Goal: Task Accomplishment & Management: Use online tool/utility

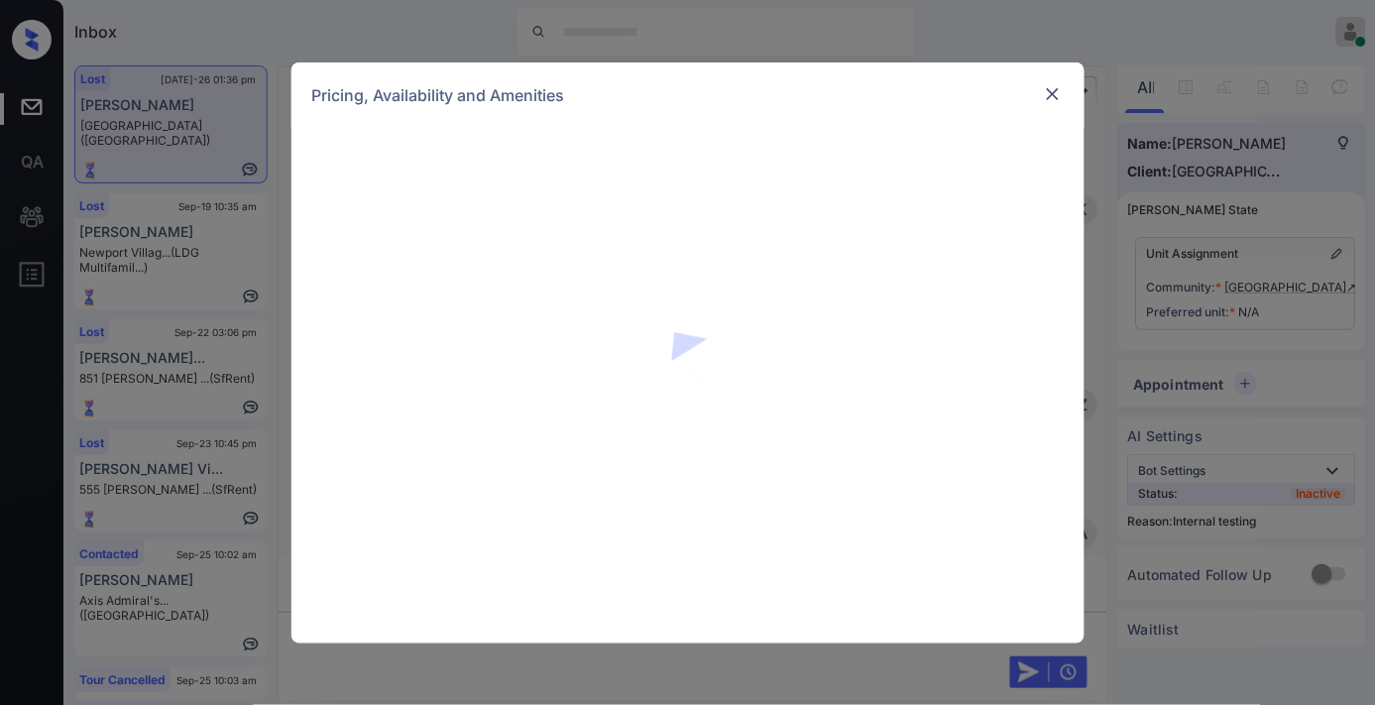
scroll to position [14889, 0]
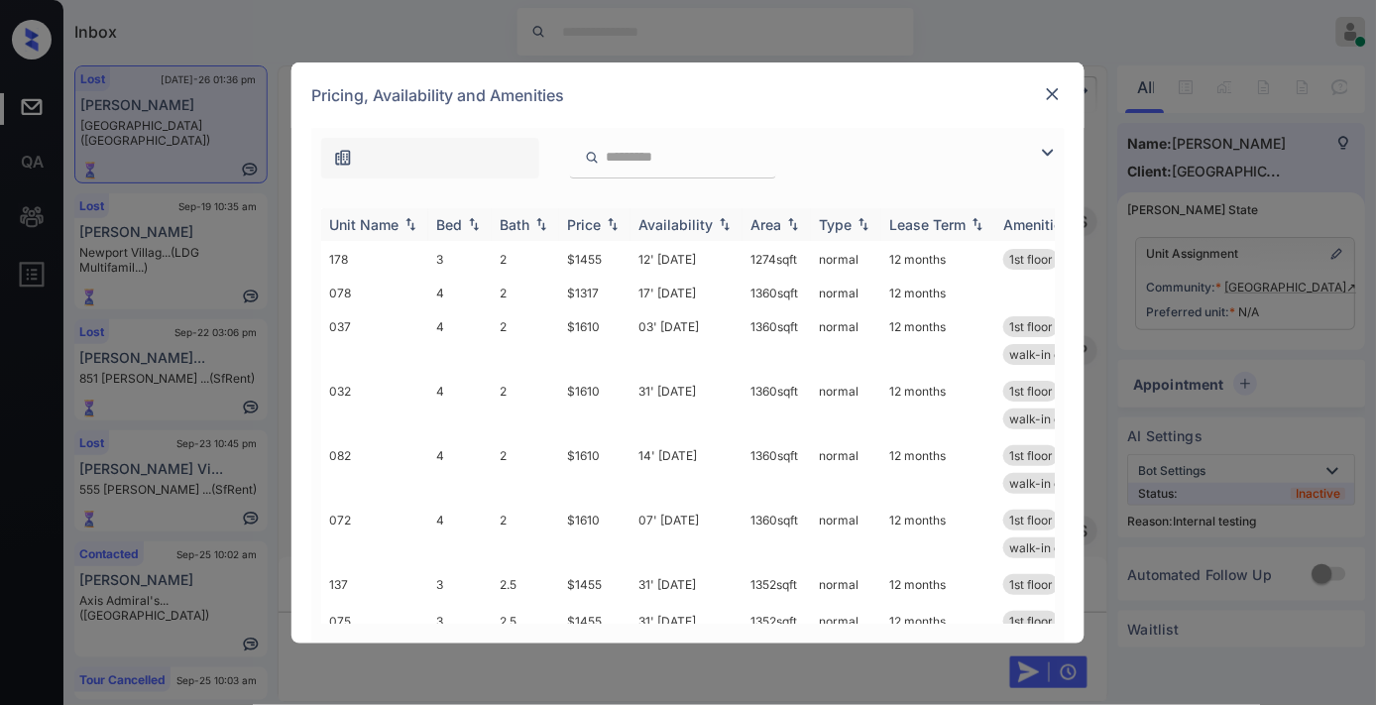
click at [459, 231] on div "Bed" at bounding box center [449, 224] width 26 height 17
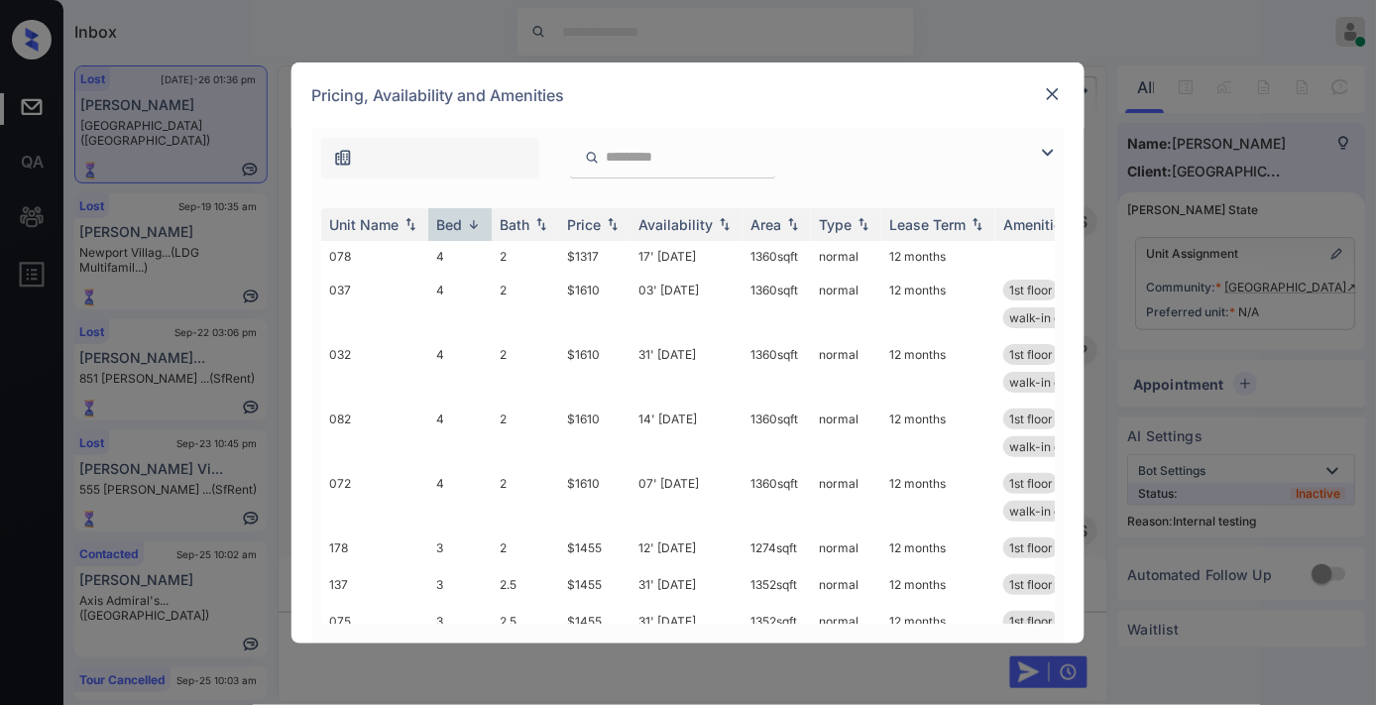
click at [1057, 92] on img at bounding box center [1053, 94] width 20 height 20
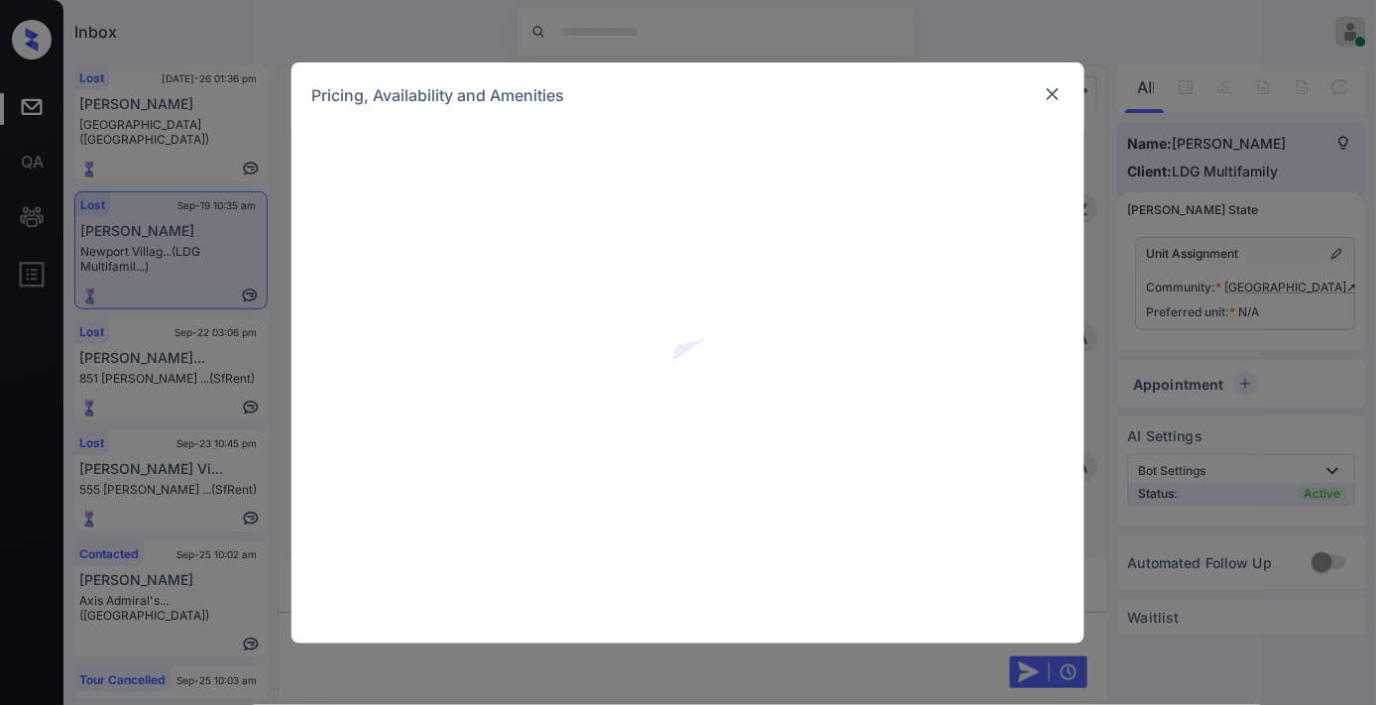
scroll to position [3423, 0]
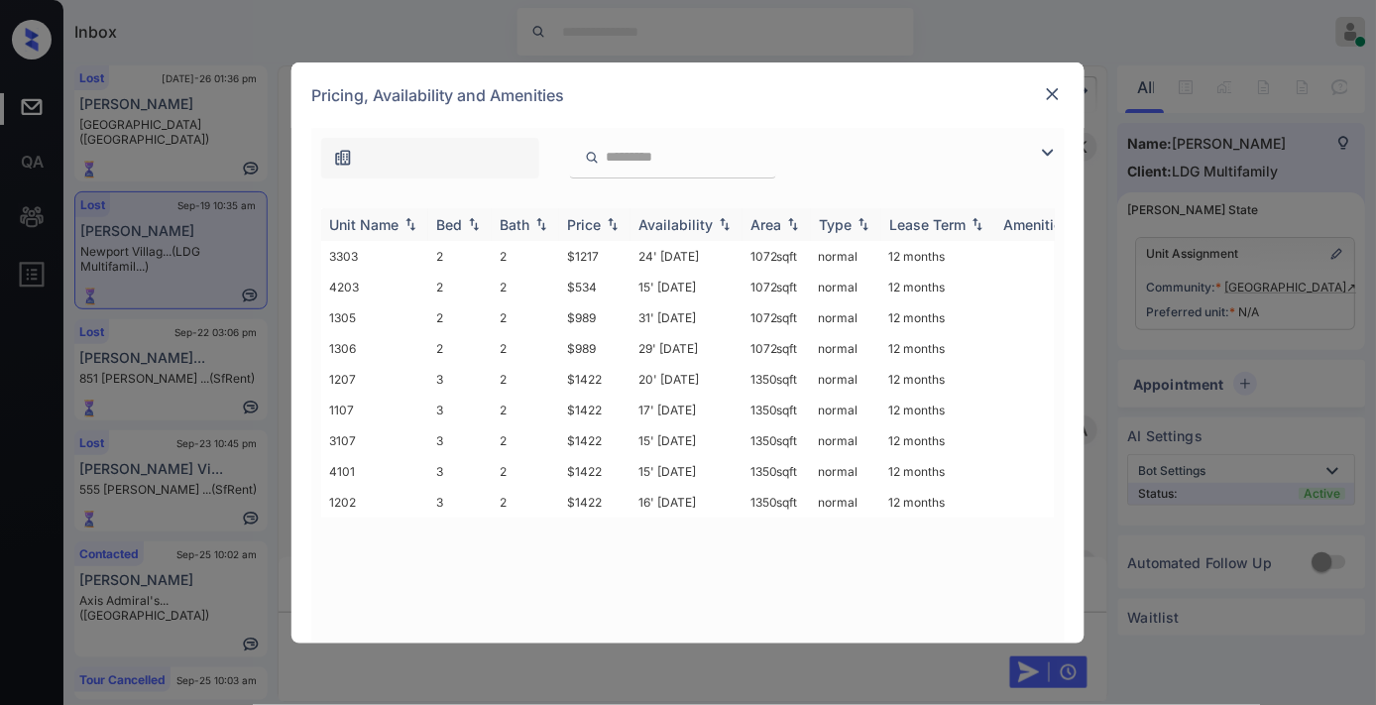
click at [590, 216] on div "Price" at bounding box center [584, 224] width 34 height 17
drag, startPoint x: 590, startPoint y: 215, endPoint x: 603, endPoint y: 228, distance: 18.2
click at [591, 216] on div "Price" at bounding box center [584, 224] width 34 height 17
click at [1053, 86] on img at bounding box center [1053, 94] width 20 height 20
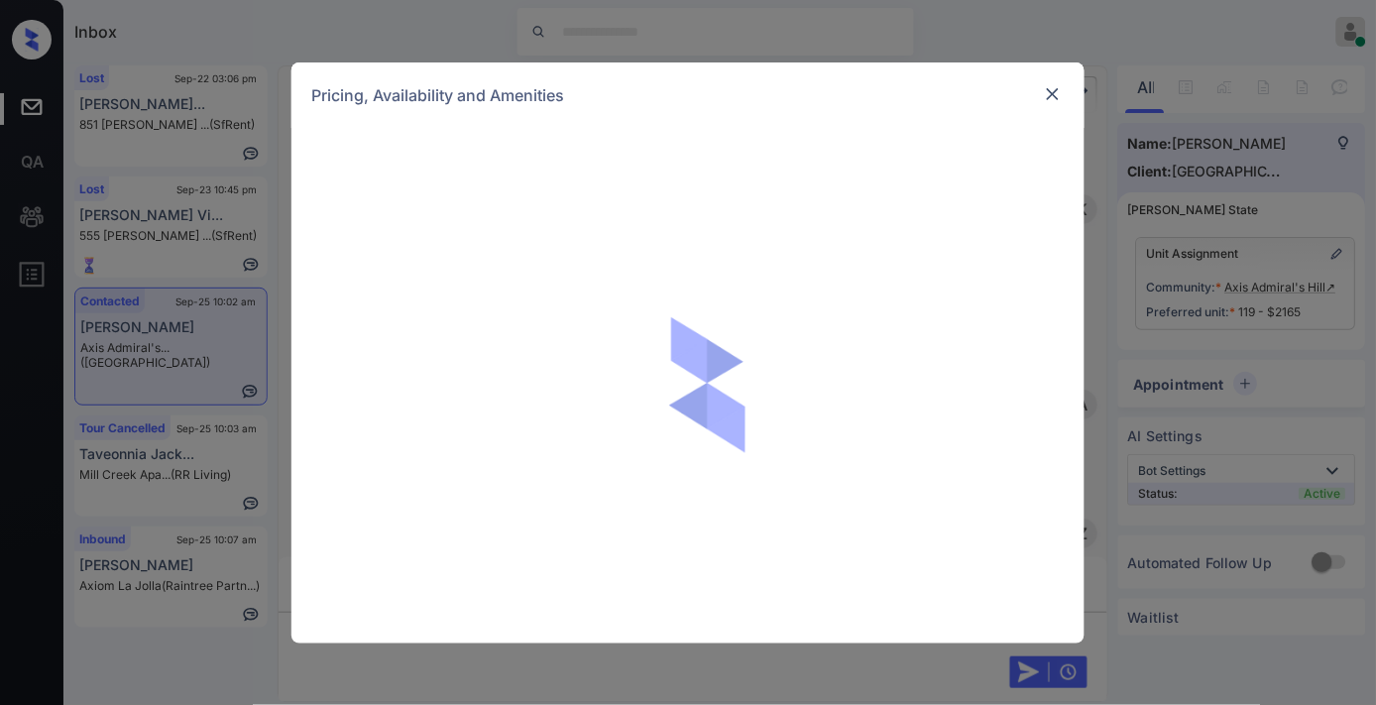
scroll to position [1542, 0]
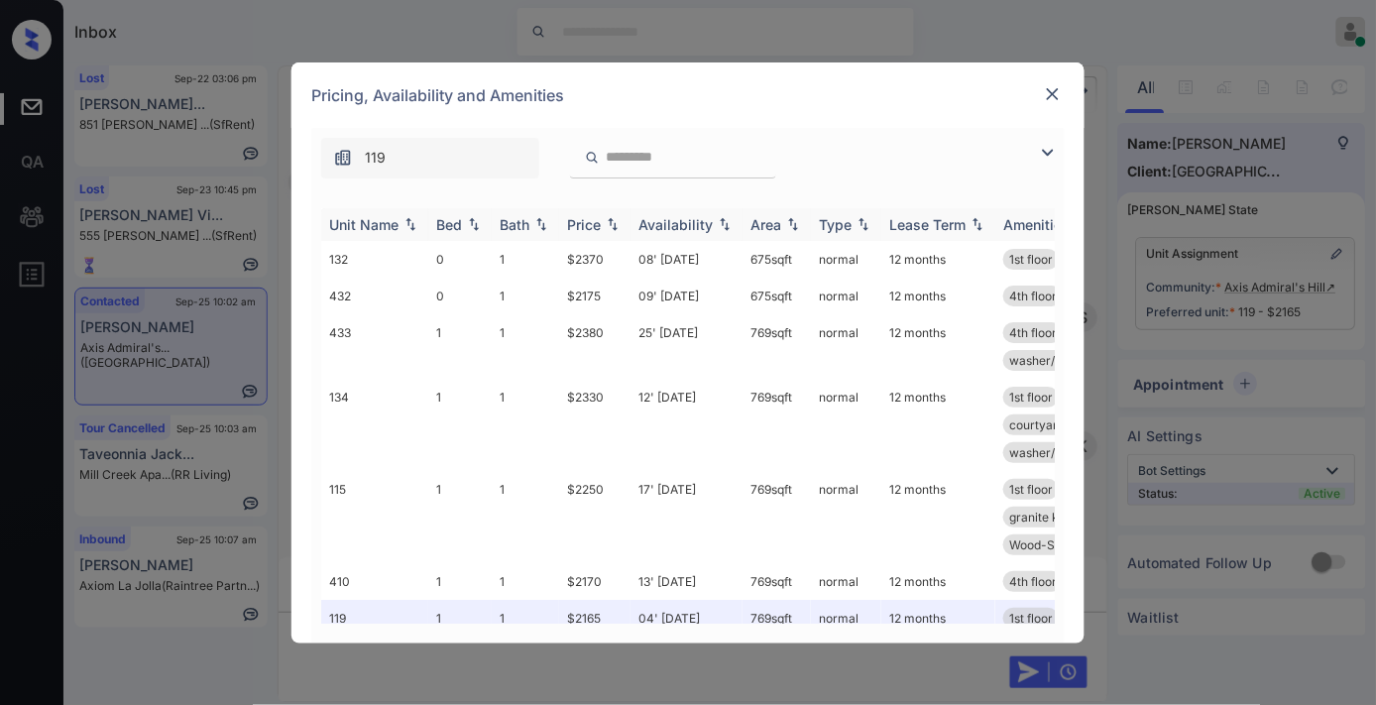
click at [589, 216] on div "Price" at bounding box center [584, 224] width 34 height 17
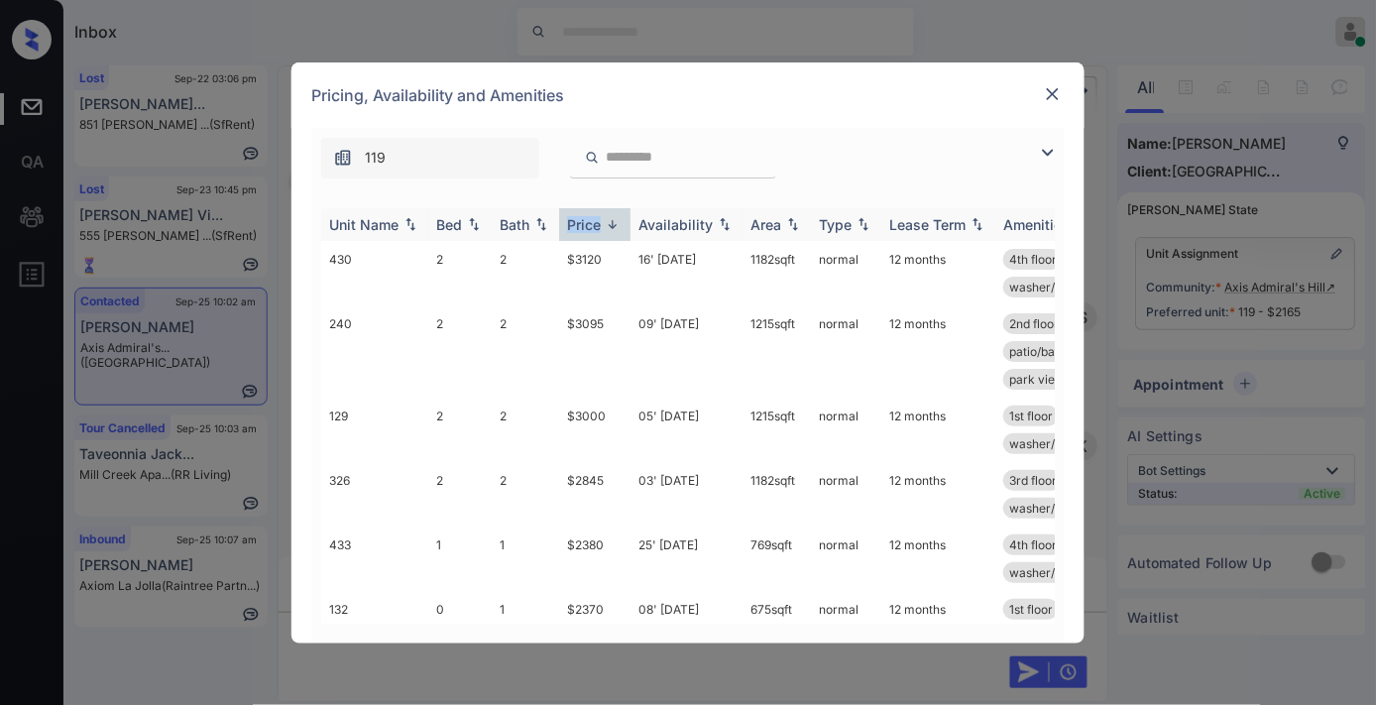
click at [589, 216] on div "Price" at bounding box center [584, 224] width 34 height 17
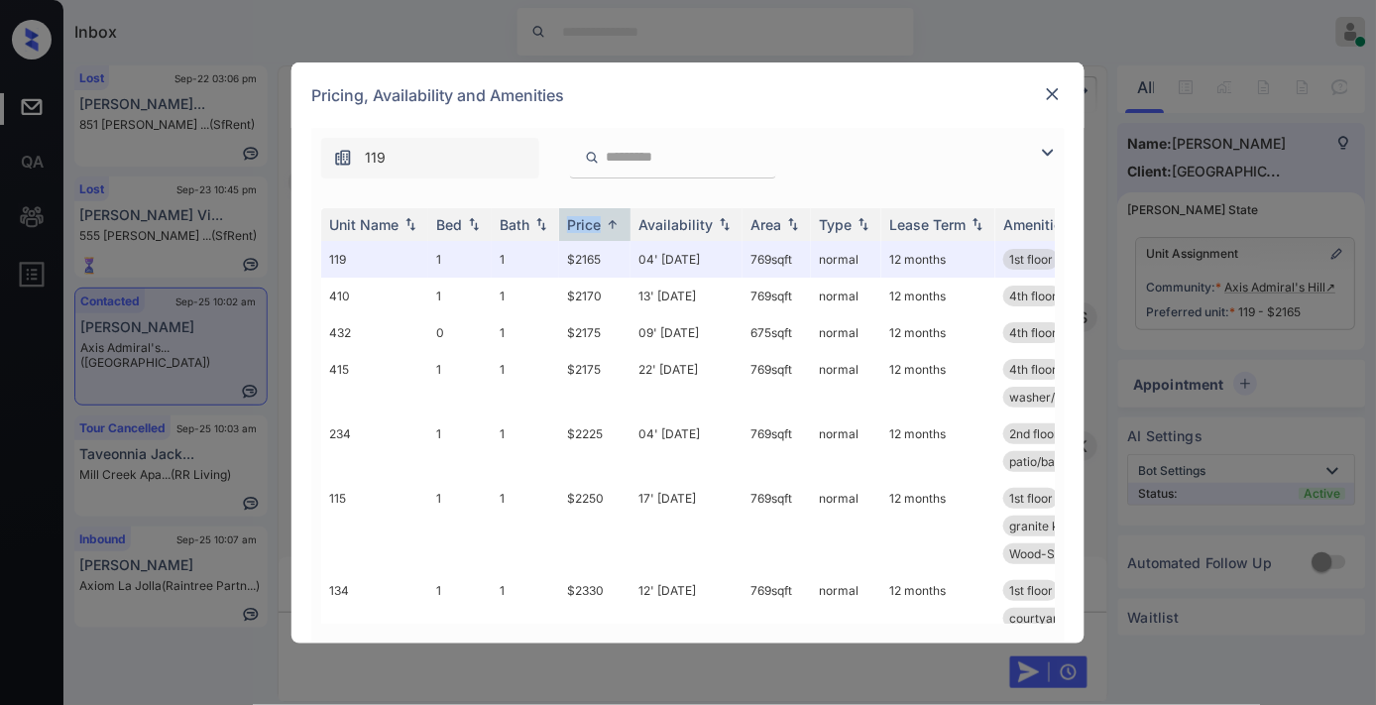
click at [1041, 141] on img at bounding box center [1048, 153] width 24 height 24
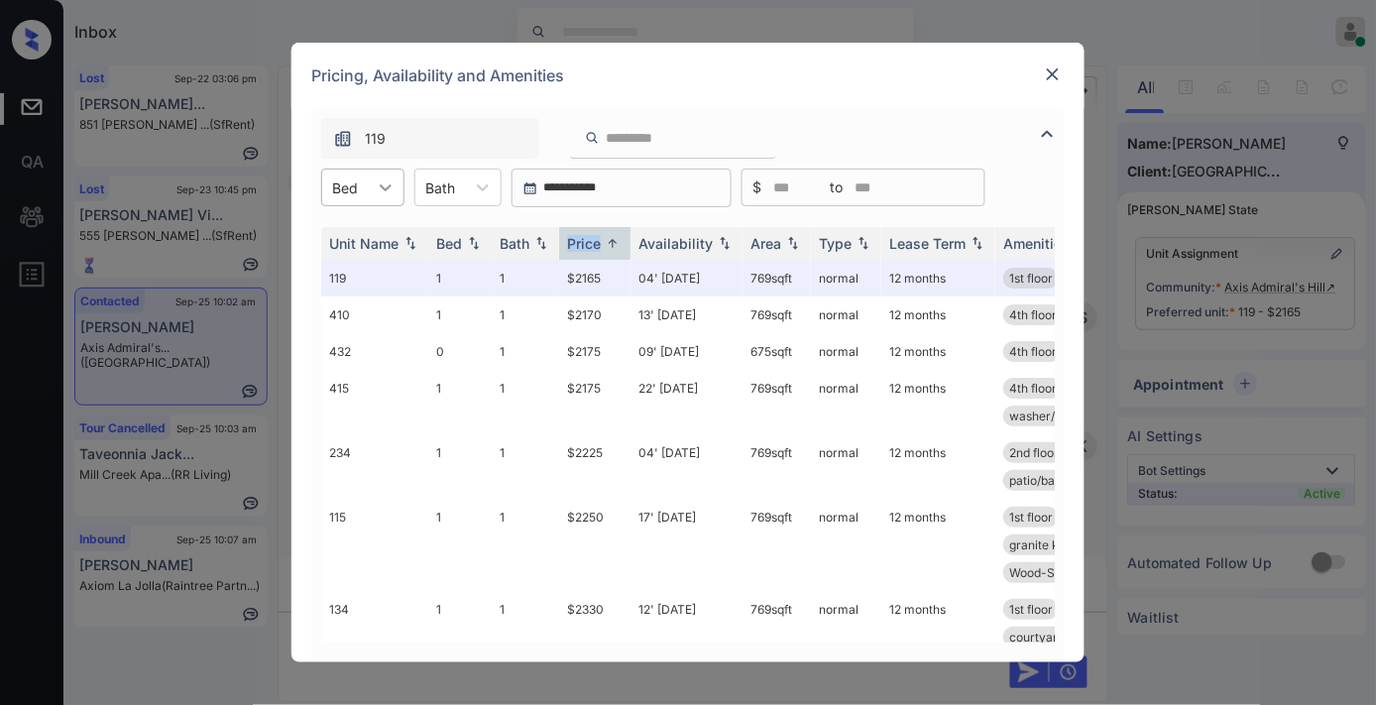
click at [390, 180] on icon at bounding box center [386, 187] width 20 height 20
click at [360, 238] on div "0" at bounding box center [362, 236] width 83 height 36
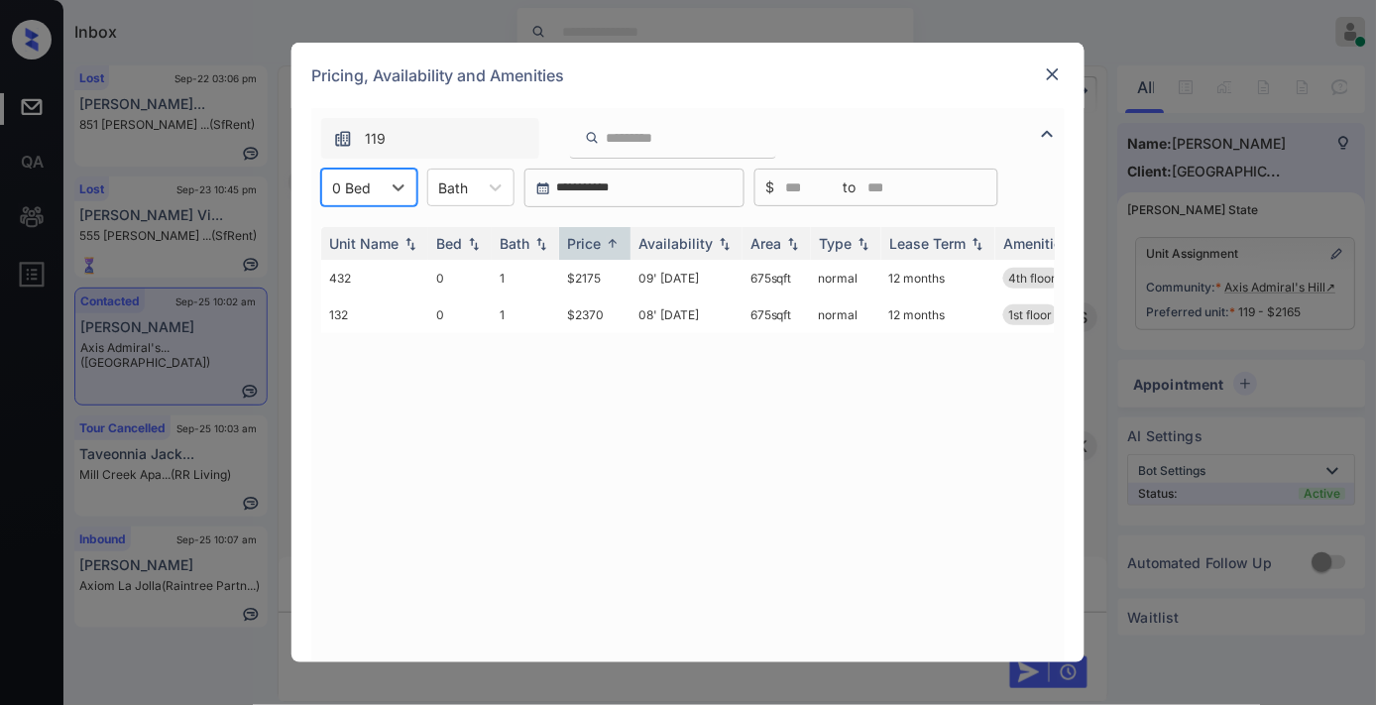
click at [1041, 70] on div at bounding box center [1053, 74] width 24 height 24
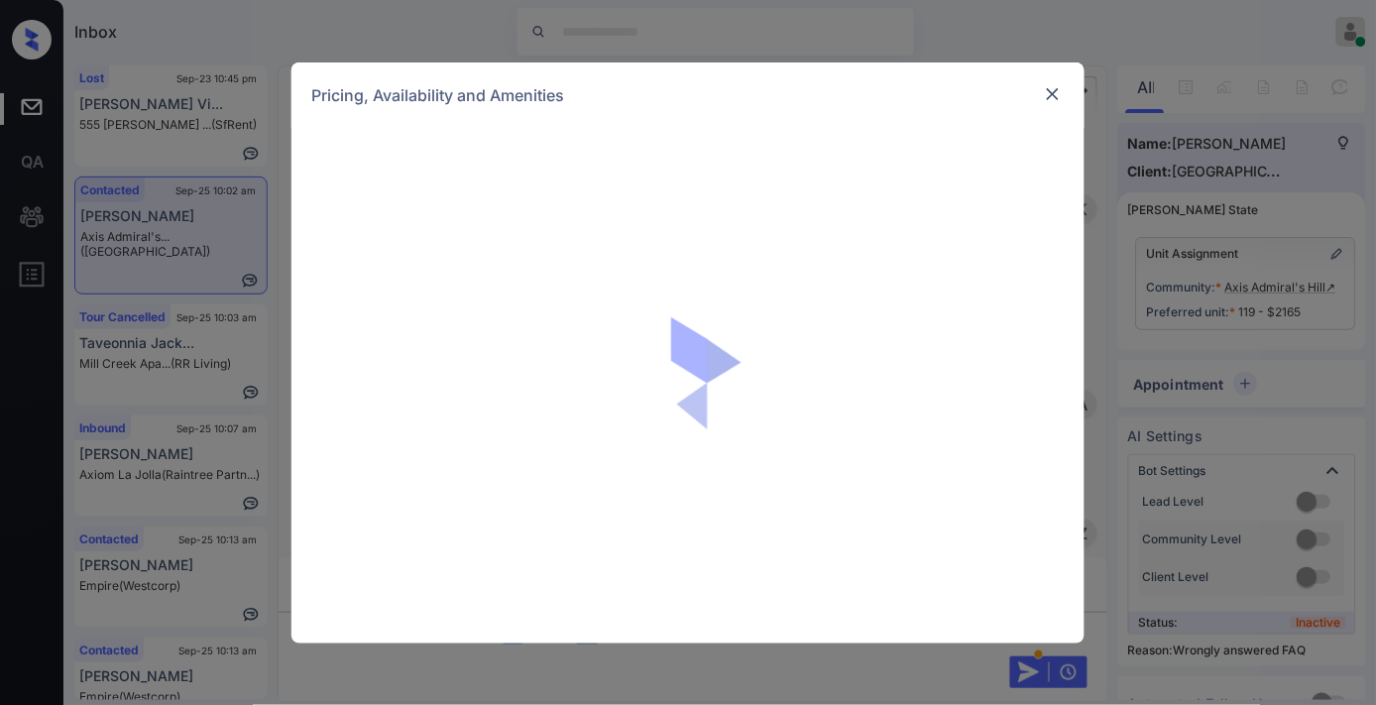
scroll to position [1290, 0]
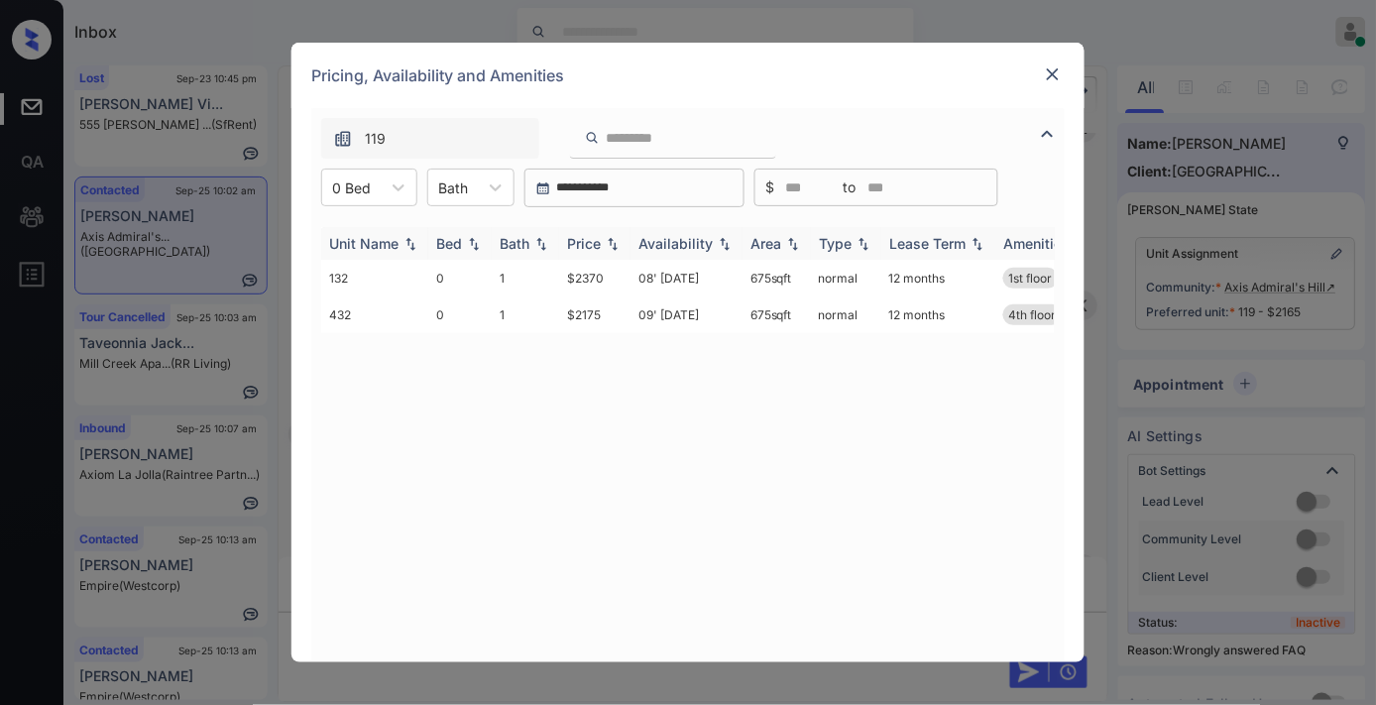
click at [586, 239] on div "Price" at bounding box center [584, 243] width 34 height 17
click at [1062, 74] on img at bounding box center [1053, 74] width 20 height 20
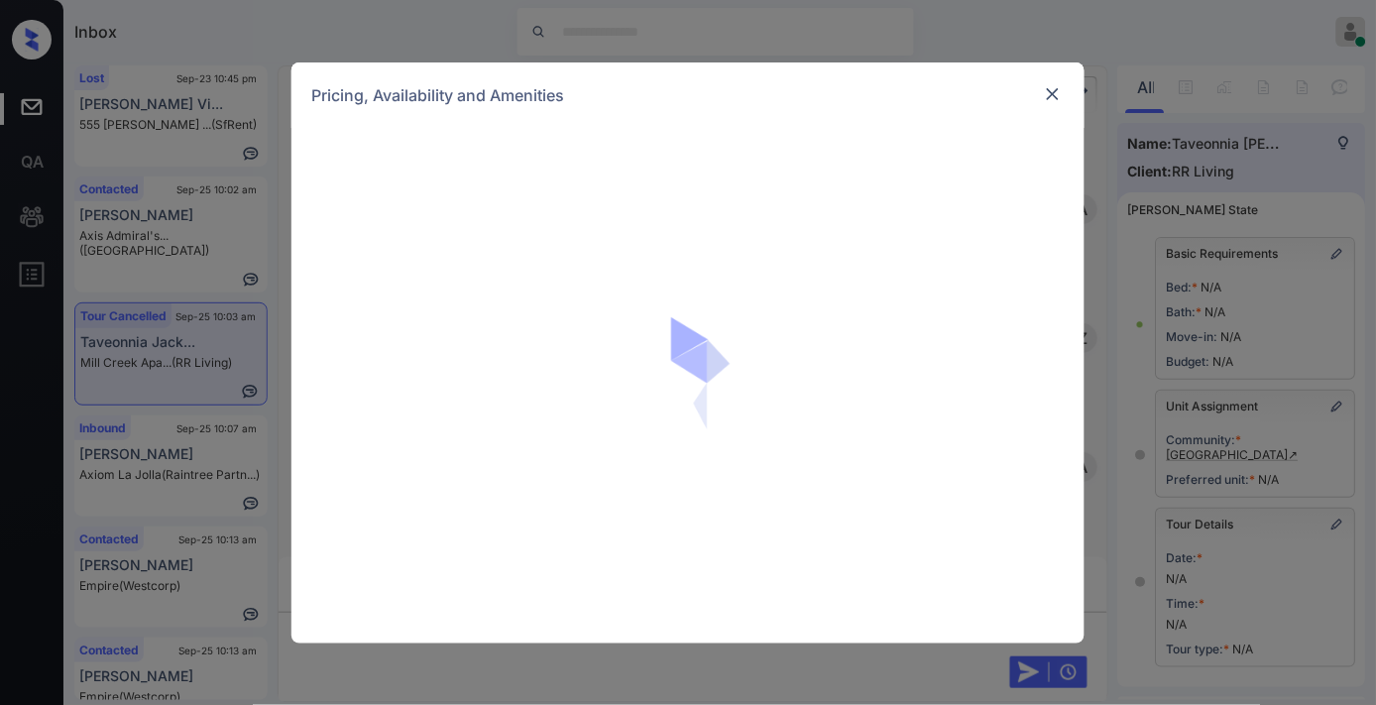
scroll to position [8323, 0]
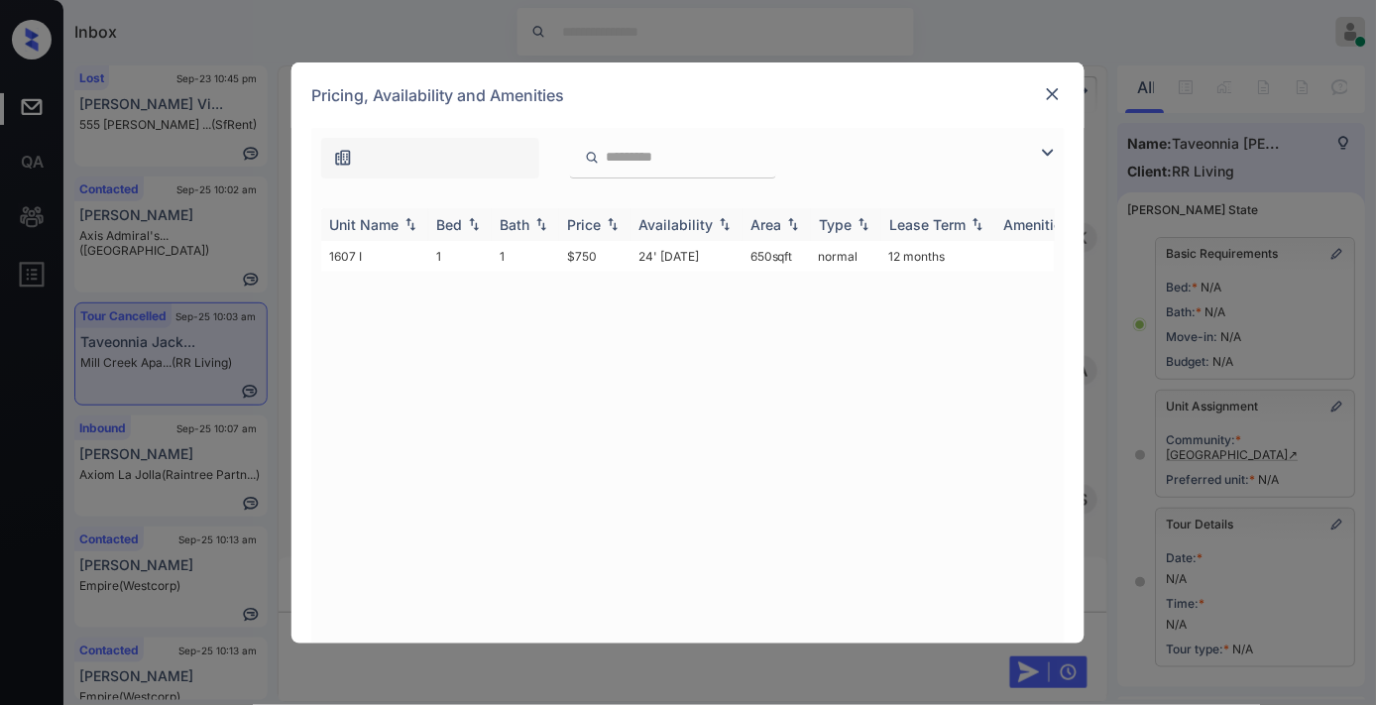
click at [606, 229] on img at bounding box center [613, 224] width 20 height 14
click at [606, 229] on img at bounding box center [613, 224] width 20 height 15
click at [606, 249] on td "$750" at bounding box center [594, 256] width 71 height 31
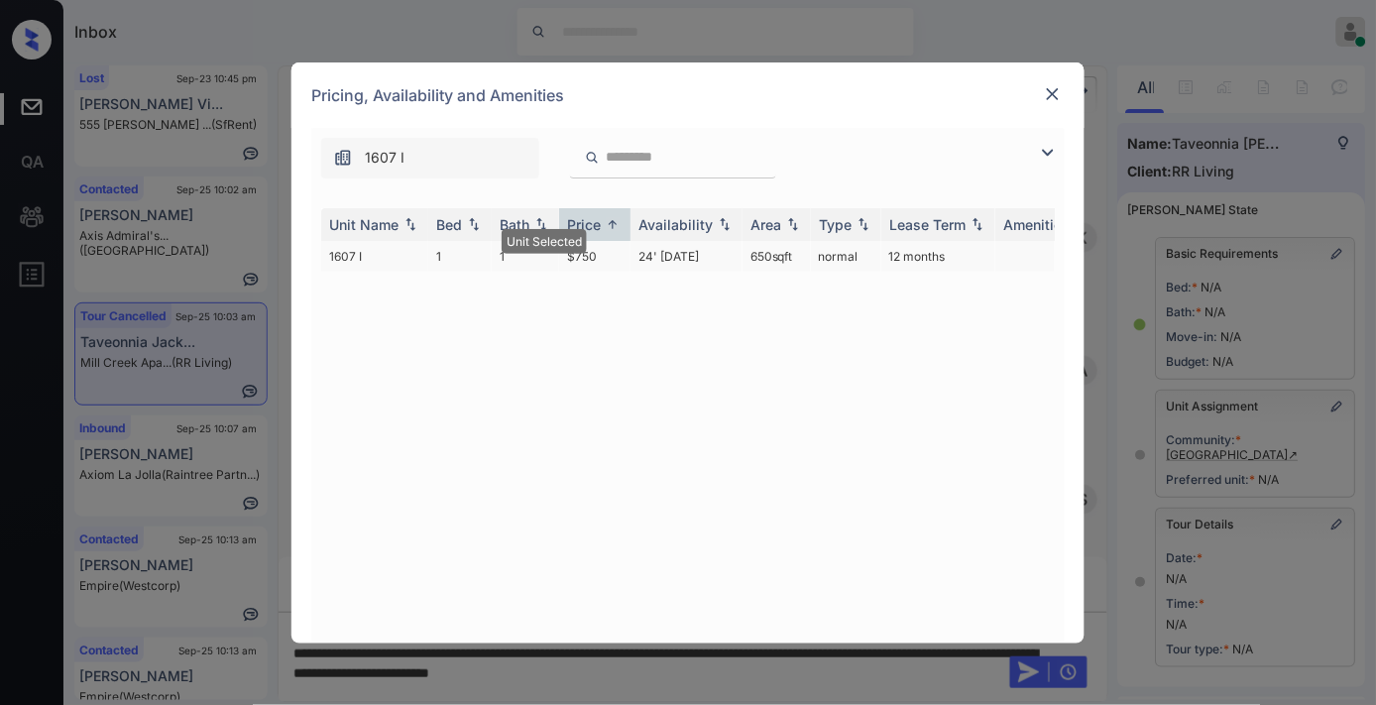
click at [606, 249] on td "$750" at bounding box center [594, 256] width 71 height 31
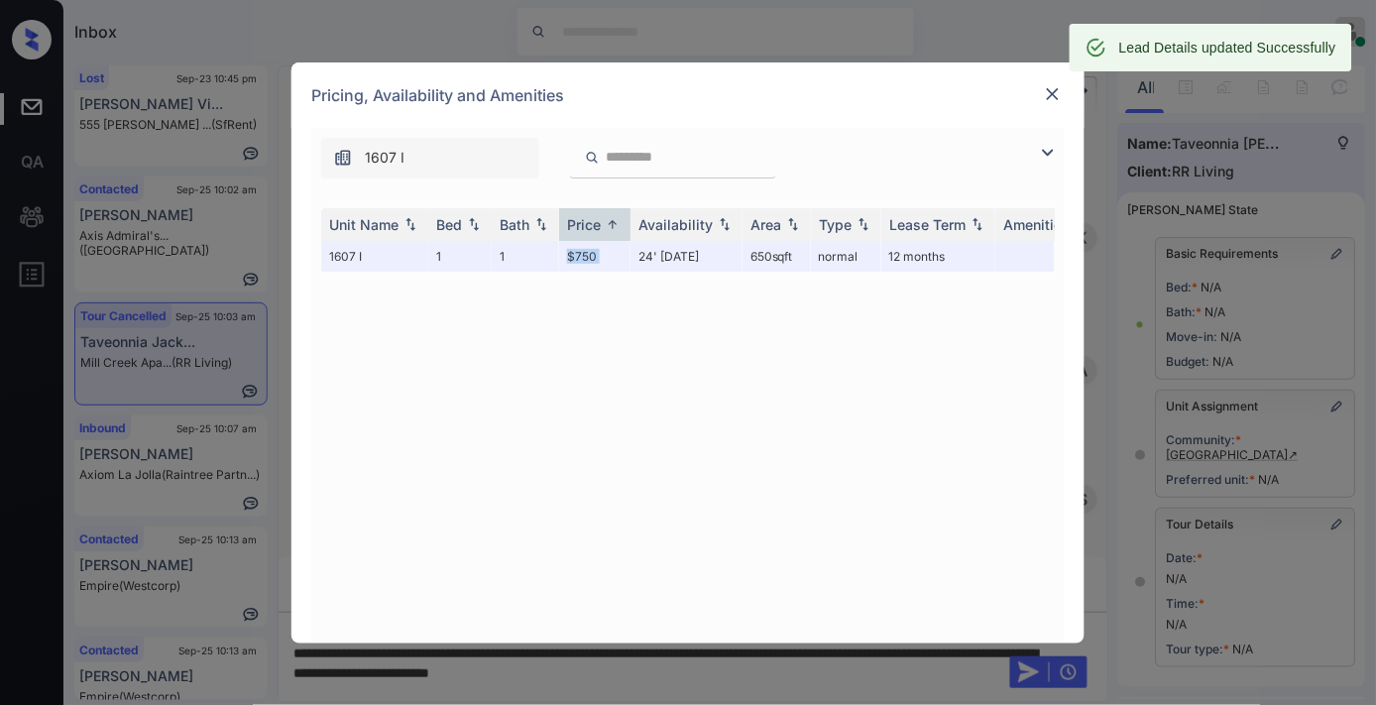
click at [1062, 97] on img at bounding box center [1053, 94] width 20 height 20
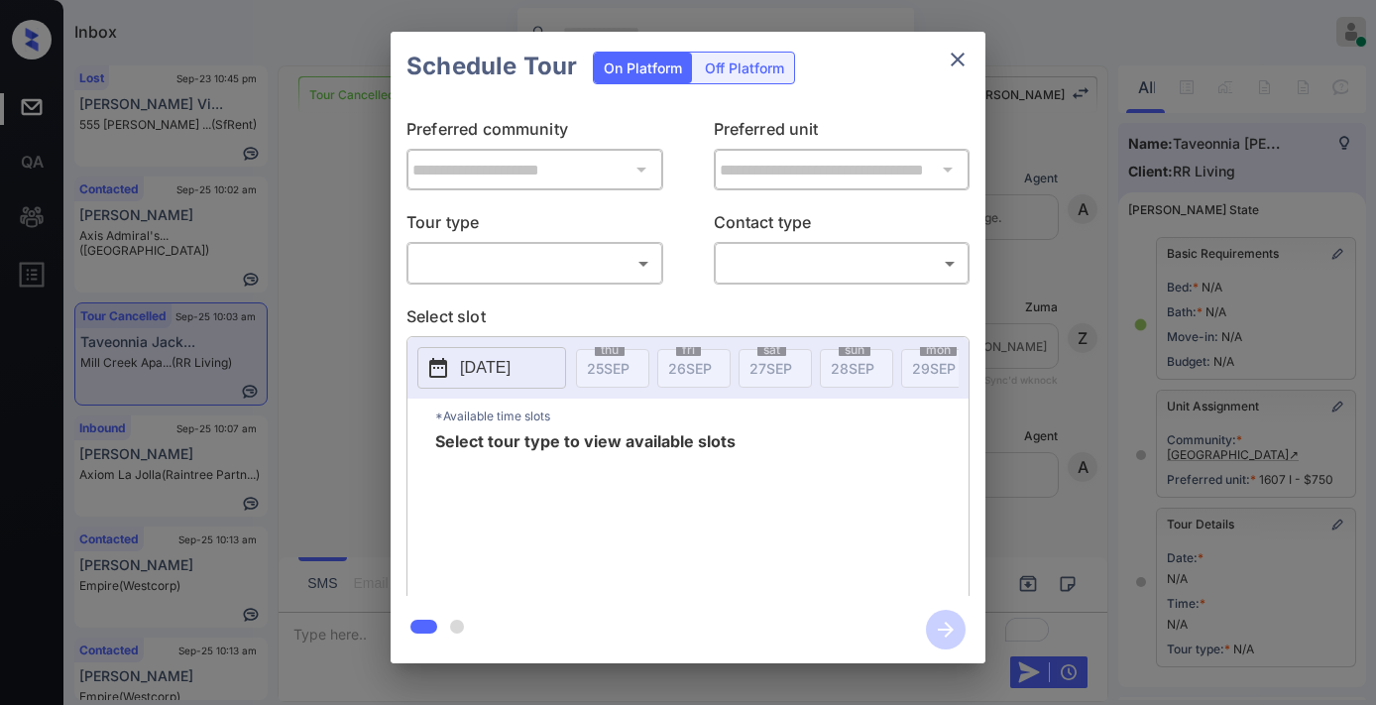
click at [625, 262] on body "Inbox Samantha Soliven Online Set yourself offline Set yourself on break Profil…" at bounding box center [688, 352] width 1376 height 705
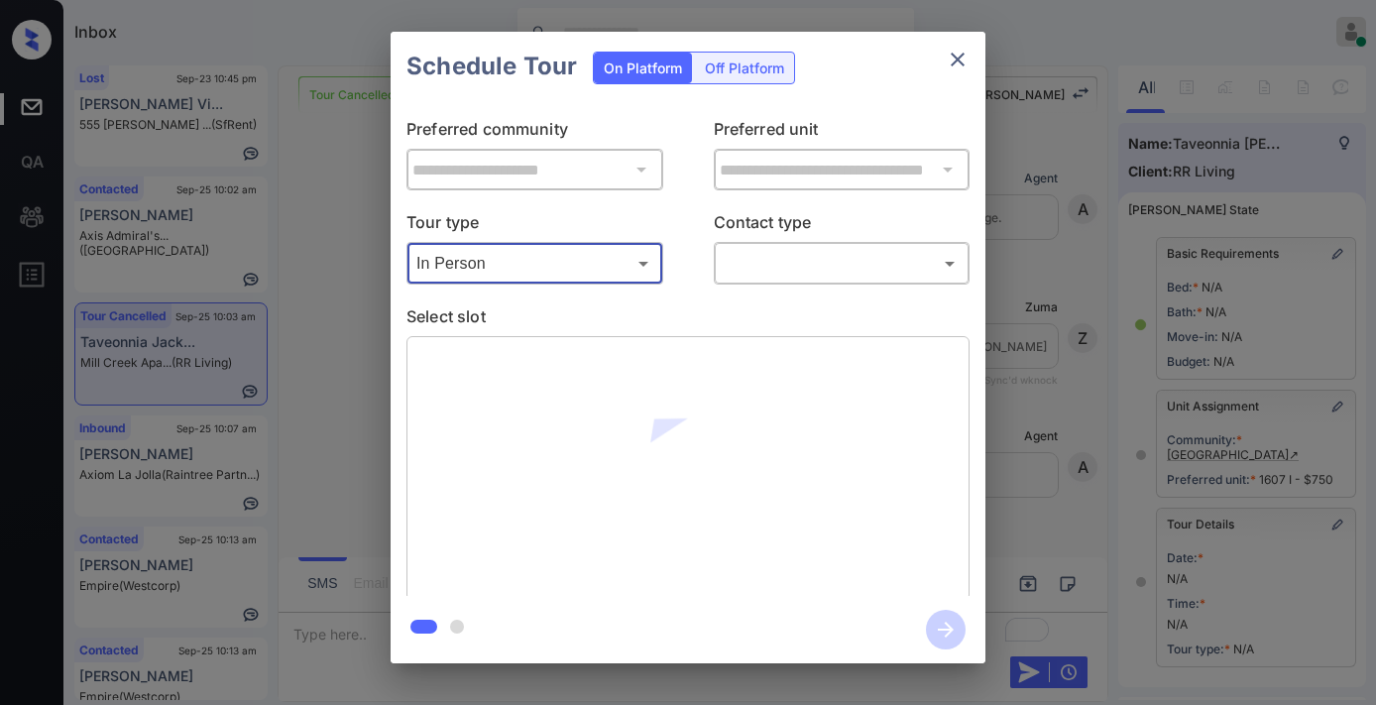
type input "********"
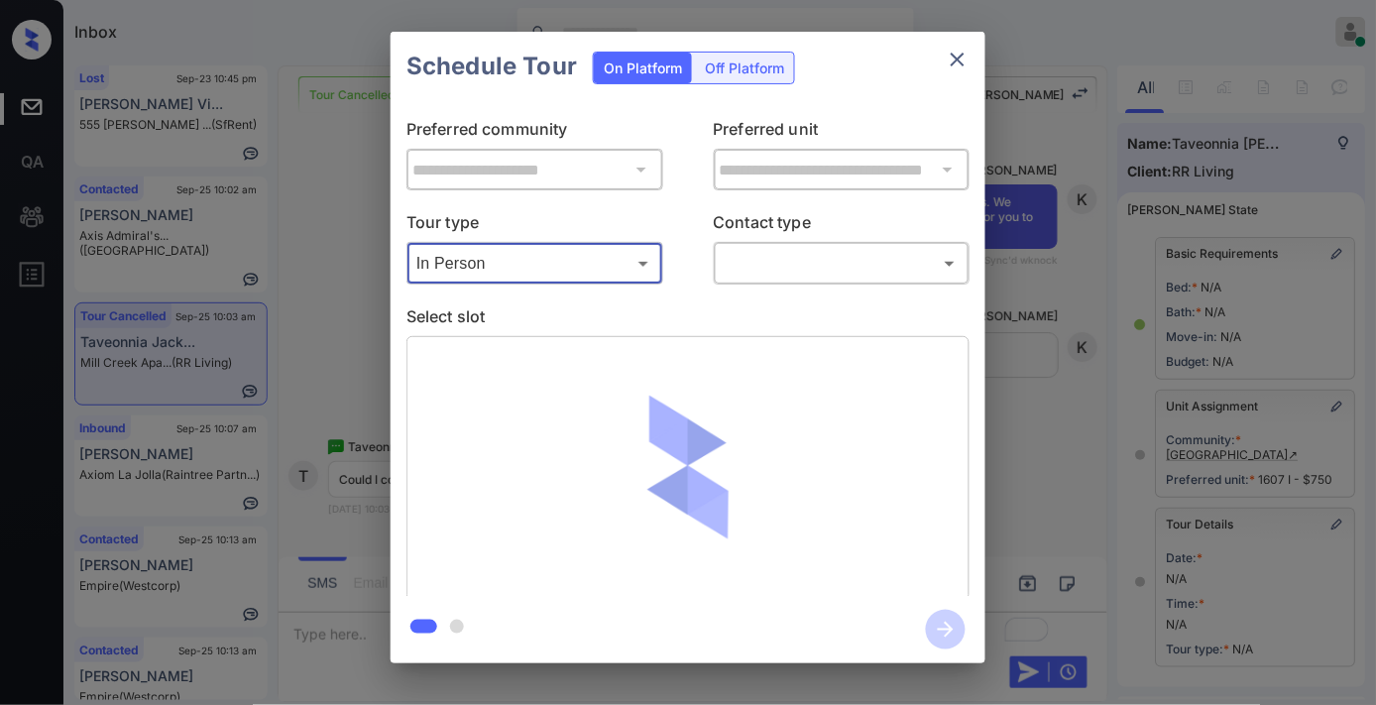
scroll to position [291, 0]
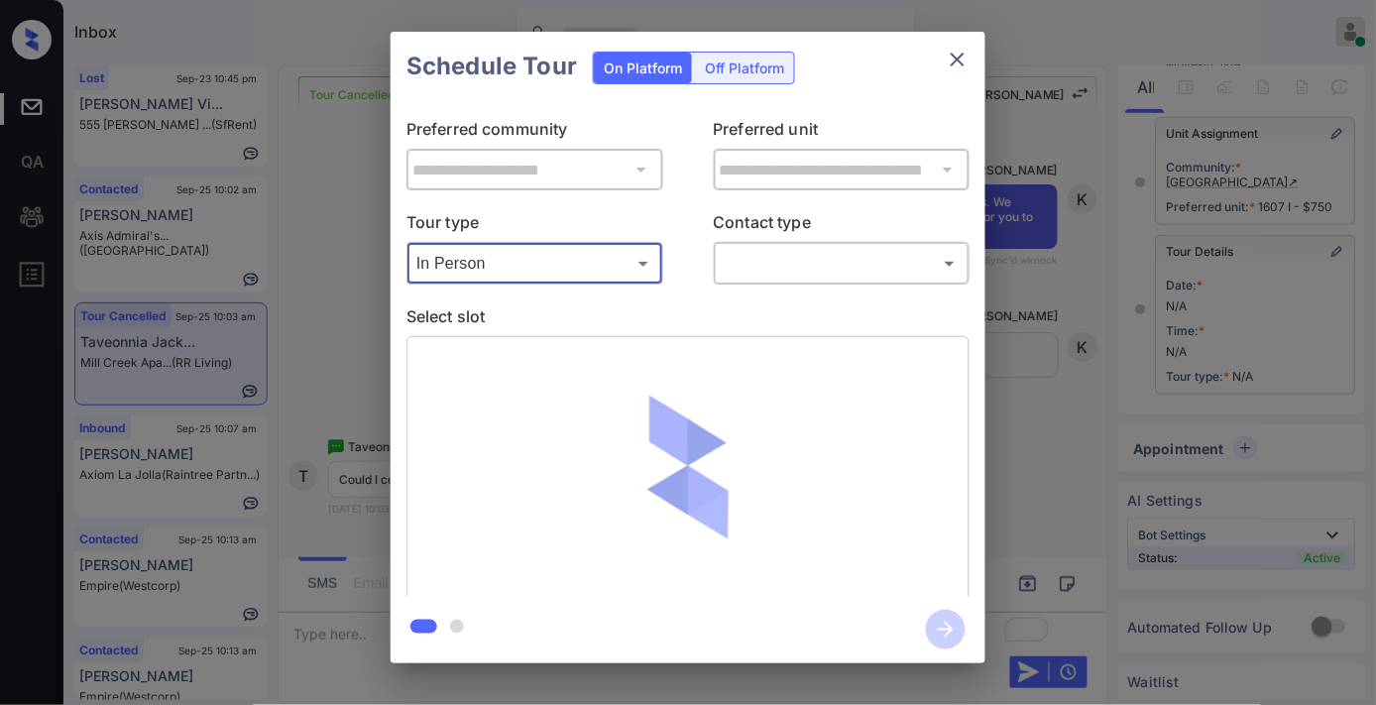
click at [827, 251] on body "Inbox Samantha Soliven Online Set yourself offline Set yourself on break Profil…" at bounding box center [688, 352] width 1376 height 705
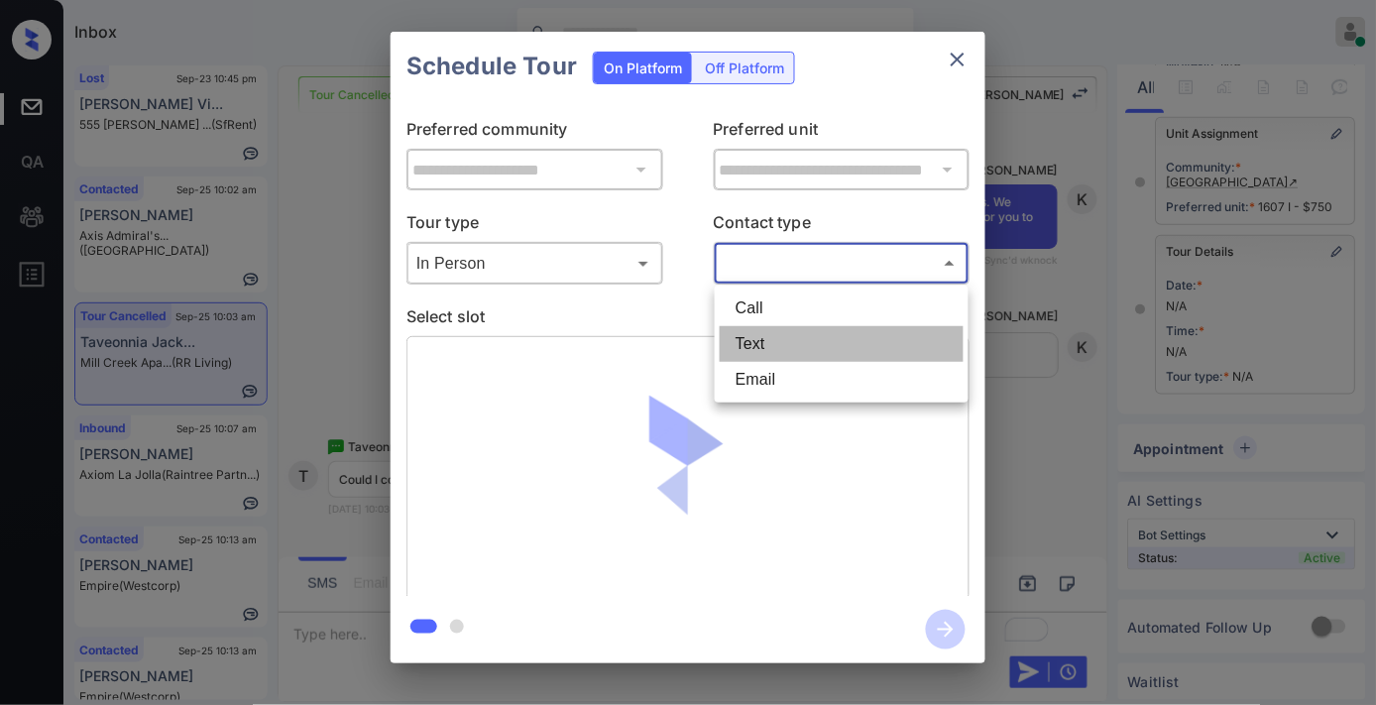
click at [800, 338] on li "Text" at bounding box center [842, 344] width 244 height 36
type input "****"
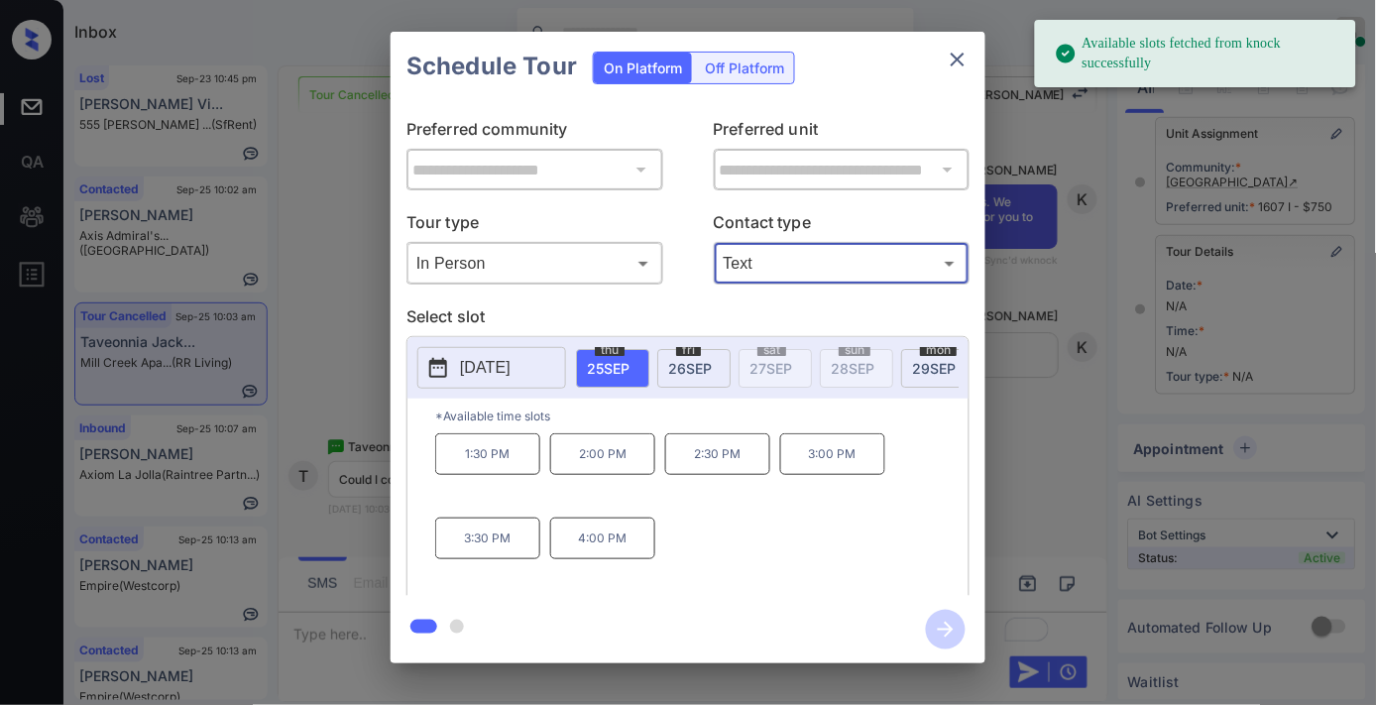
click at [471, 475] on p "1:30 PM" at bounding box center [487, 454] width 105 height 42
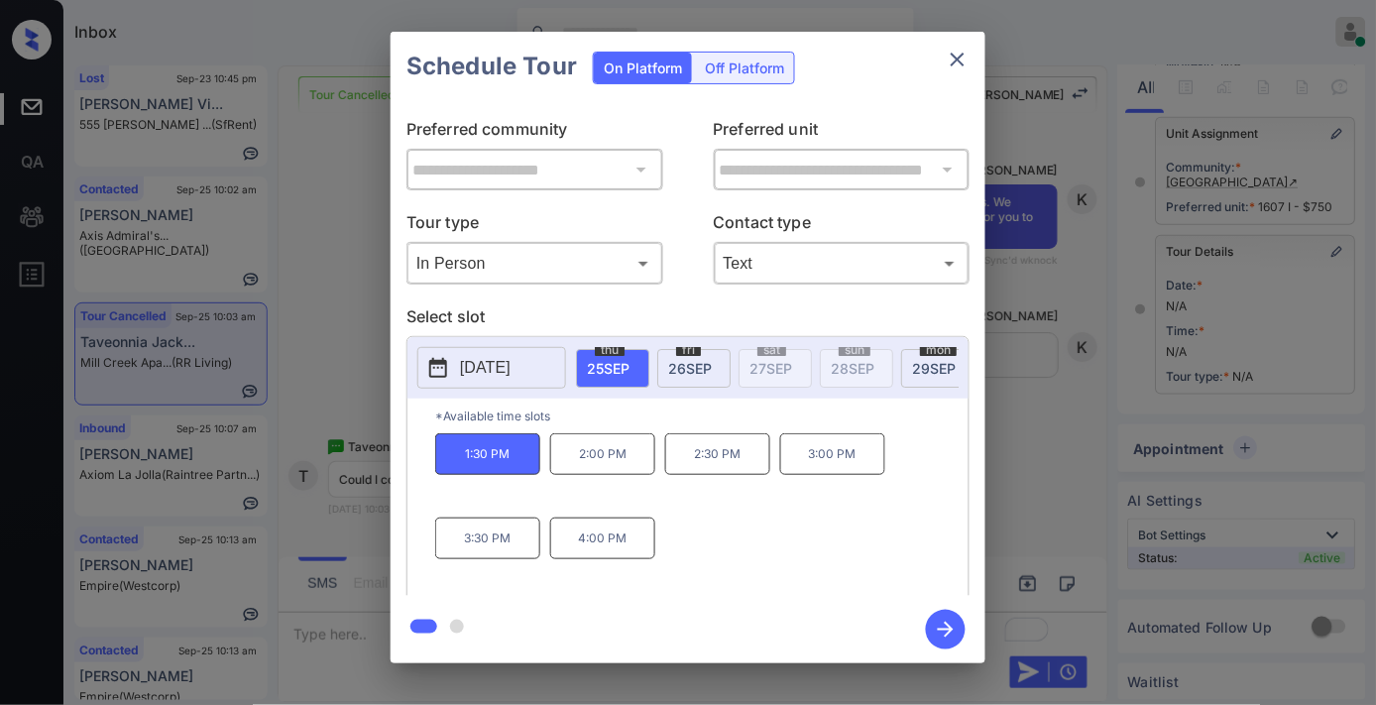
click at [945, 637] on icon "button" at bounding box center [946, 630] width 40 height 40
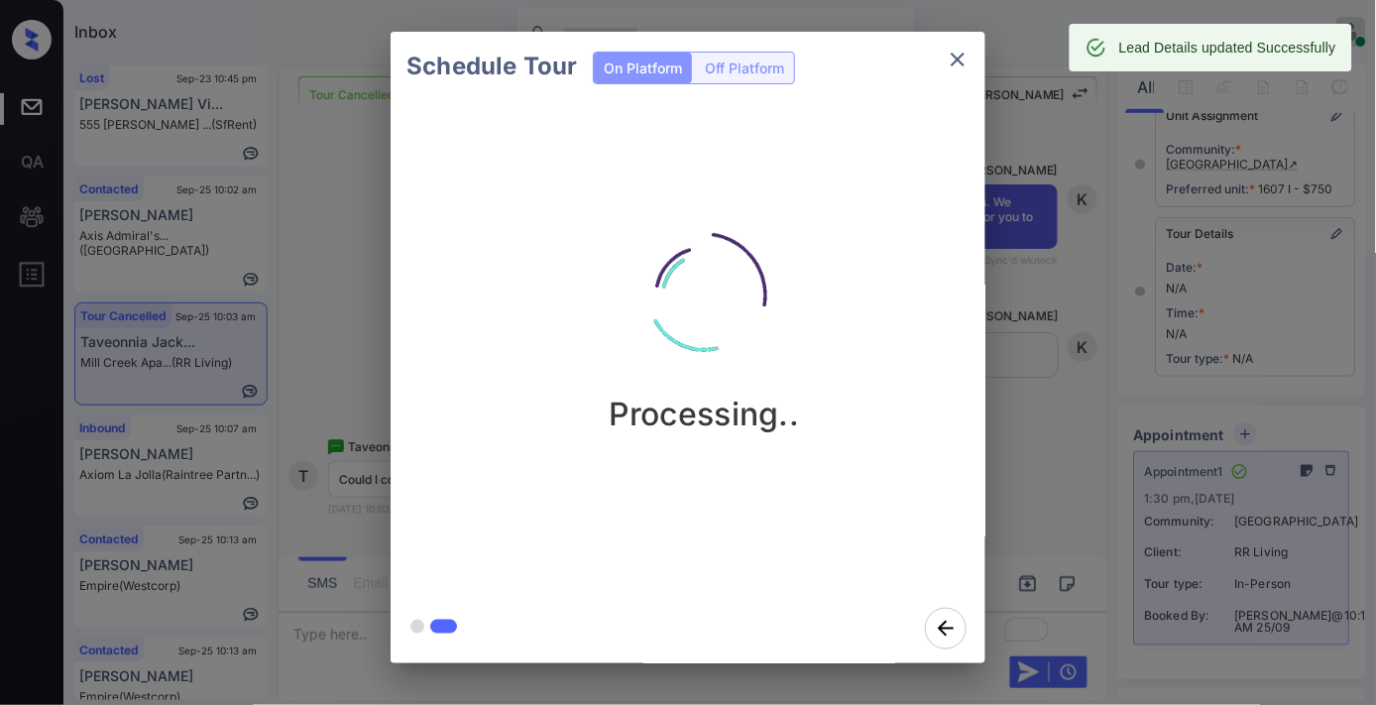
click at [762, 239] on img at bounding box center [704, 295] width 198 height 198
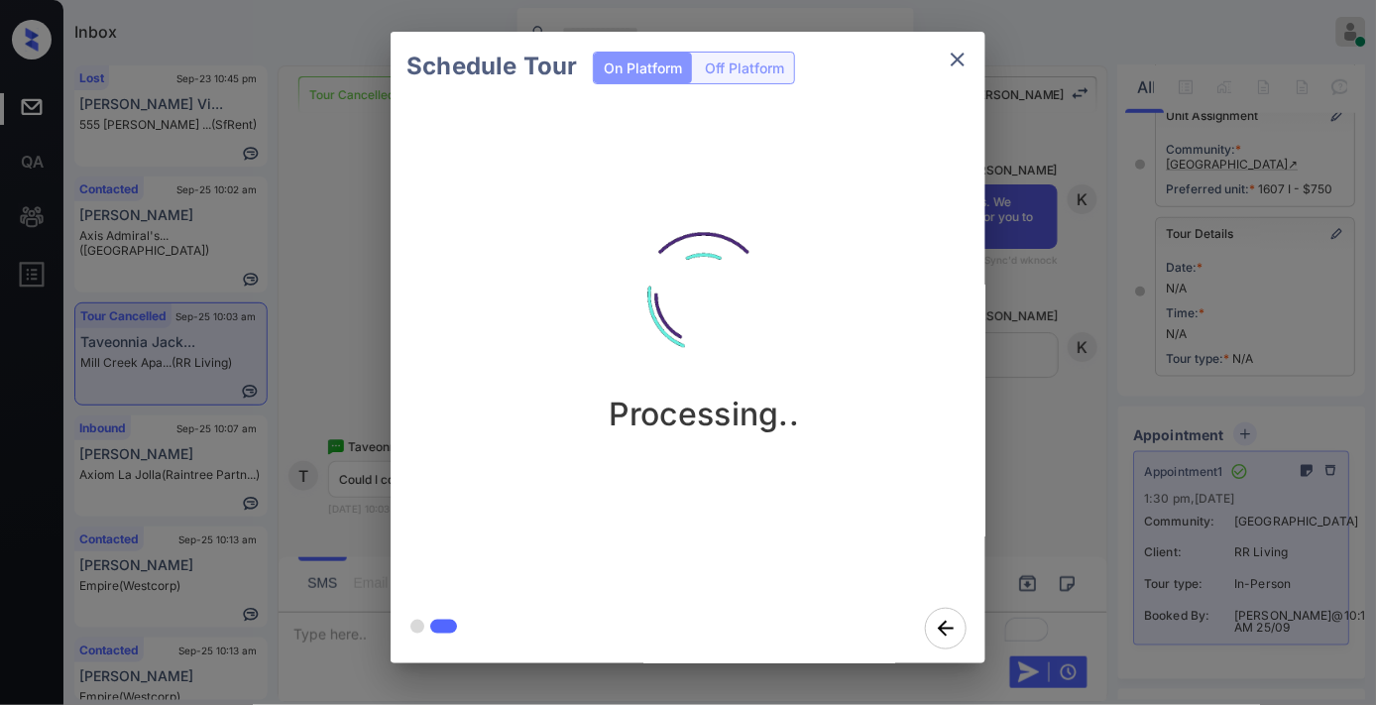
click at [959, 54] on icon "close" at bounding box center [958, 60] width 24 height 24
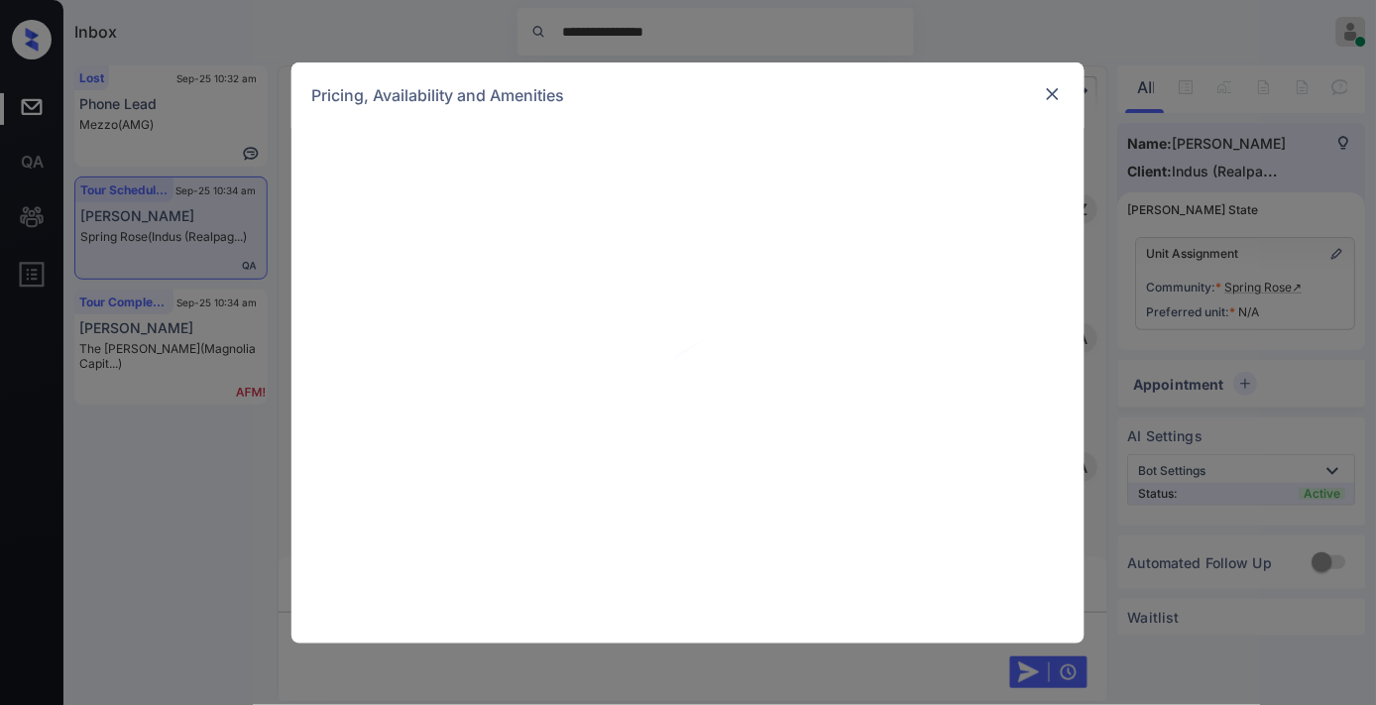
scroll to position [770, 0]
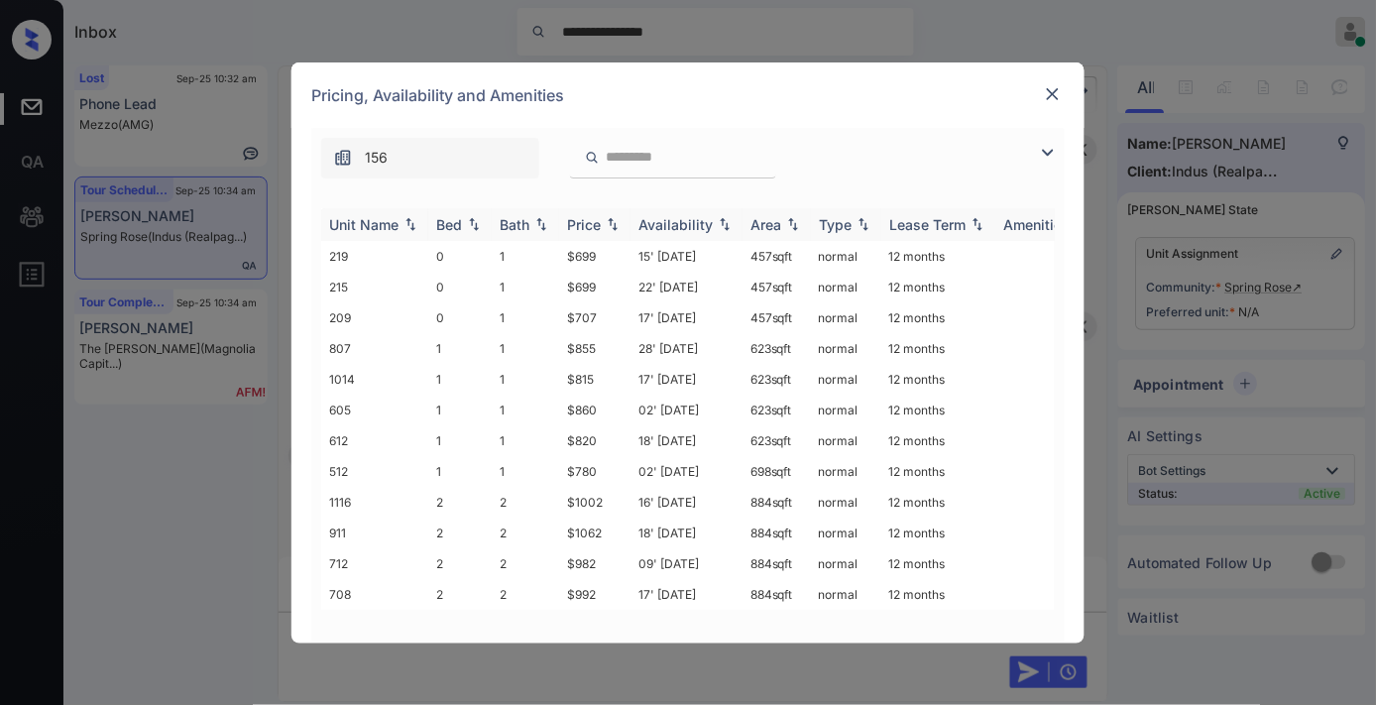
click at [570, 222] on div "Price" at bounding box center [584, 224] width 34 height 17
click at [586, 347] on td "$780" at bounding box center [594, 348] width 71 height 31
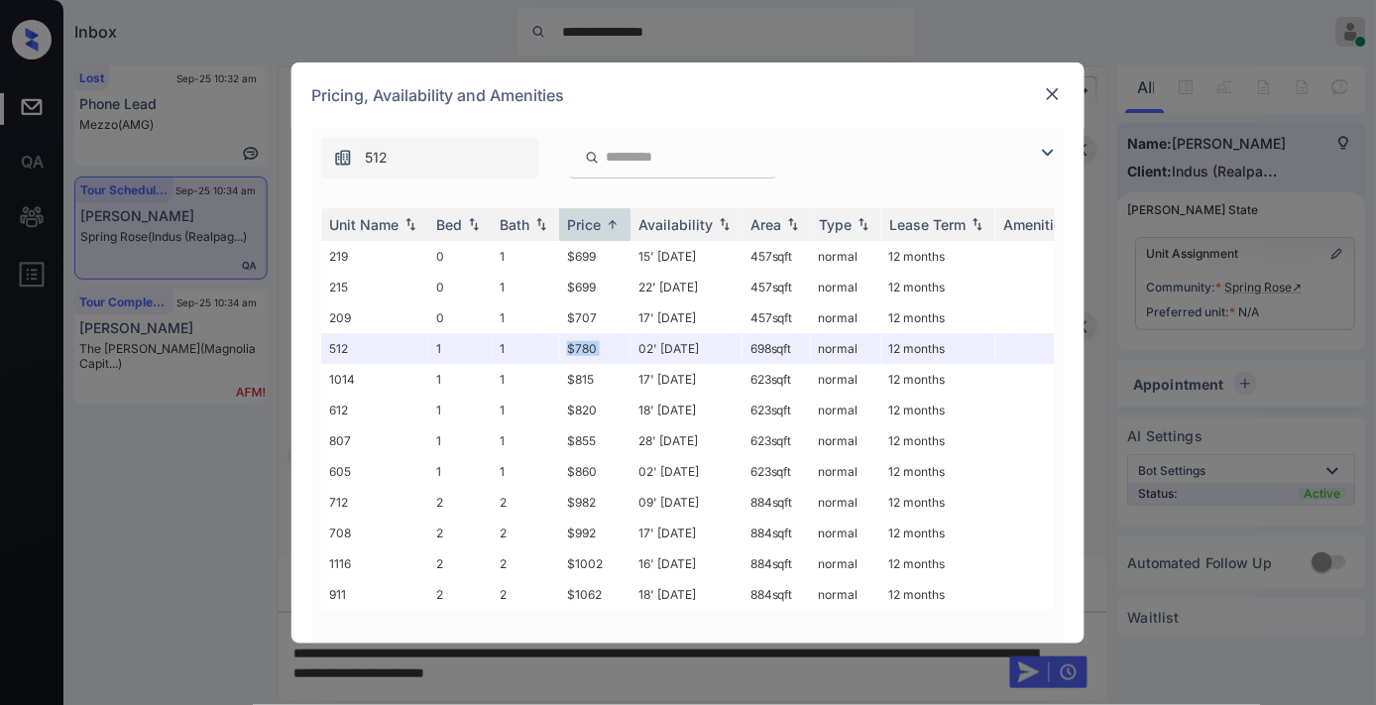
click at [1049, 96] on img at bounding box center [1053, 94] width 20 height 20
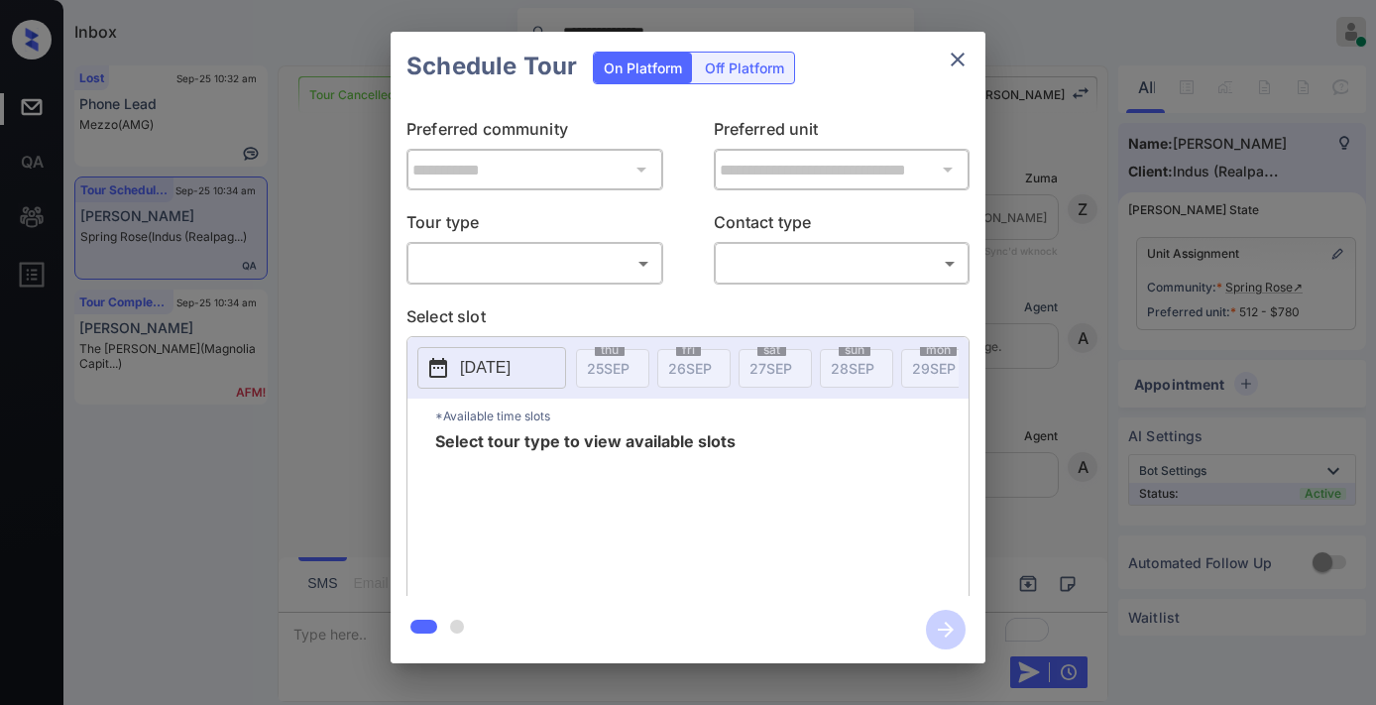
click at [481, 268] on body "**********" at bounding box center [688, 352] width 1376 height 705
type input "********"
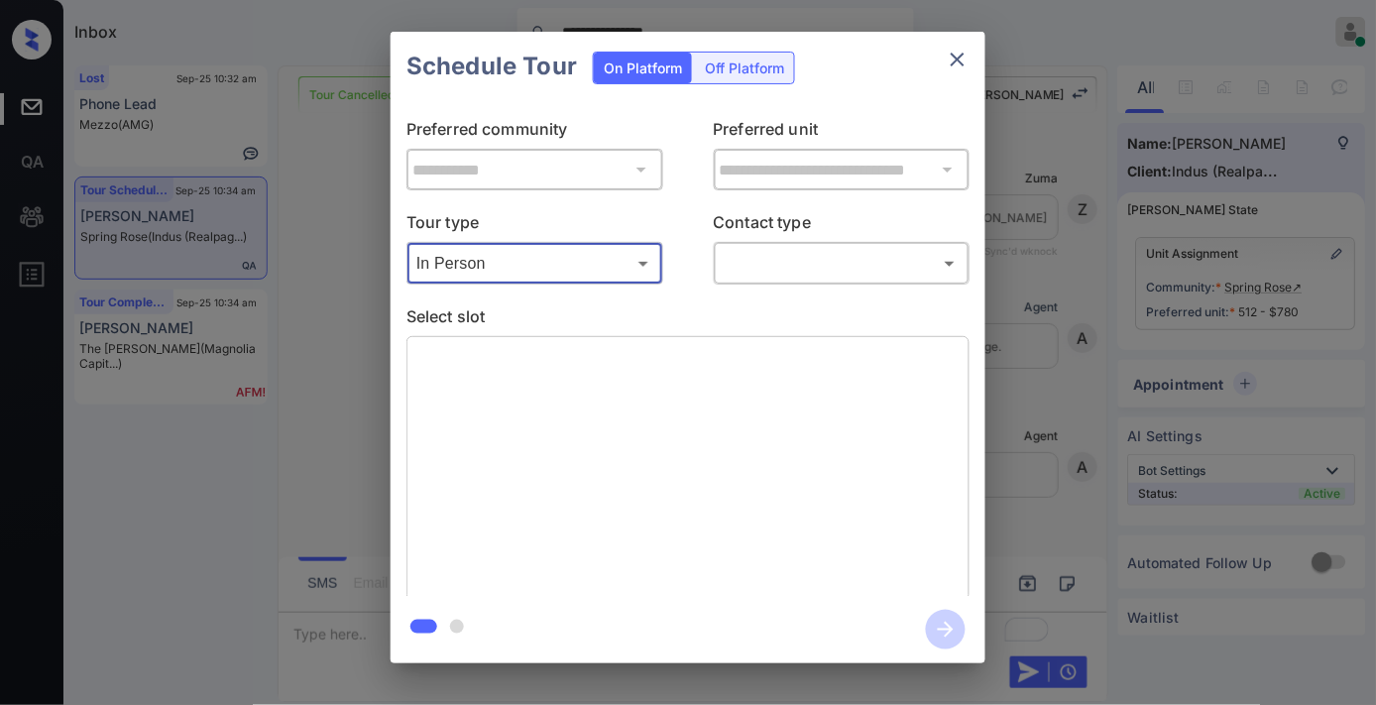
scroll to position [7919, 0]
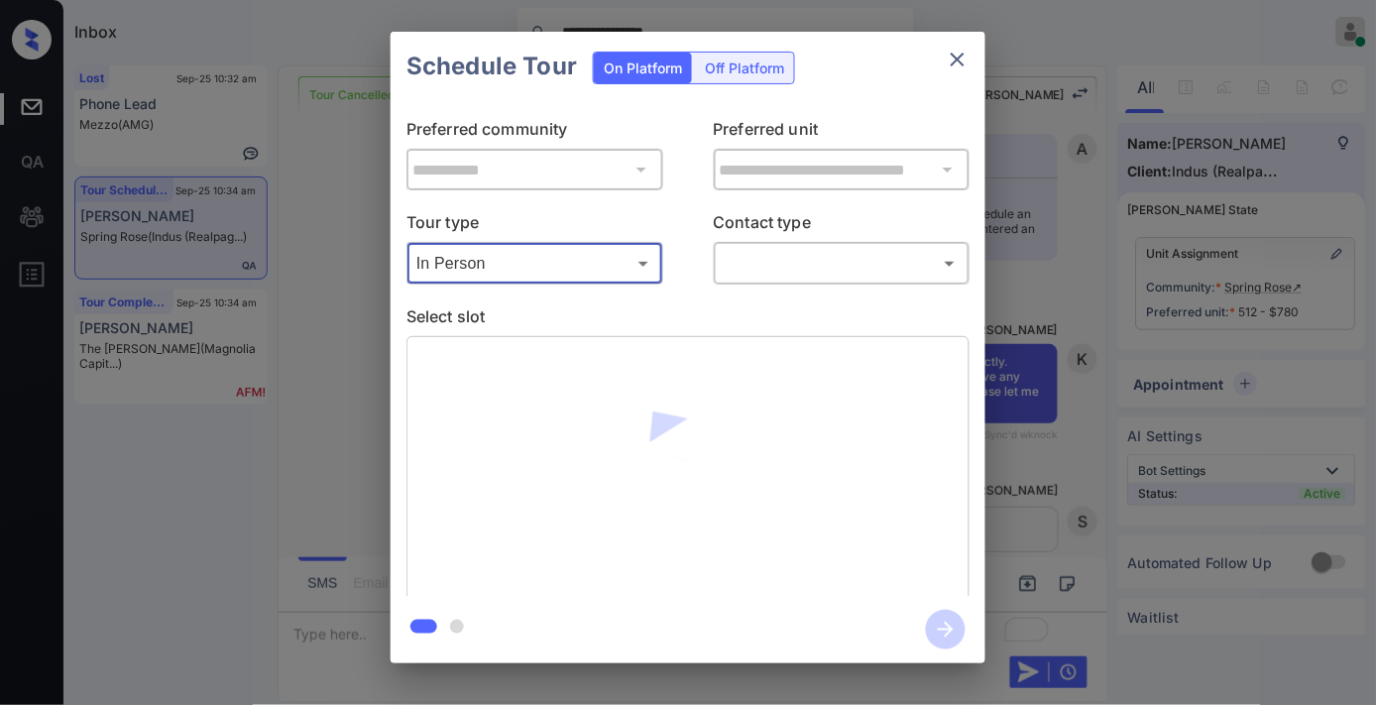
click at [735, 253] on body "**********" at bounding box center [688, 352] width 1376 height 705
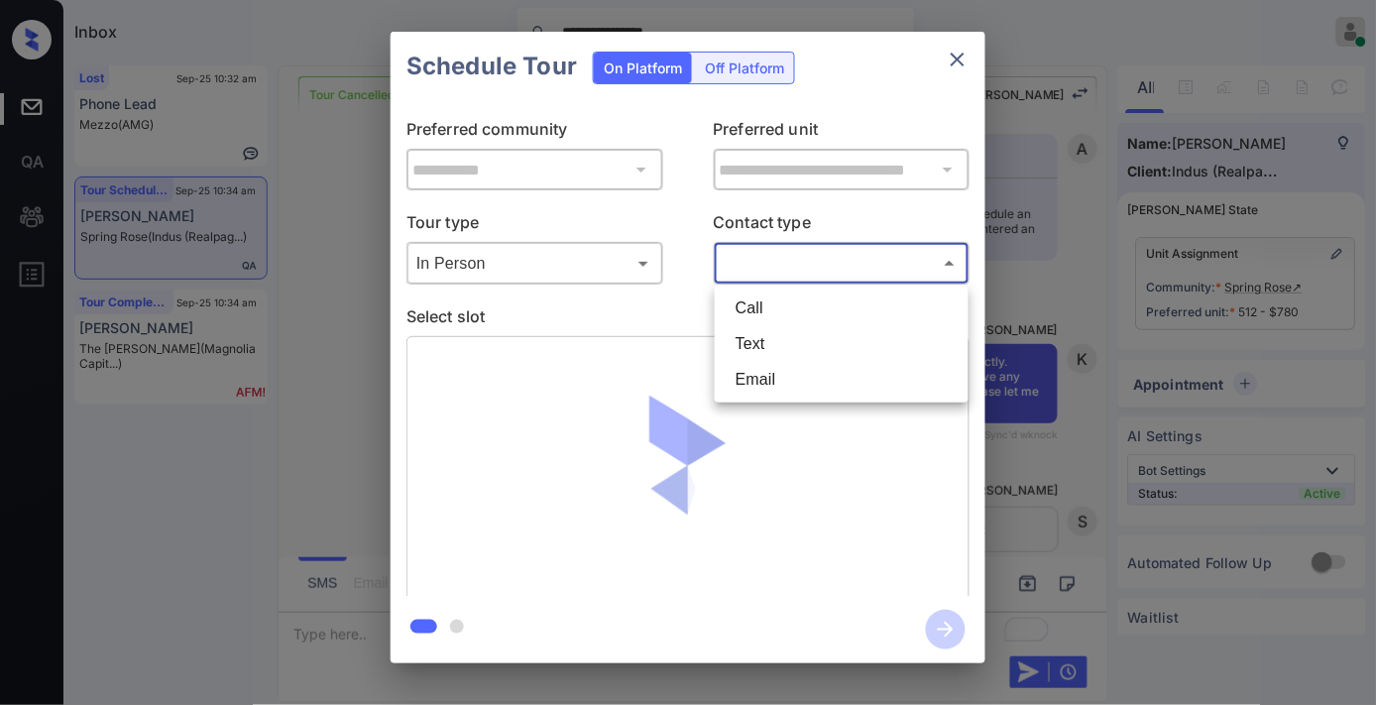
click at [750, 330] on li "Text" at bounding box center [842, 344] width 244 height 36
type input "****"
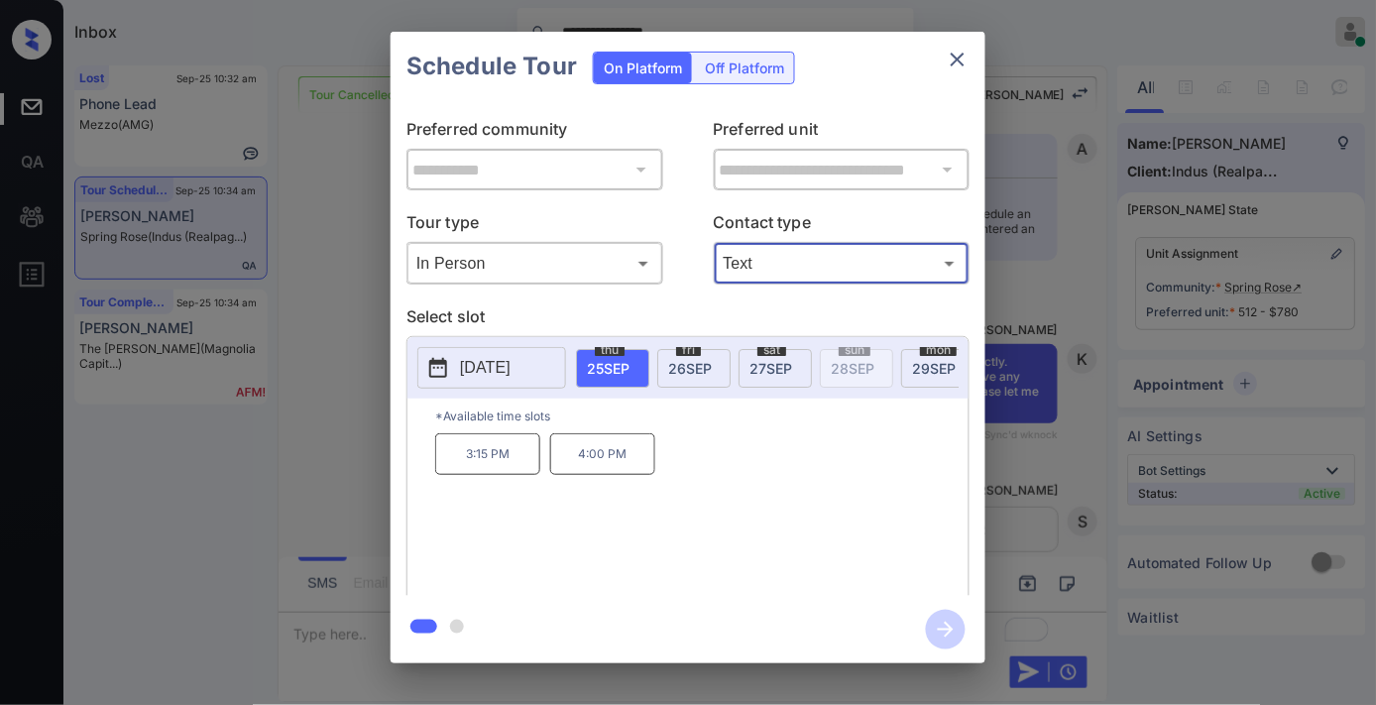
click at [479, 473] on p "3:15 PM" at bounding box center [487, 454] width 105 height 42
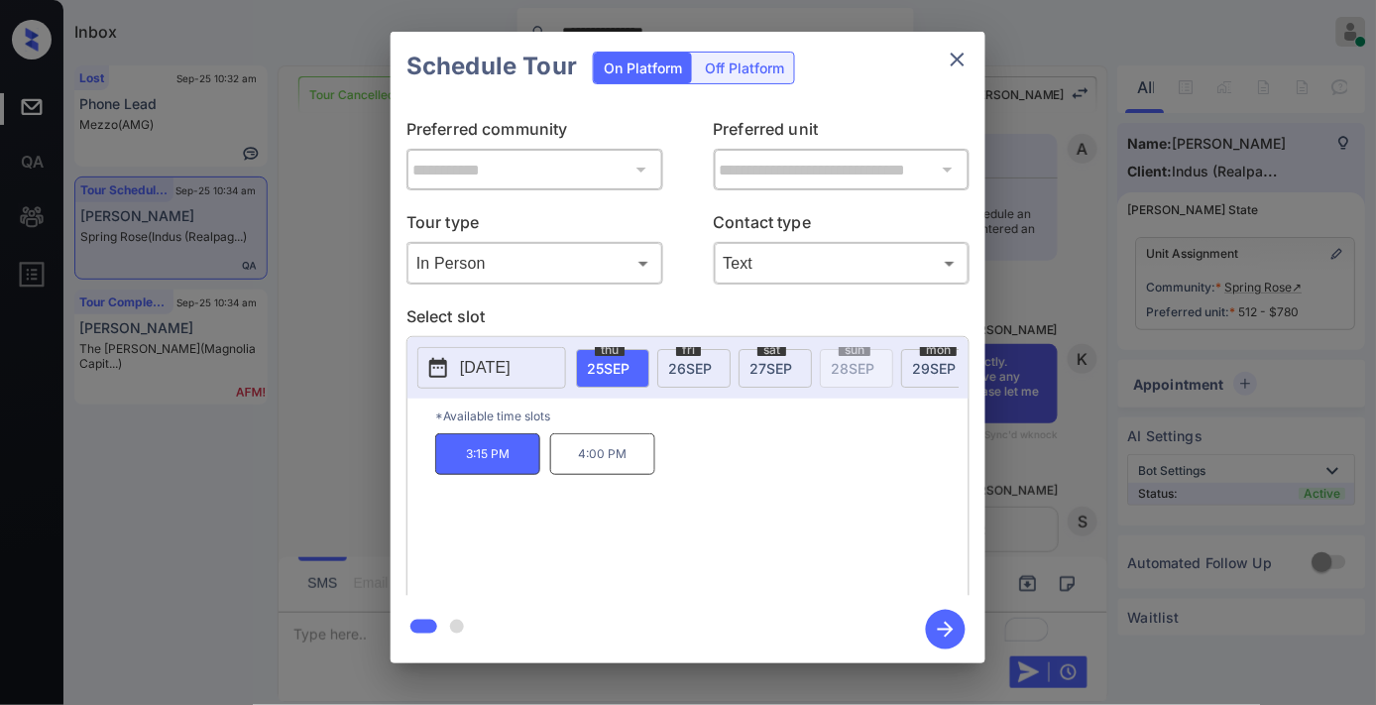
click at [940, 633] on icon "button" at bounding box center [946, 630] width 40 height 40
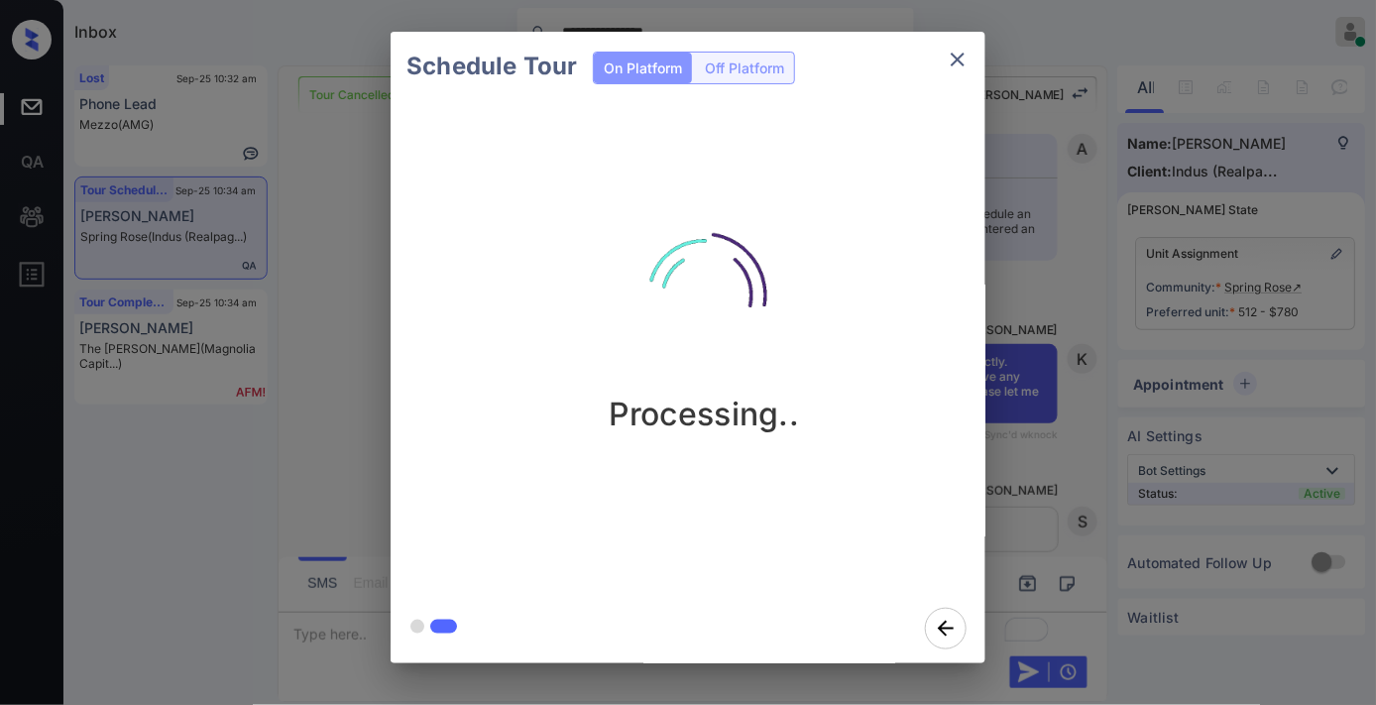
scroll to position [8182, 0]
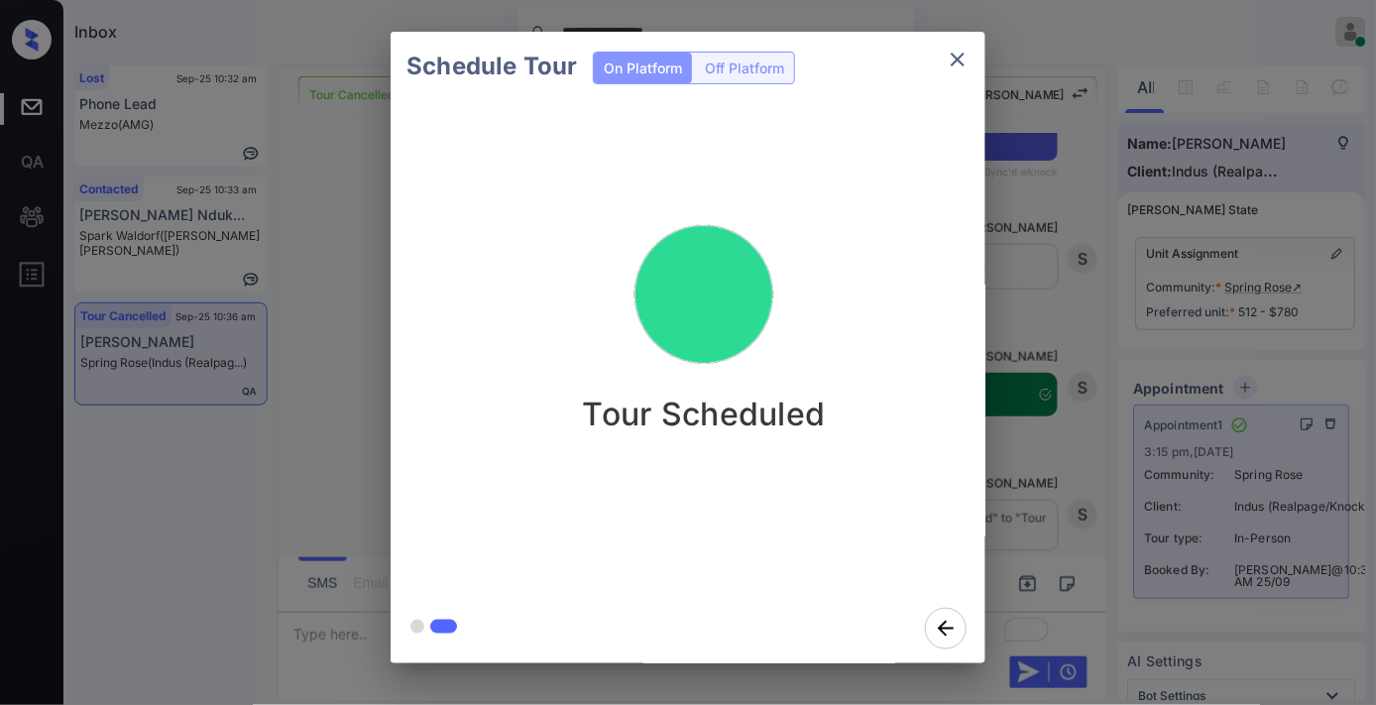
click at [850, 200] on div "Tour Scheduled" at bounding box center [704, 314] width 595 height 237
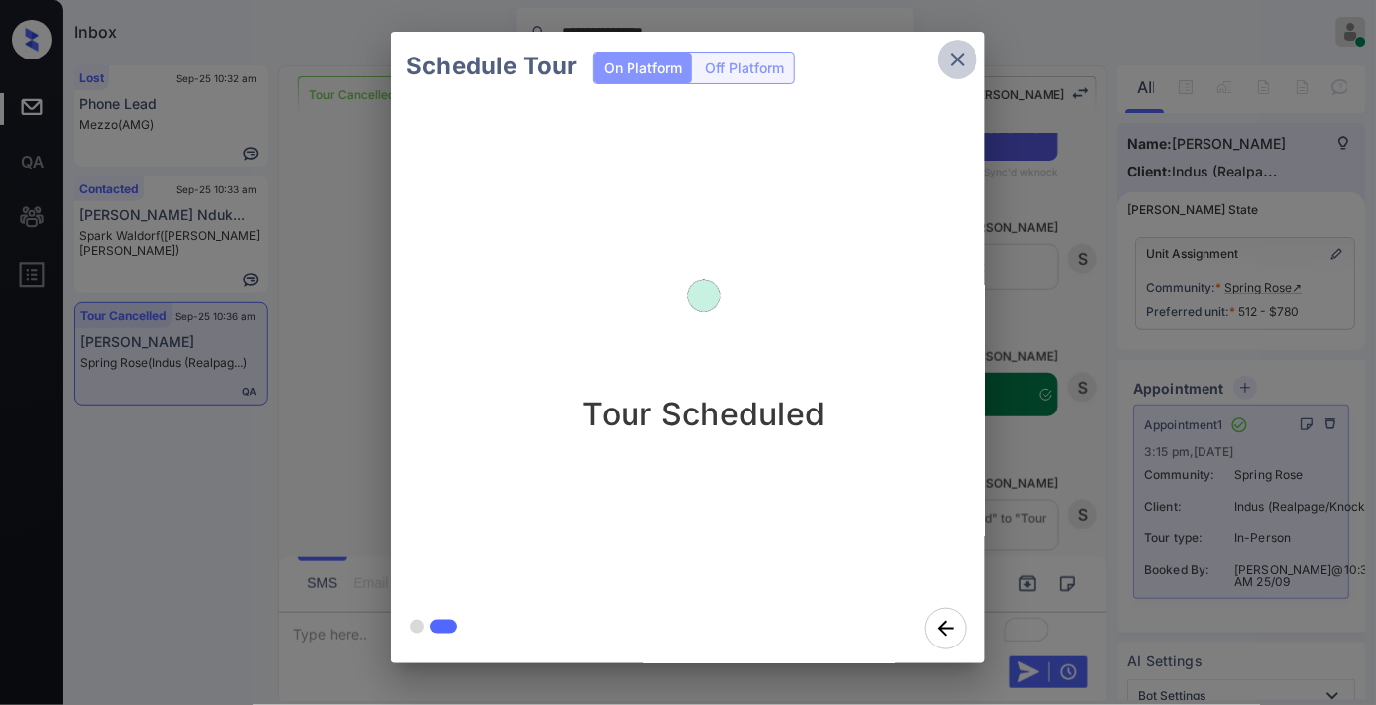
click at [960, 55] on icon "close" at bounding box center [958, 60] width 24 height 24
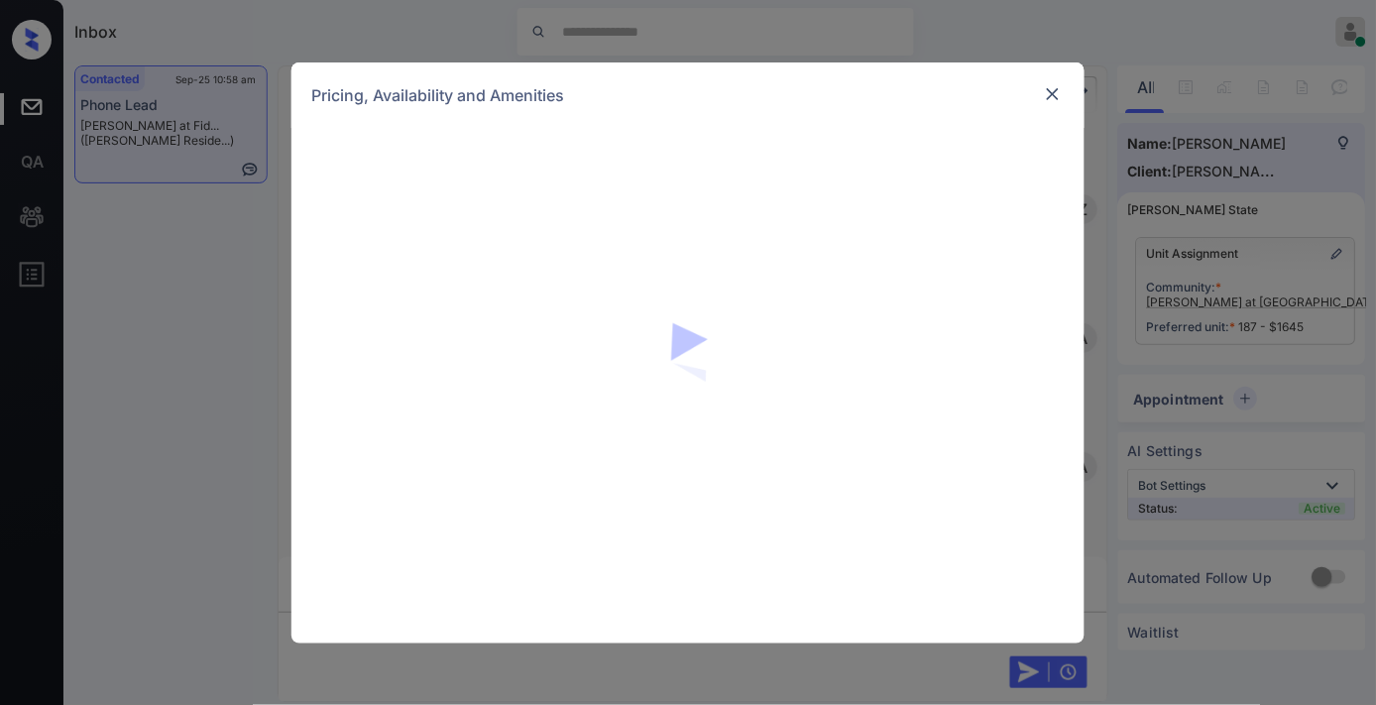
scroll to position [2539, 0]
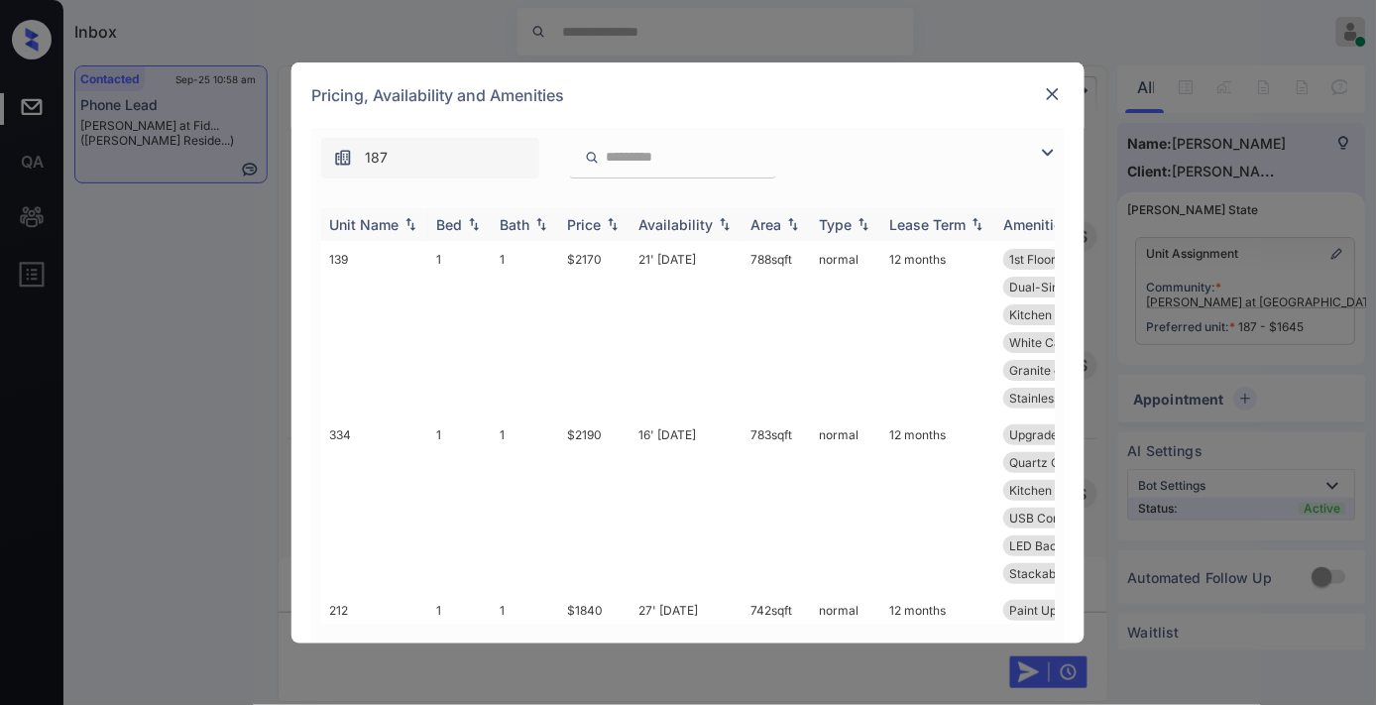
click at [600, 230] on div "Price" at bounding box center [584, 224] width 34 height 17
drag, startPoint x: 805, startPoint y: 427, endPoint x: 750, endPoint y: 429, distance: 55.6
click at [750, 429] on td "690 sqft" at bounding box center [777, 490] width 68 height 148
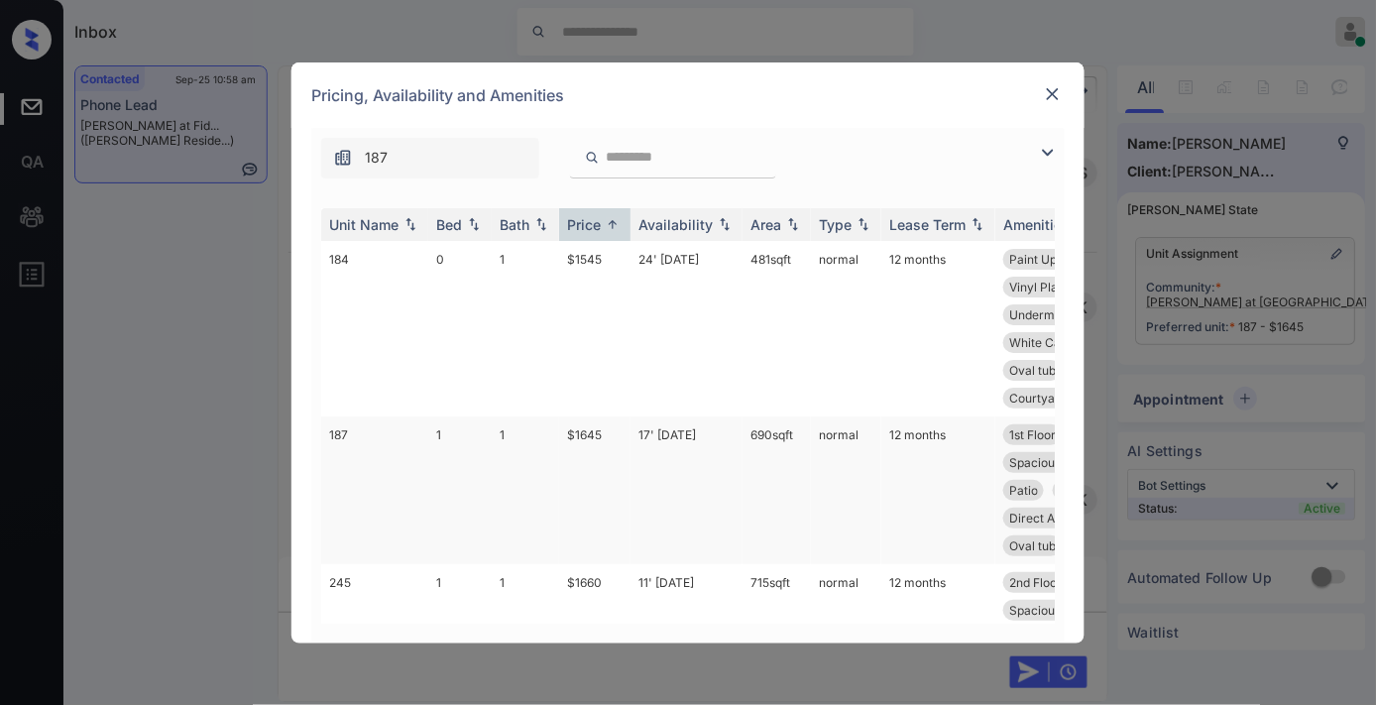
copy td "690 sqft"
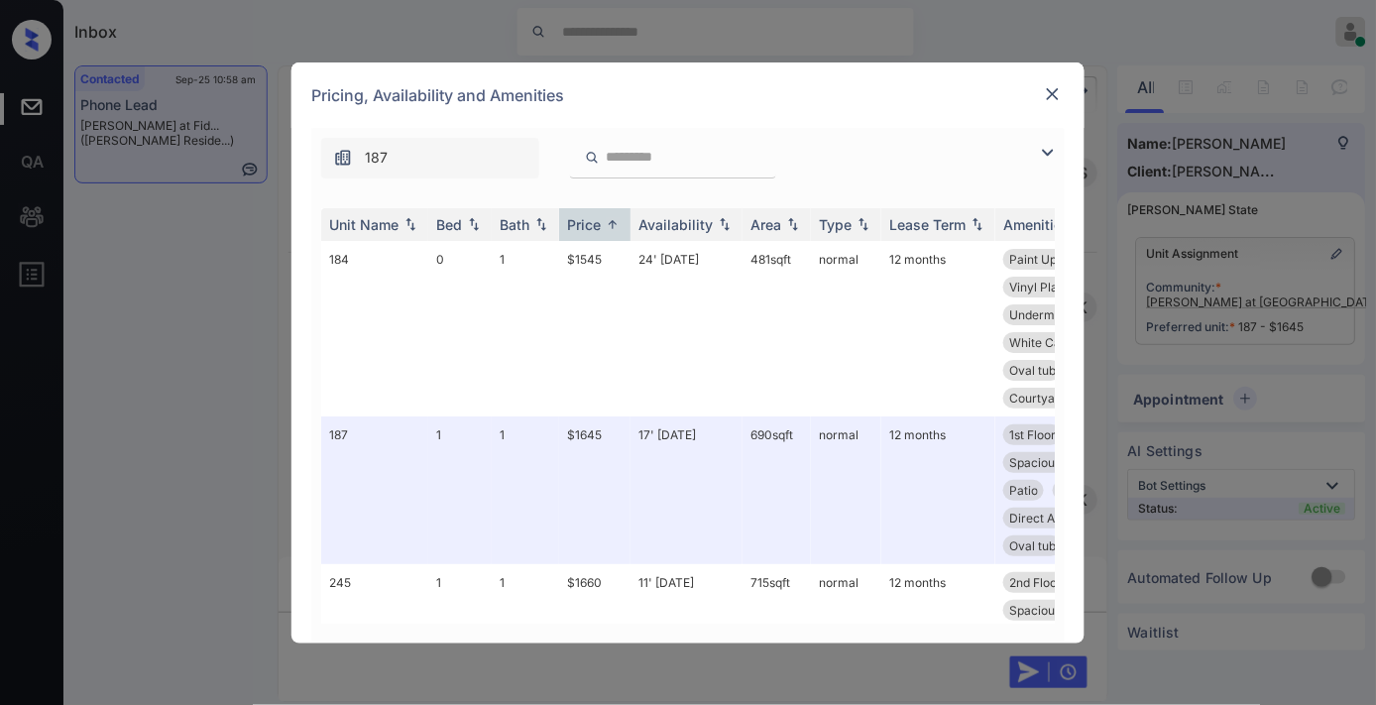
click at [1049, 96] on img at bounding box center [1053, 94] width 20 height 20
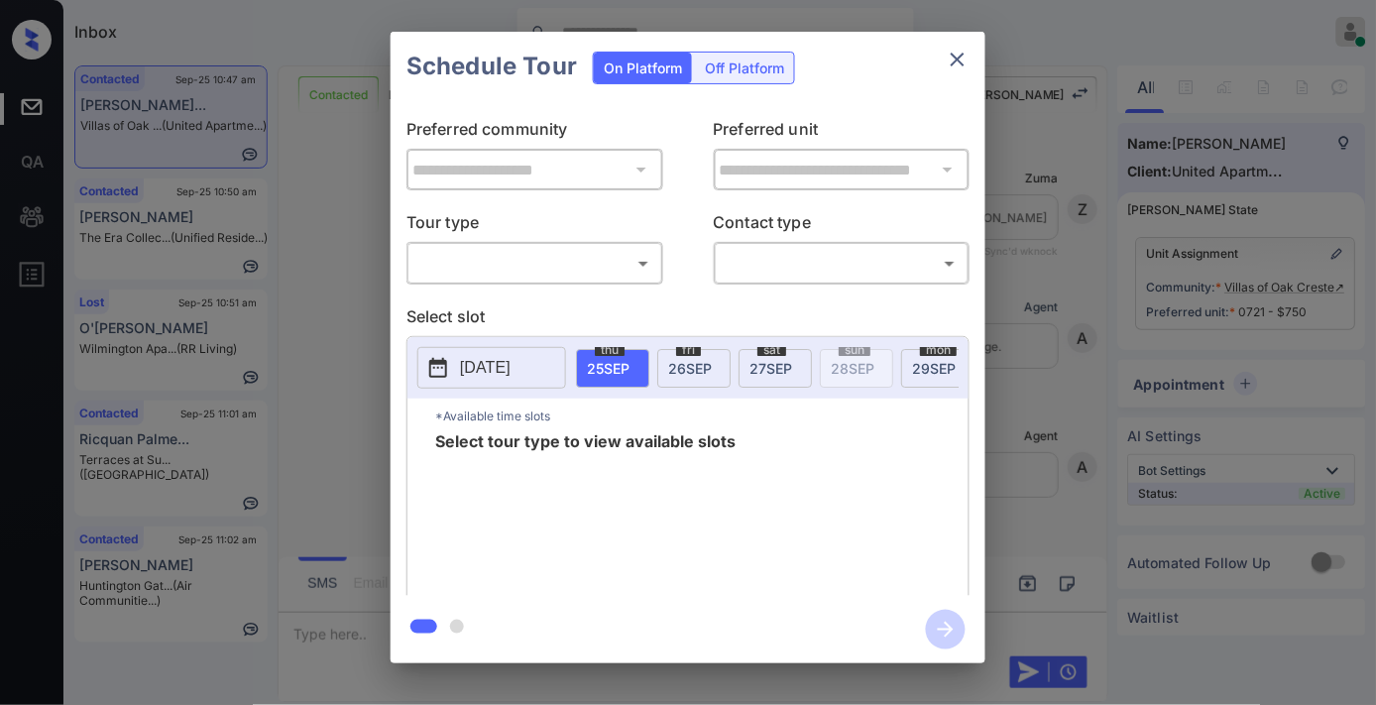
scroll to position [3415, 0]
click at [587, 244] on div "​ ​" at bounding box center [535, 263] width 257 height 43
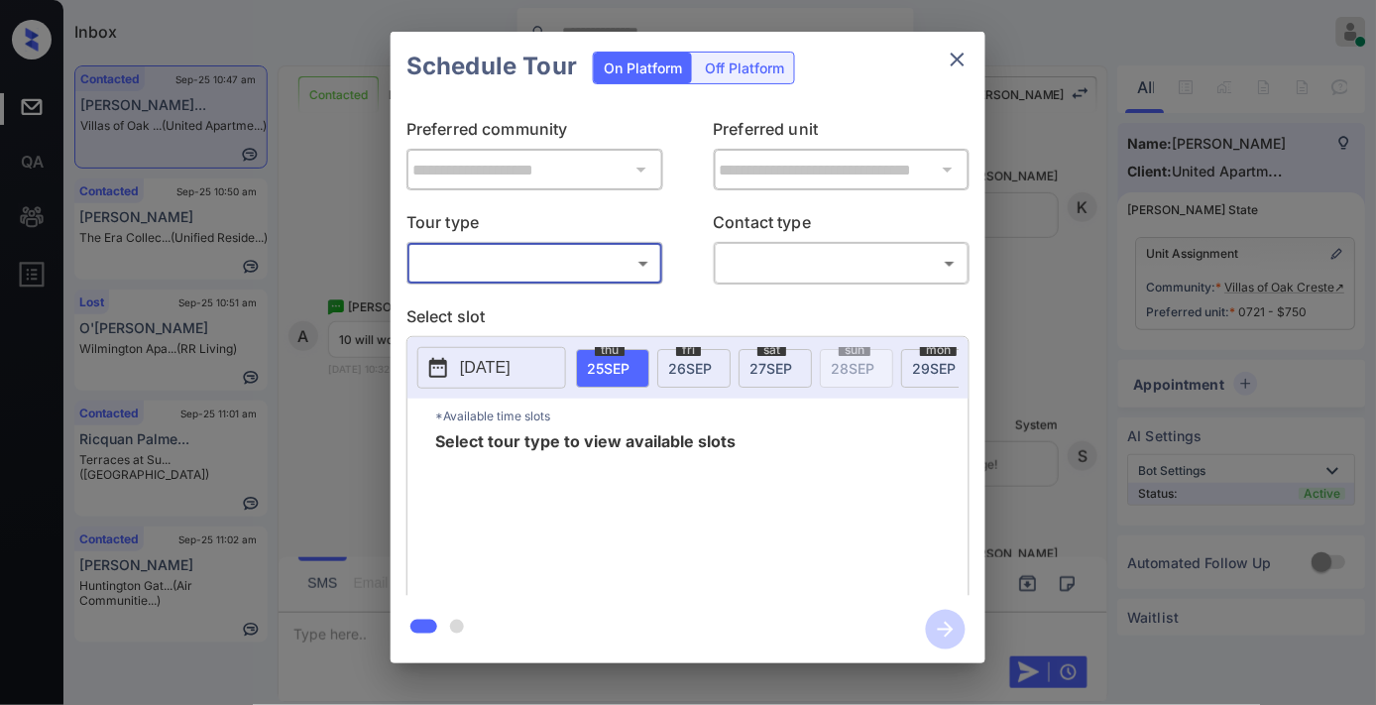
click at [580, 250] on body "Inbox [PERSON_NAME] Online Set yourself offline Set yourself on break Profile S…" at bounding box center [688, 352] width 1376 height 705
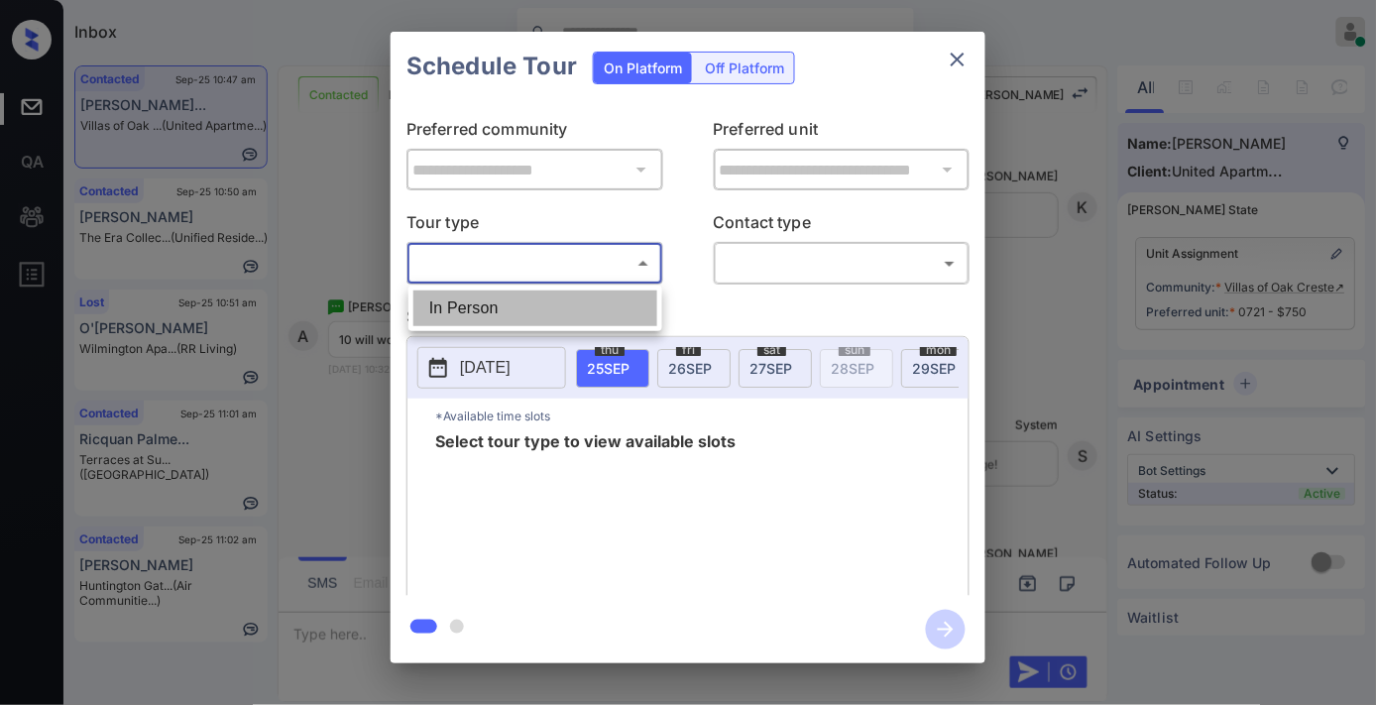
click at [577, 310] on li "In Person" at bounding box center [536, 309] width 244 height 36
type input "********"
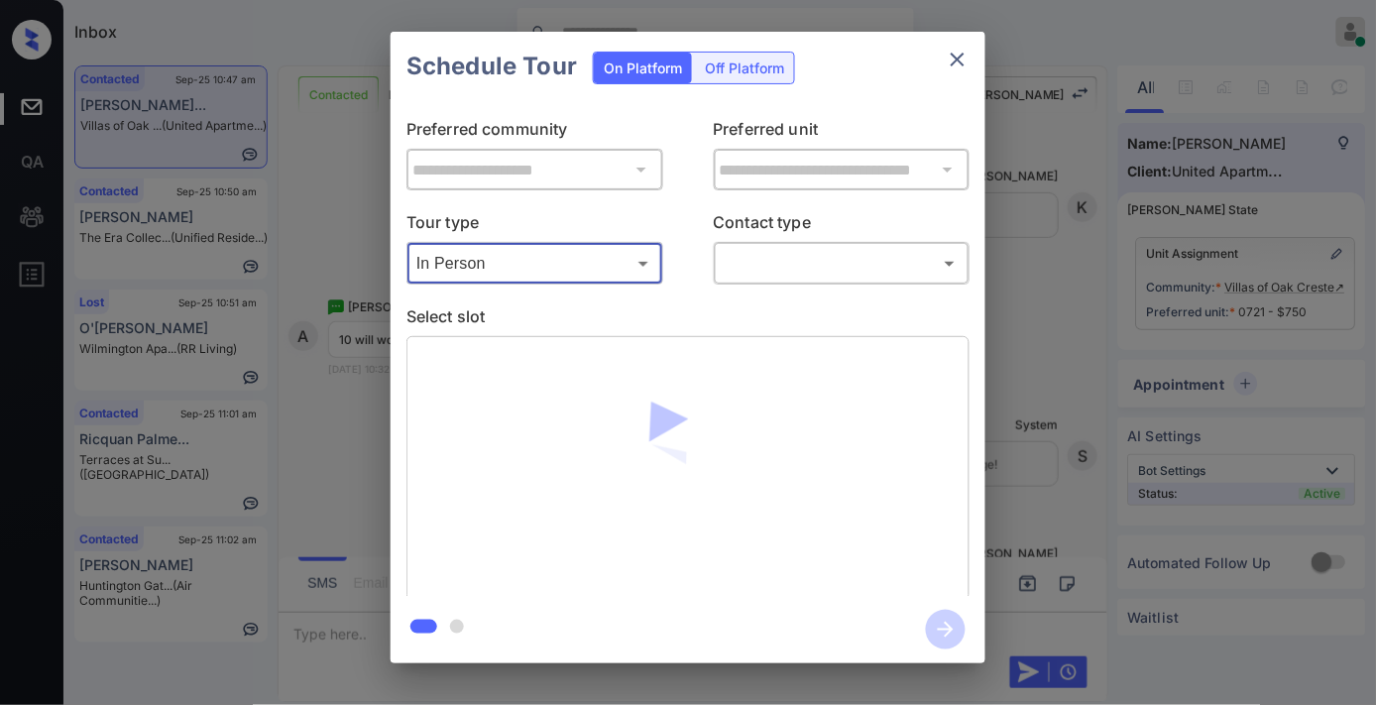
click at [767, 258] on body "Inbox [PERSON_NAME] Online Set yourself offline Set yourself on break Profile S…" at bounding box center [688, 352] width 1376 height 705
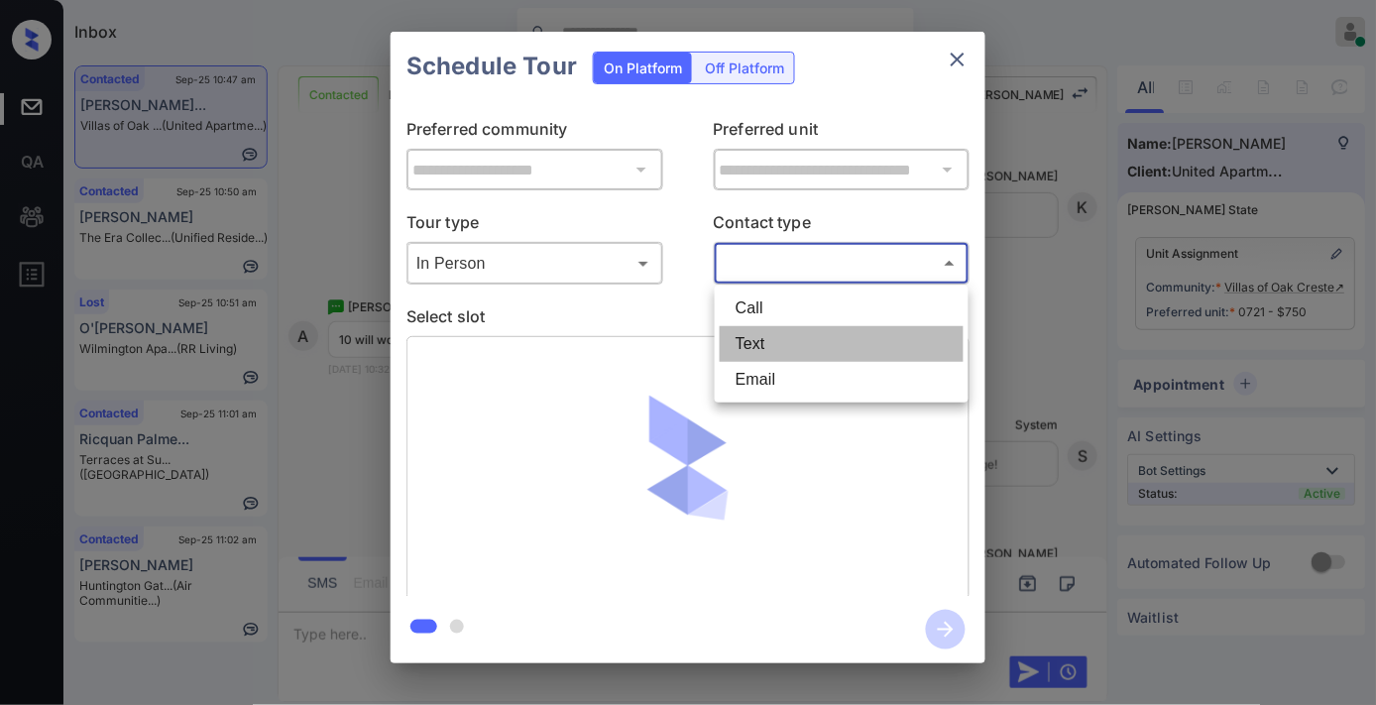
click at [783, 340] on li "Text" at bounding box center [842, 344] width 244 height 36
type input "****"
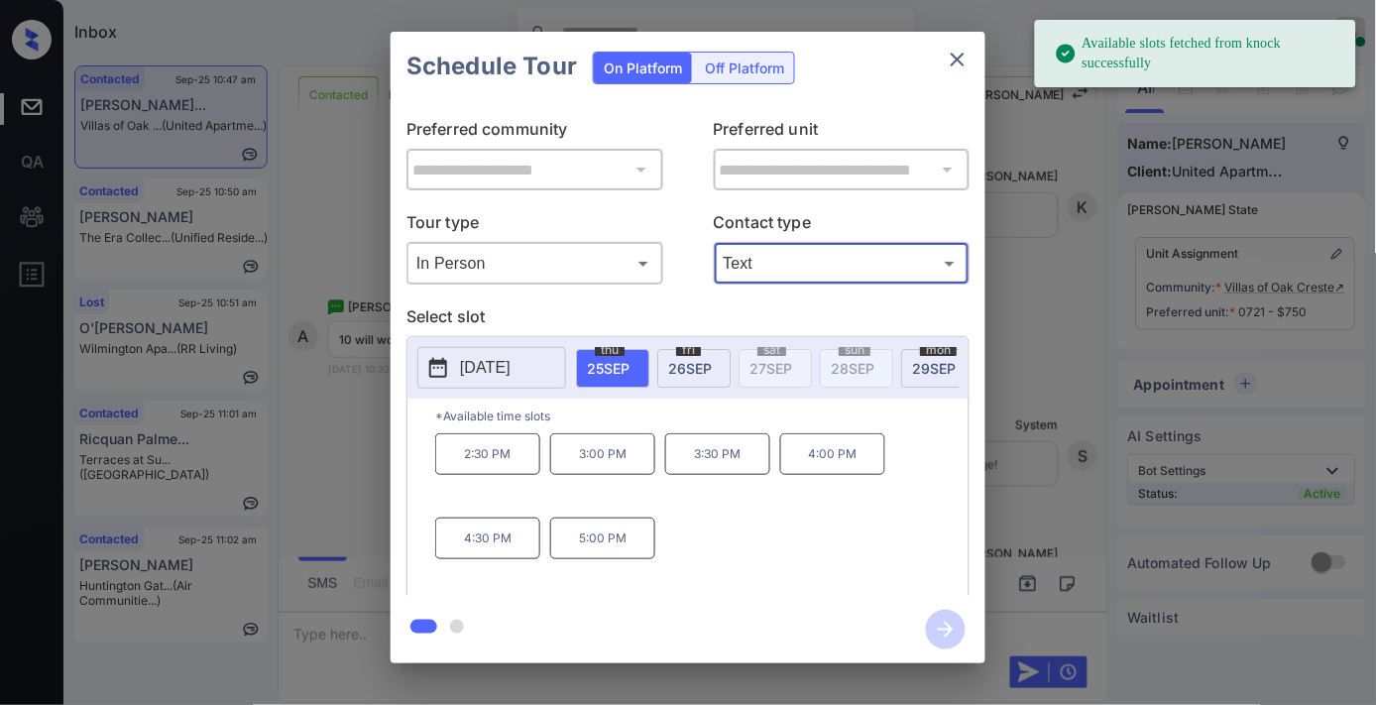
click at [974, 239] on div "**********" at bounding box center [688, 348] width 595 height 495
click at [1074, 270] on div "**********" at bounding box center [688, 347] width 1376 height 695
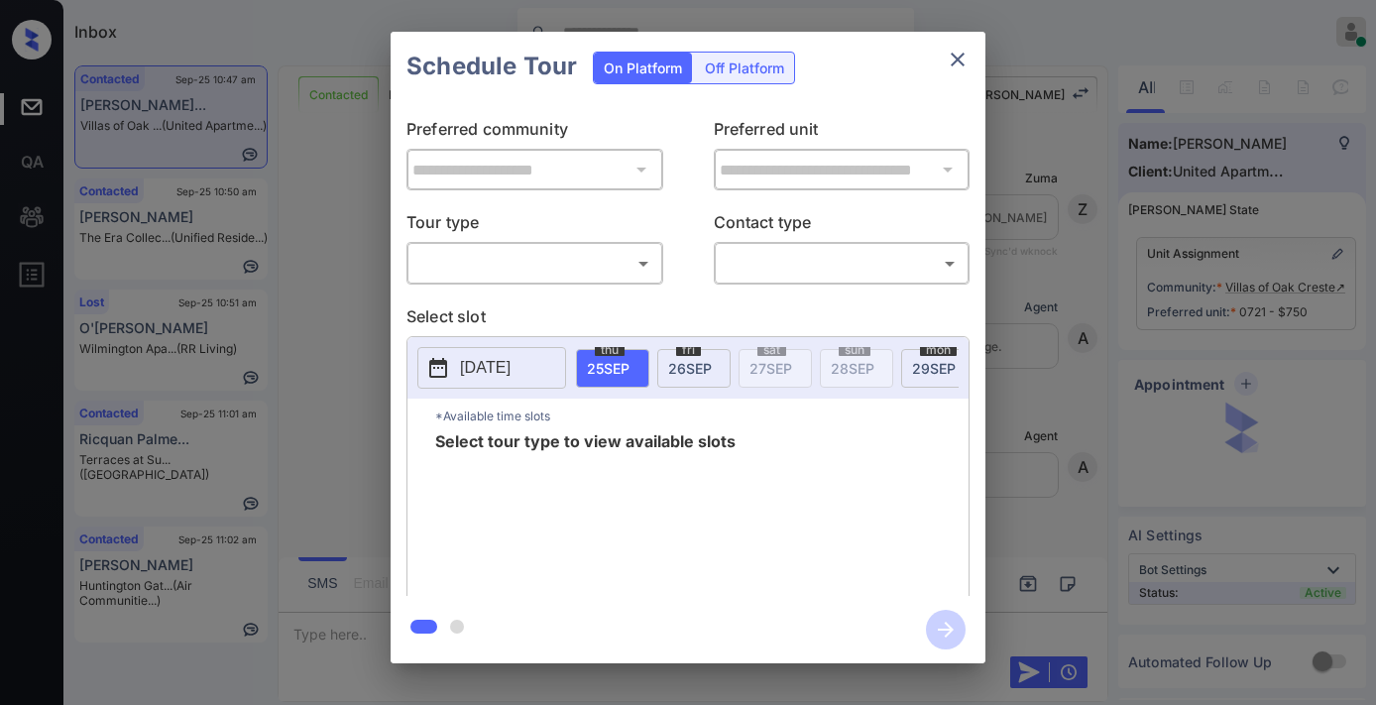
click at [551, 264] on body "Inbox [PERSON_NAME] Online Set yourself offline Set yourself on break Profile S…" at bounding box center [688, 352] width 1376 height 705
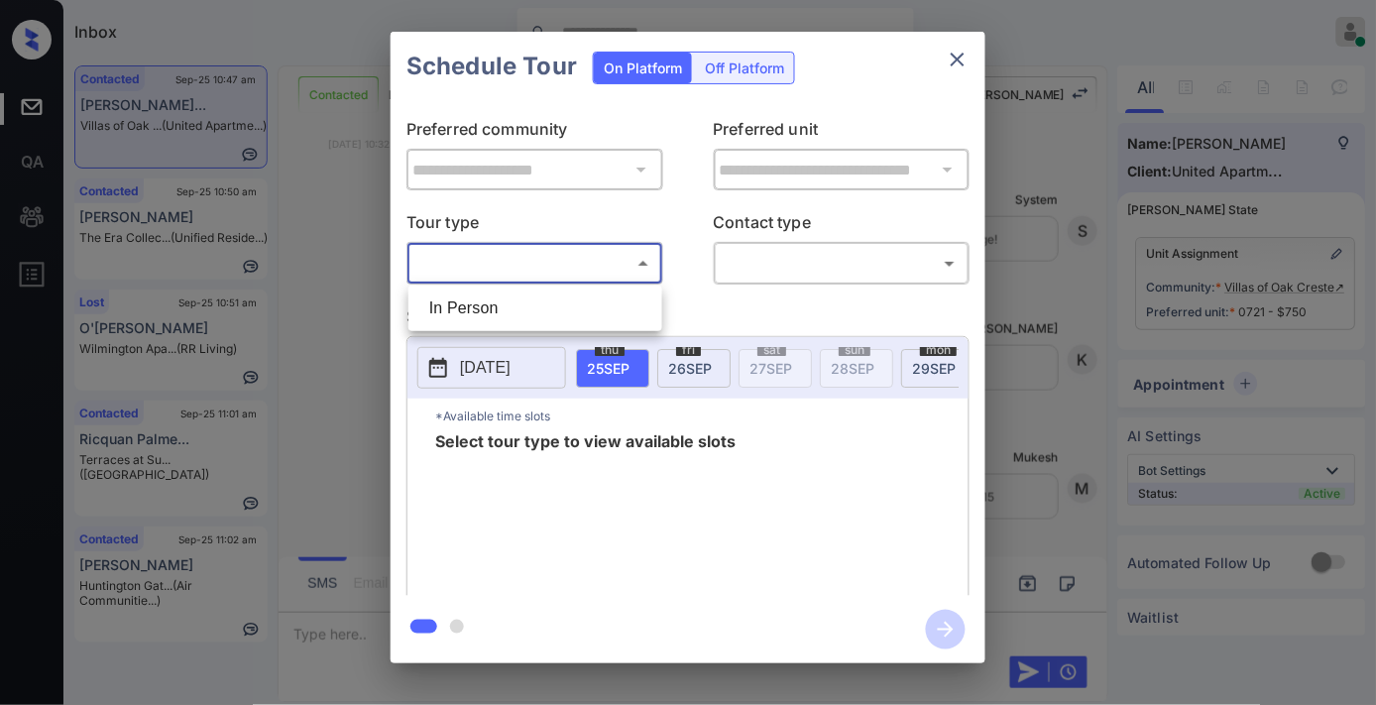
click at [535, 286] on ul "In Person" at bounding box center [536, 309] width 254 height 46
click at [538, 299] on li "In Person" at bounding box center [536, 309] width 244 height 36
type input "********"
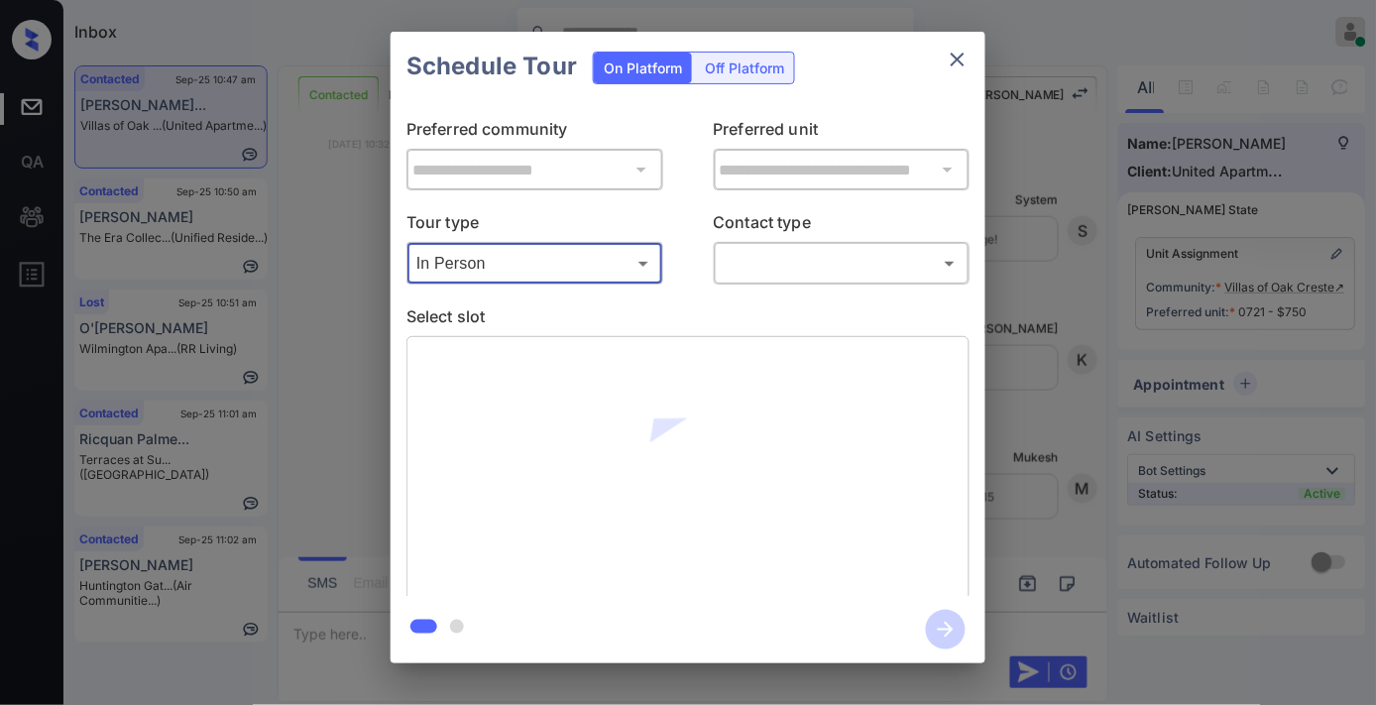
click at [477, 371] on div at bounding box center [688, 468] width 563 height 265
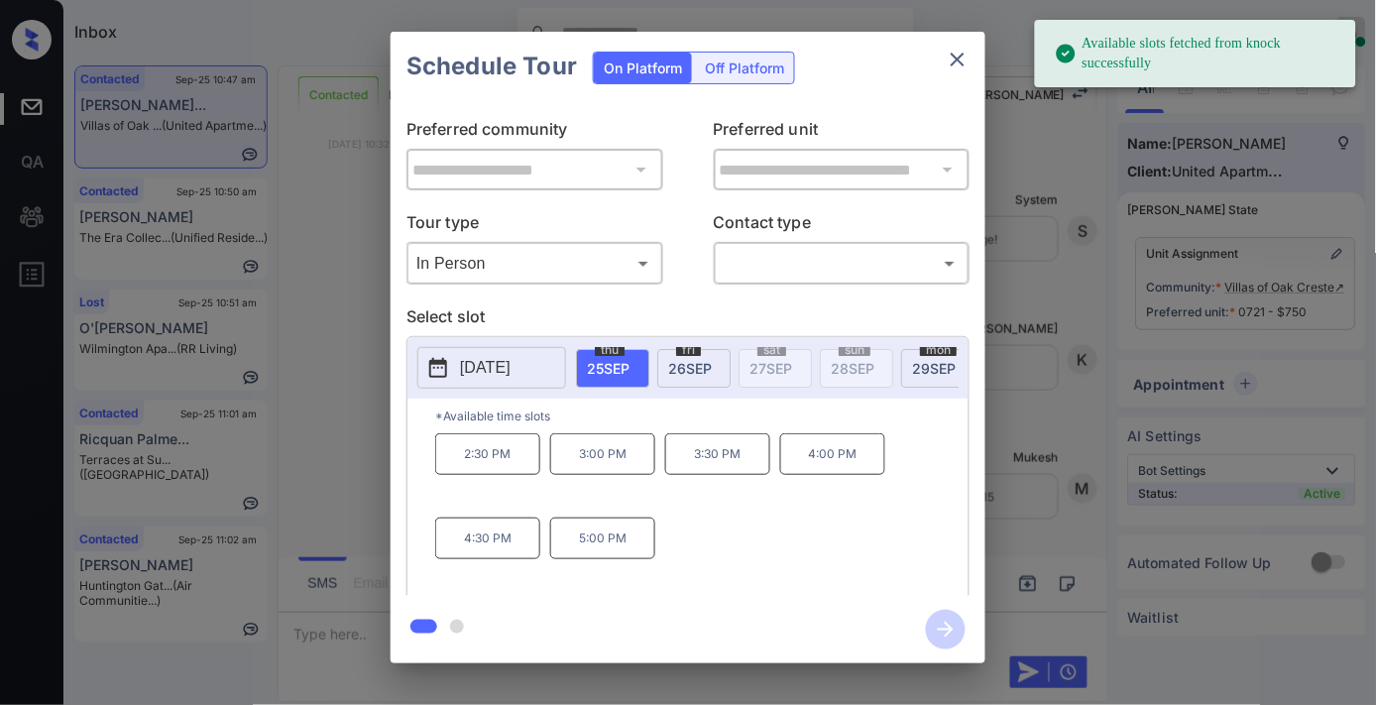
click at [477, 371] on p "[DATE]" at bounding box center [485, 368] width 51 height 24
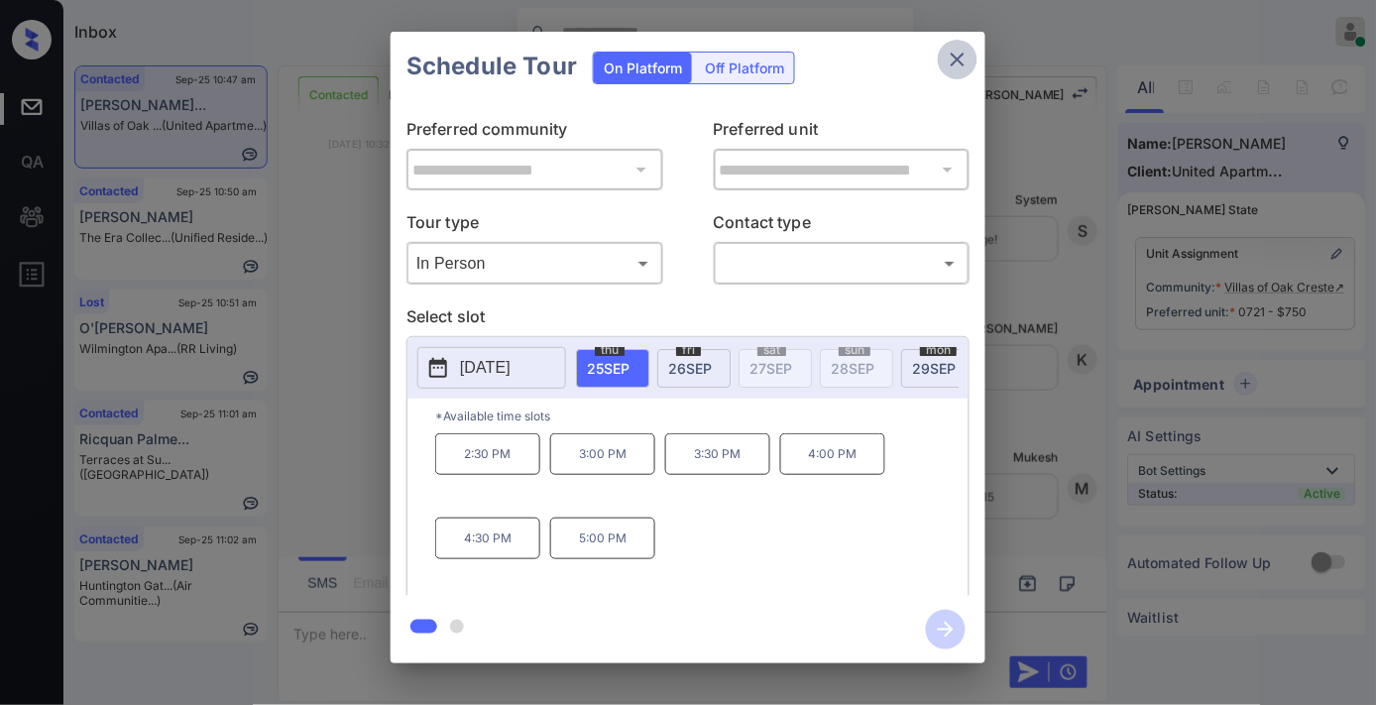
click at [963, 55] on icon "close" at bounding box center [958, 60] width 14 height 14
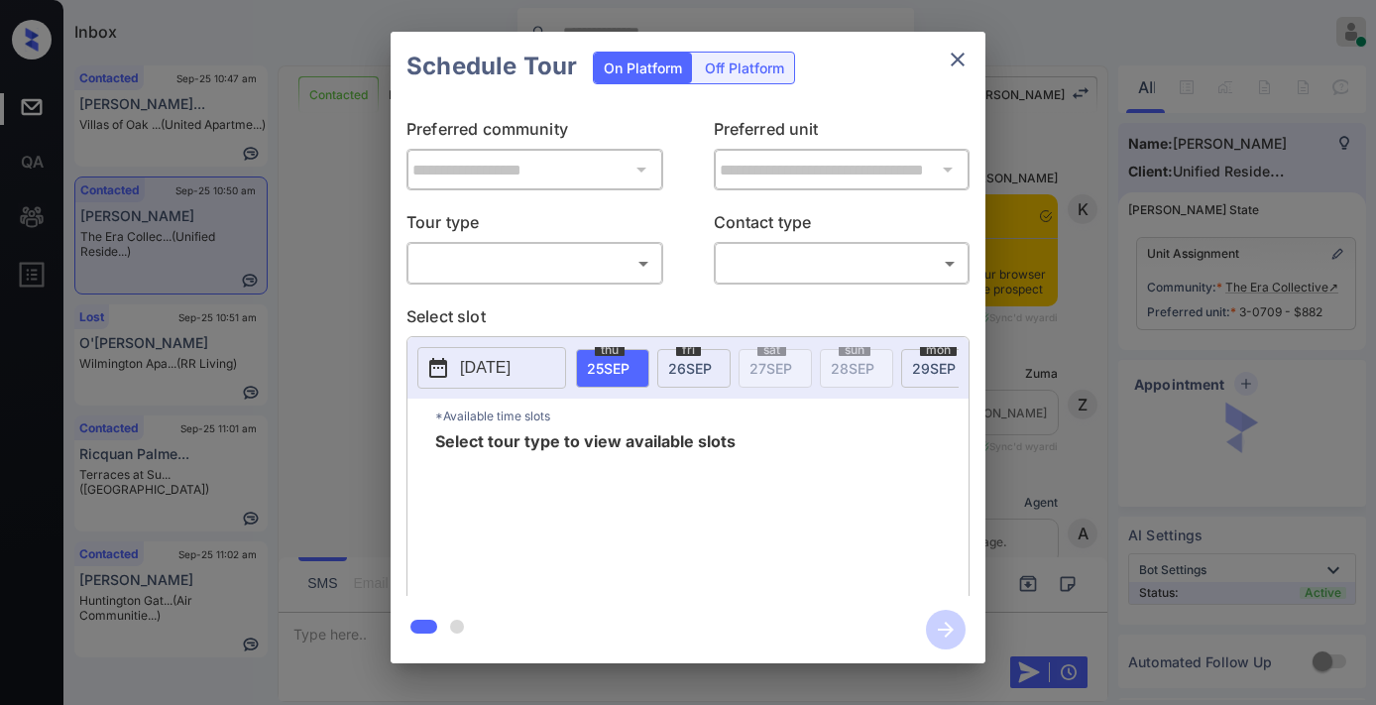
click at [622, 261] on body "Inbox [PERSON_NAME] Online Set yourself offline Set yourself on break Profile S…" at bounding box center [688, 352] width 1376 height 705
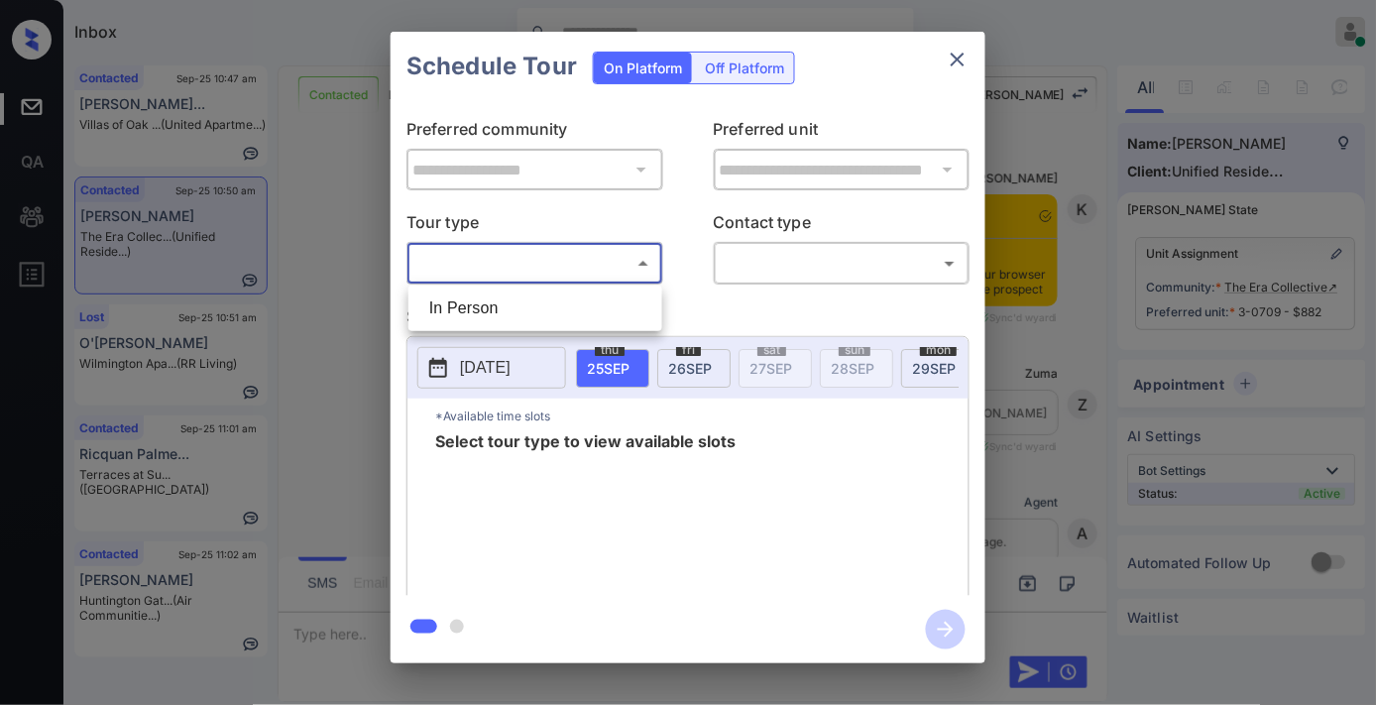
scroll to position [1813, 0]
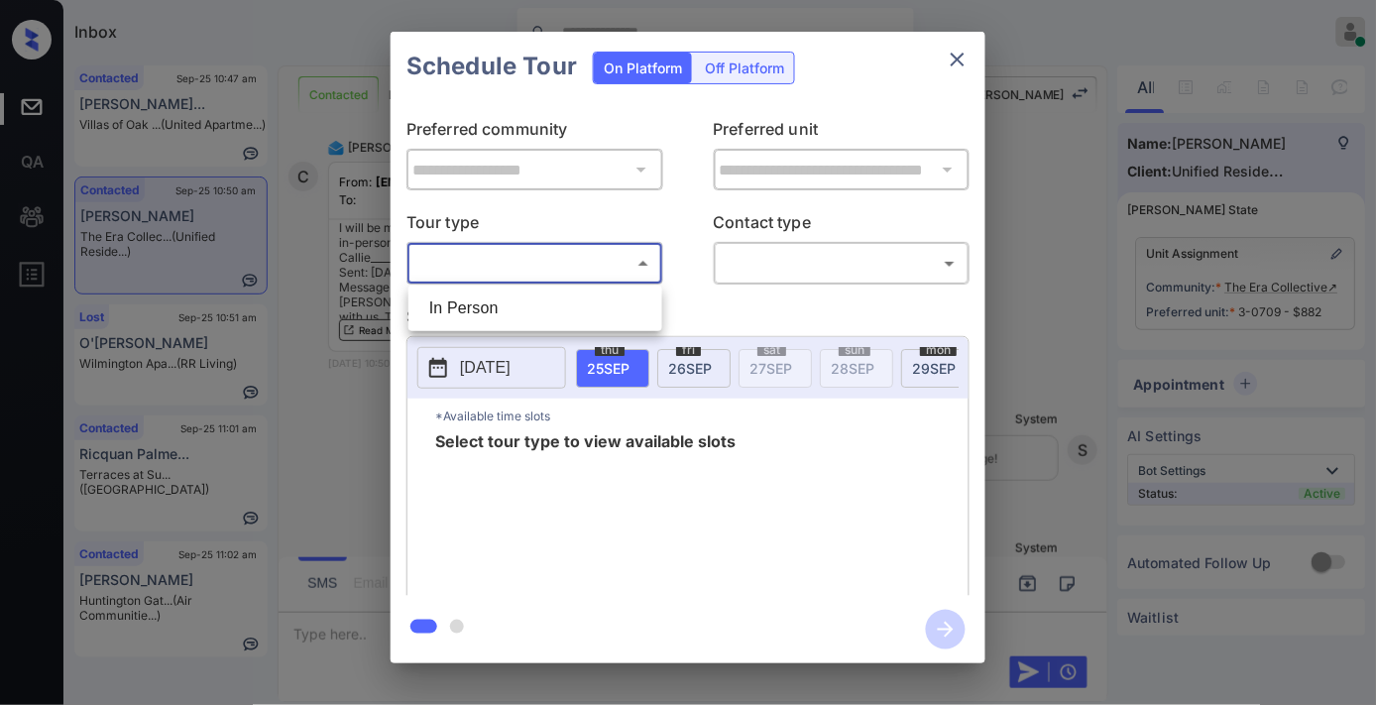
click at [962, 55] on div at bounding box center [688, 352] width 1376 height 705
click at [958, 57] on icon "close" at bounding box center [958, 60] width 24 height 24
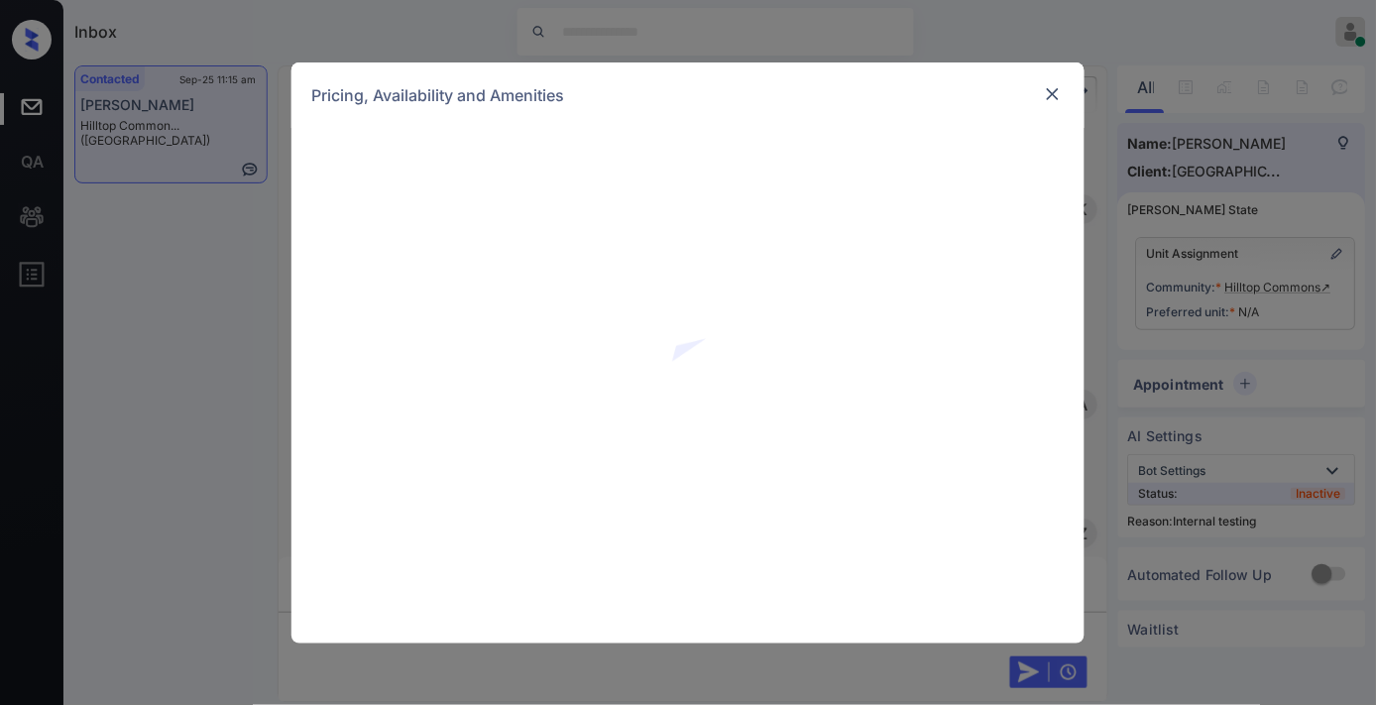
scroll to position [3664, 0]
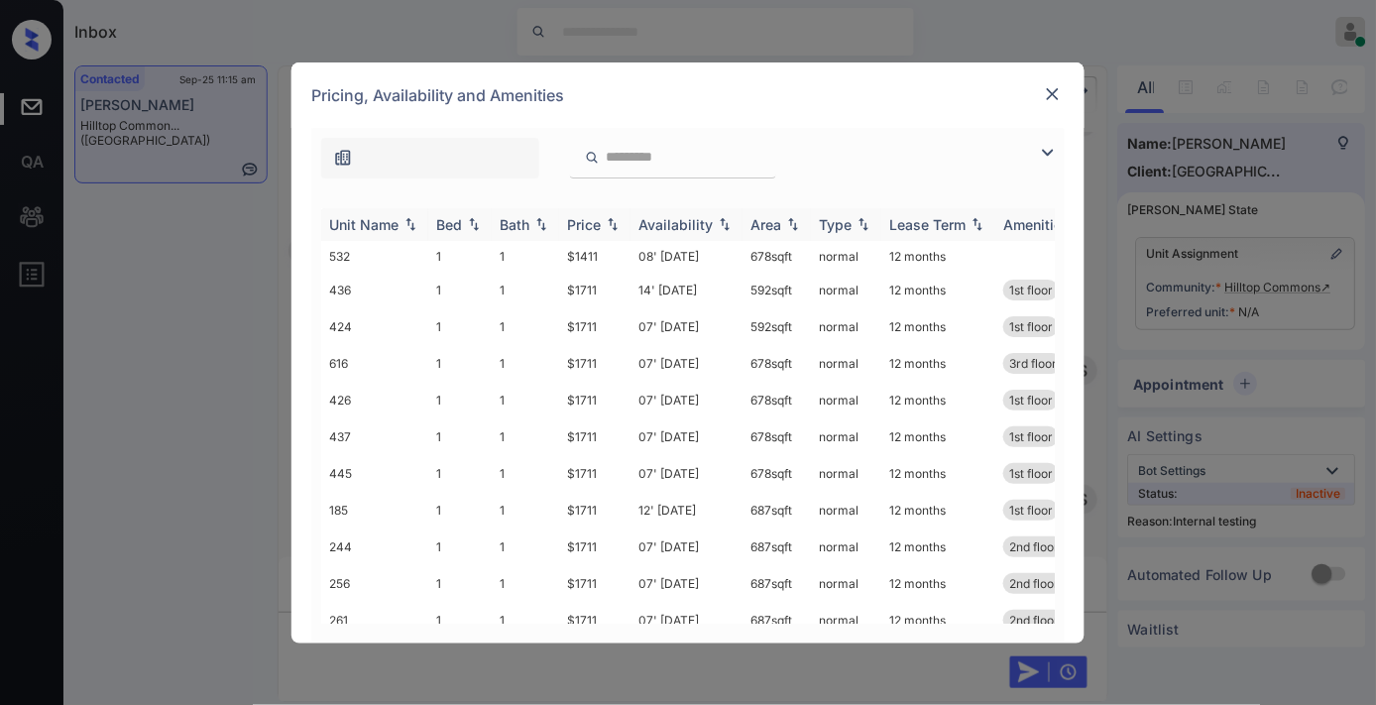
click at [608, 217] on img at bounding box center [613, 224] width 20 height 14
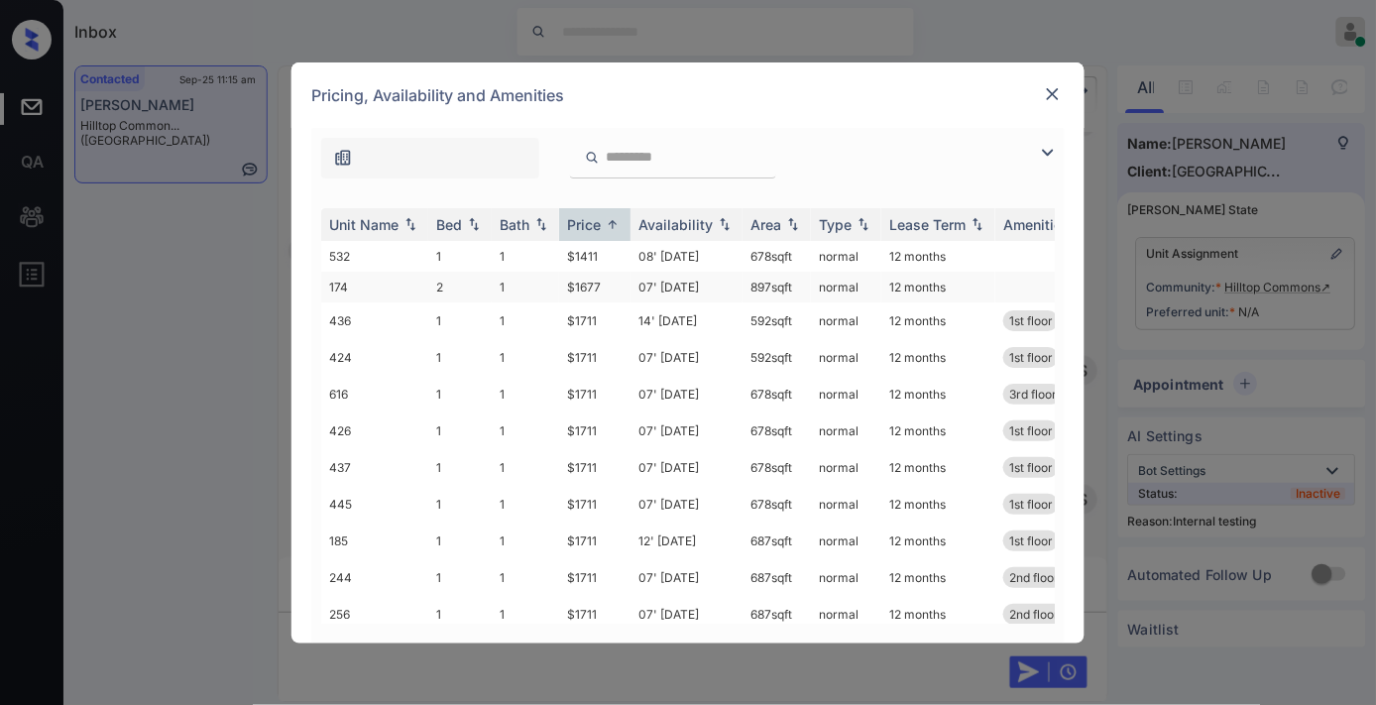
click at [612, 283] on td "$1677" at bounding box center [594, 287] width 71 height 31
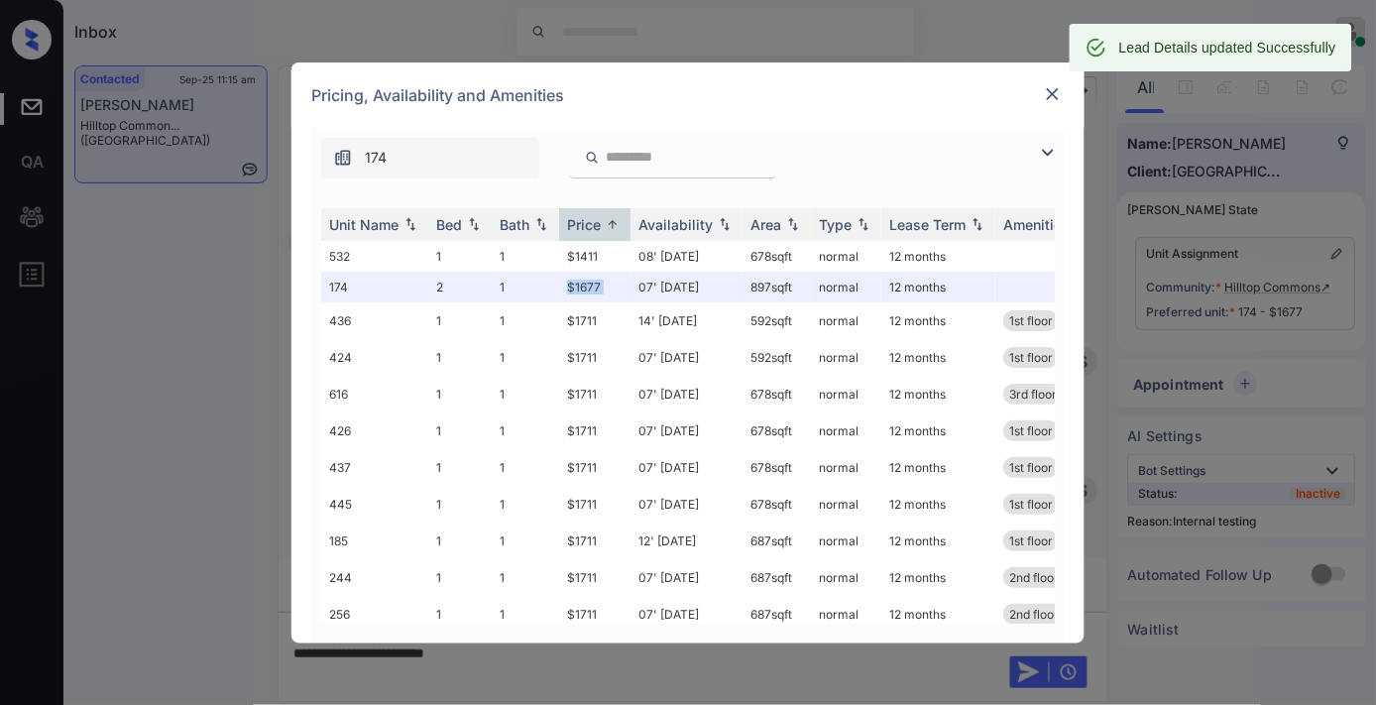
click at [1054, 95] on img at bounding box center [1053, 94] width 20 height 20
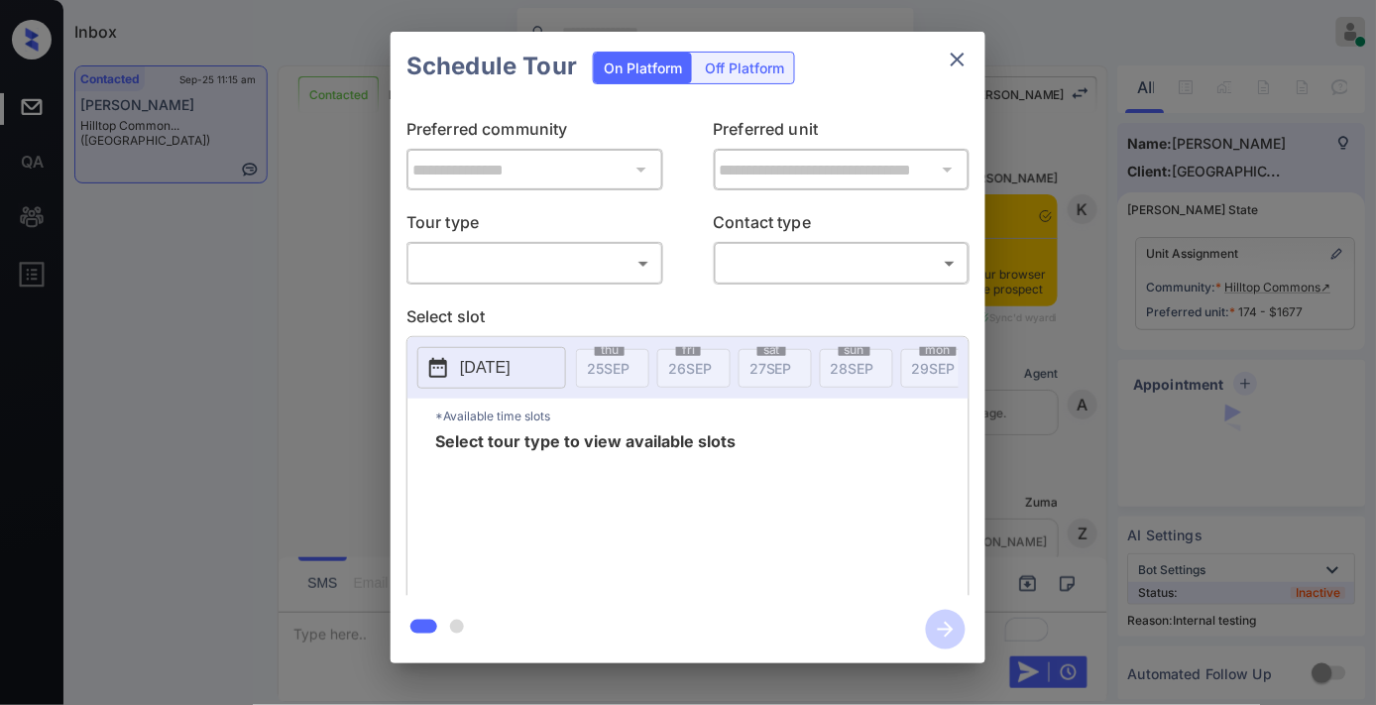
scroll to position [2801, 0]
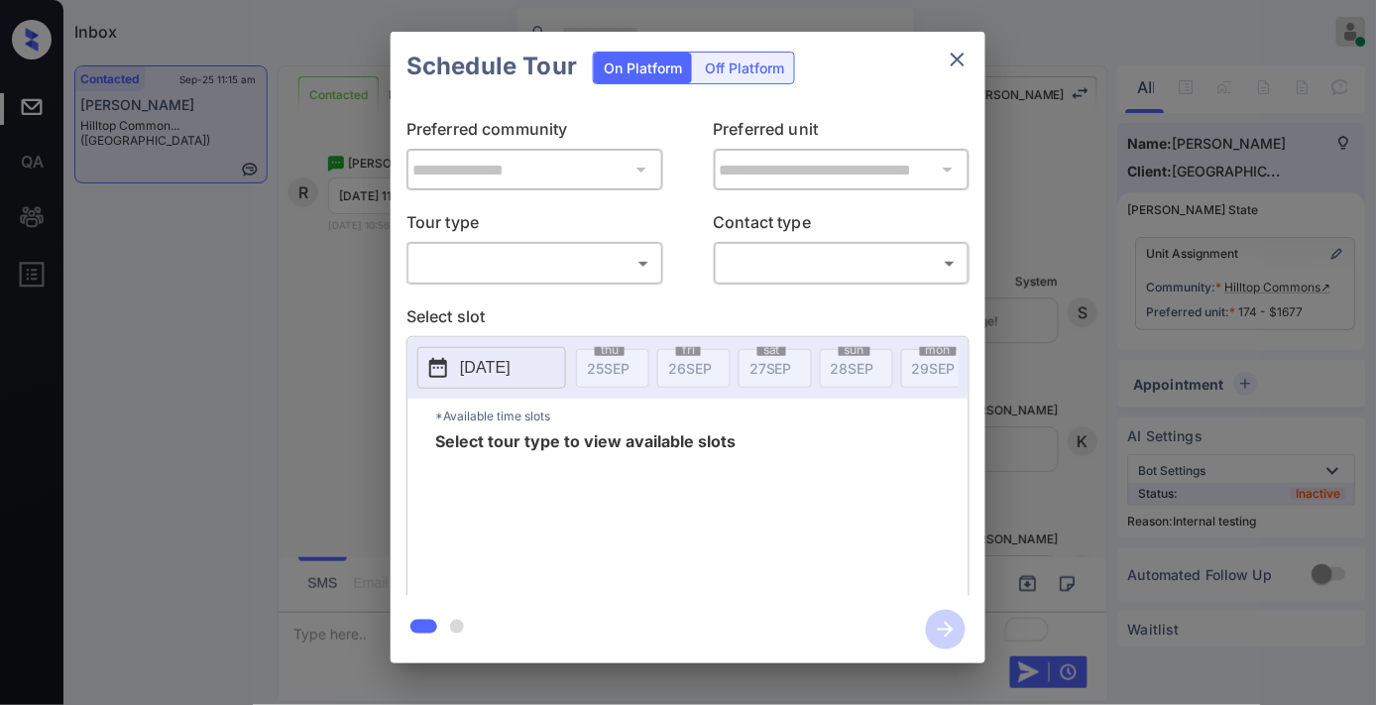
click at [532, 260] on body "Inbox [PERSON_NAME] Online Set yourself offline Set yourself on break Profile S…" at bounding box center [688, 352] width 1376 height 705
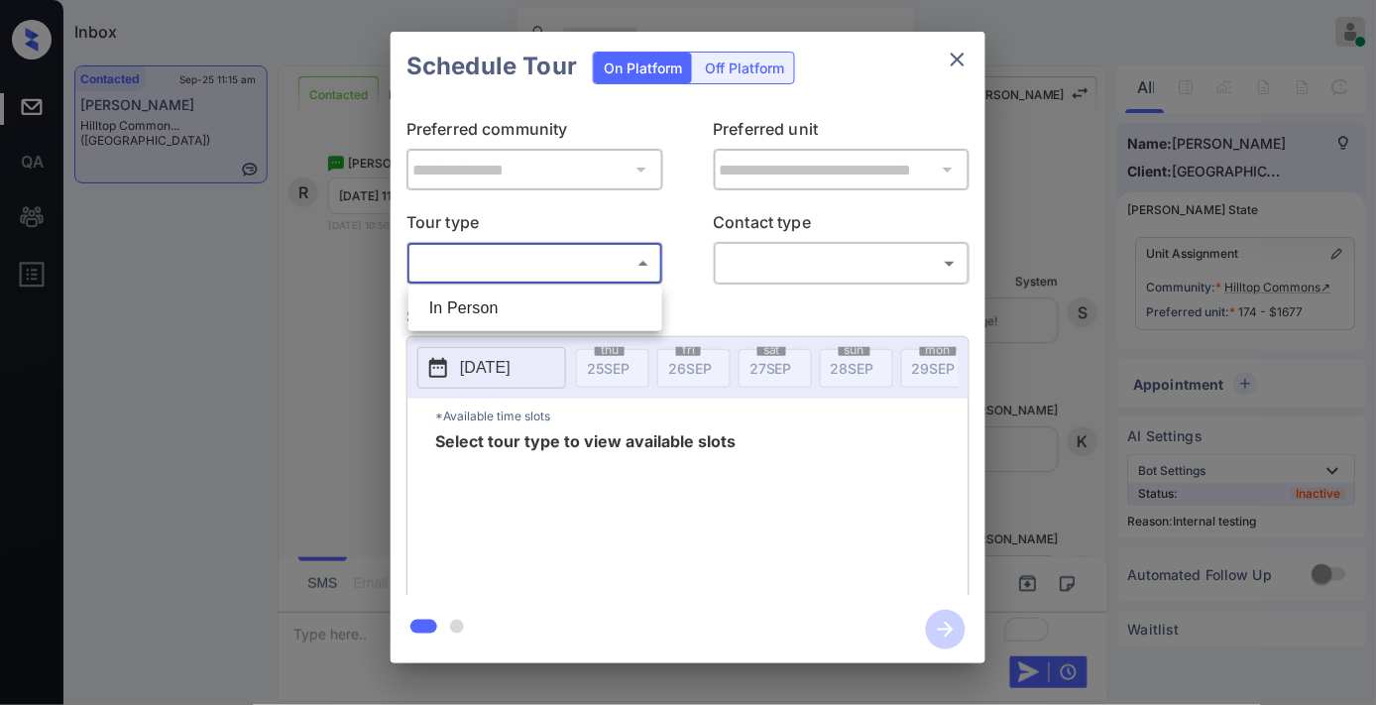
click at [528, 284] on div at bounding box center [688, 352] width 1376 height 705
click at [533, 298] on div "**********" at bounding box center [688, 348] width 595 height 495
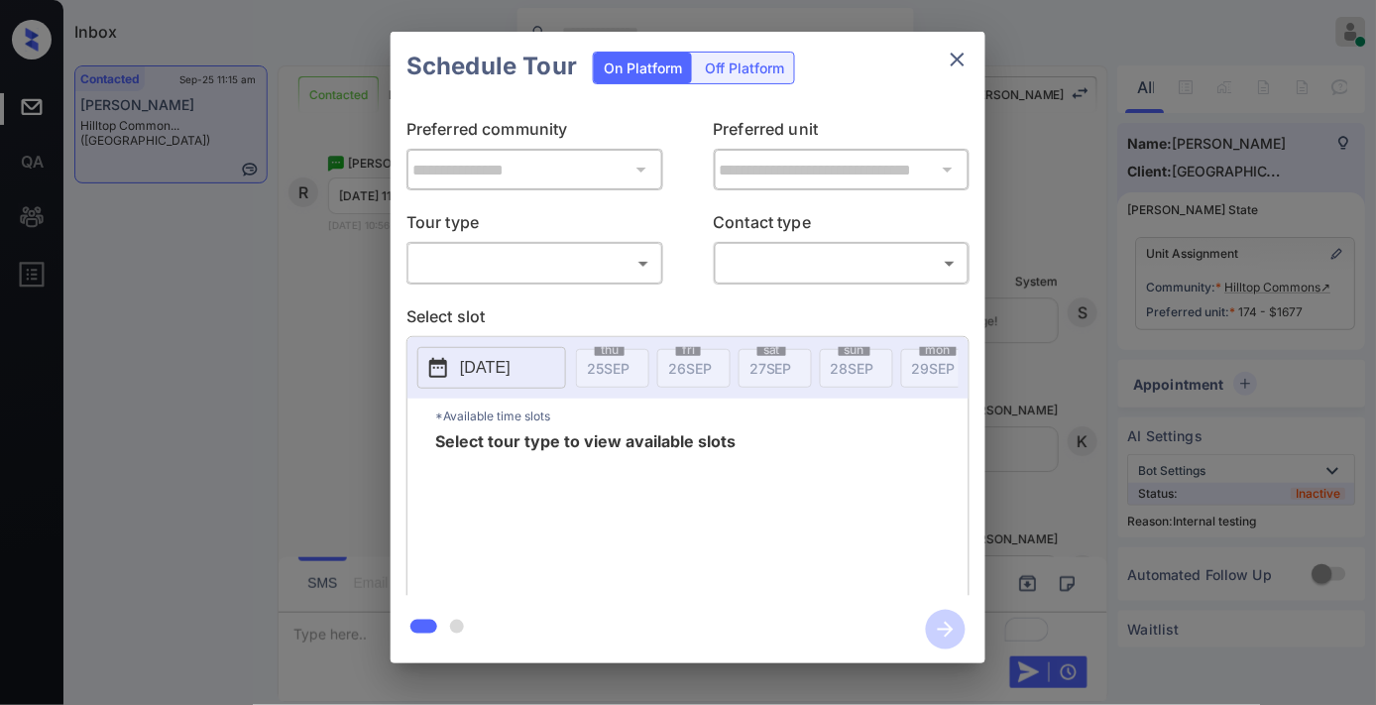
click at [575, 263] on body "Inbox [PERSON_NAME] Online Set yourself offline Set yourself on break Profile S…" at bounding box center [688, 352] width 1376 height 705
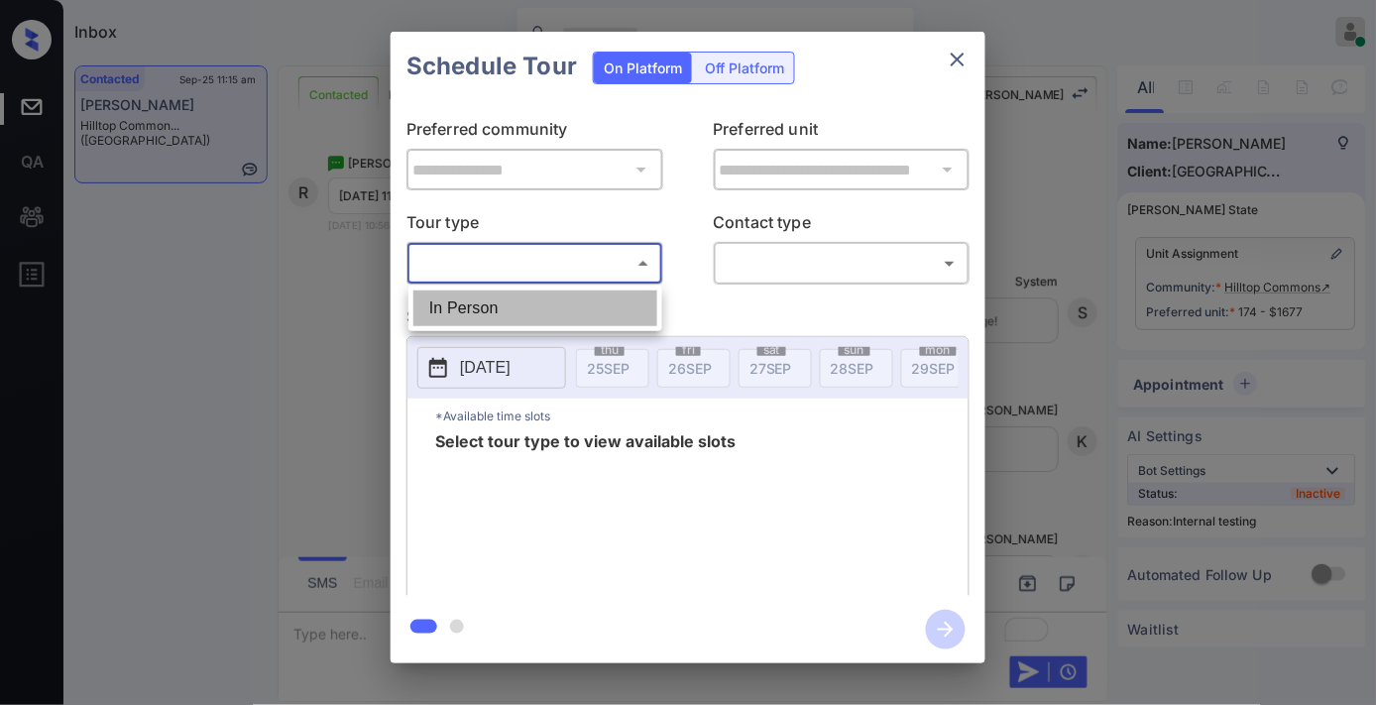
click at [575, 311] on li "In Person" at bounding box center [536, 309] width 244 height 36
type input "********"
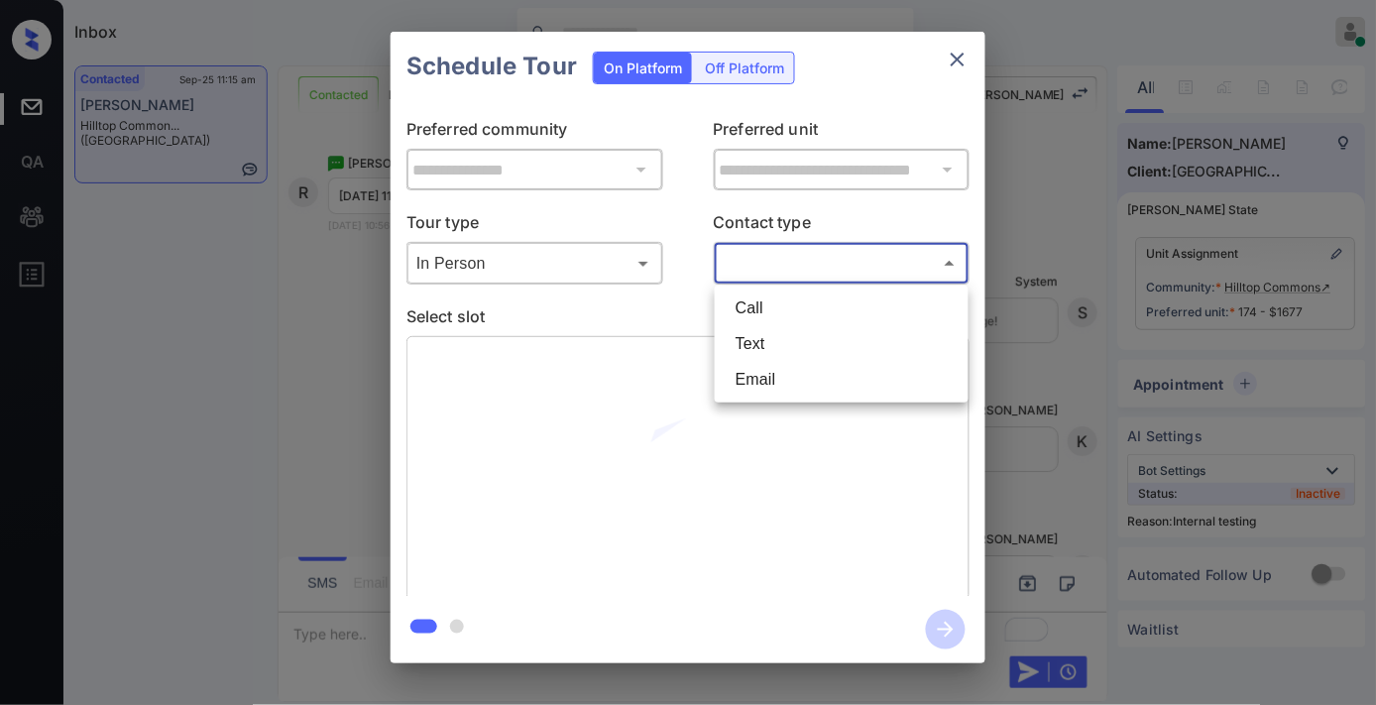
click at [855, 276] on body "Inbox [PERSON_NAME] Online Set yourself offline Set yourself on break Profile S…" at bounding box center [688, 352] width 1376 height 705
click at [980, 57] on div at bounding box center [688, 352] width 1376 height 705
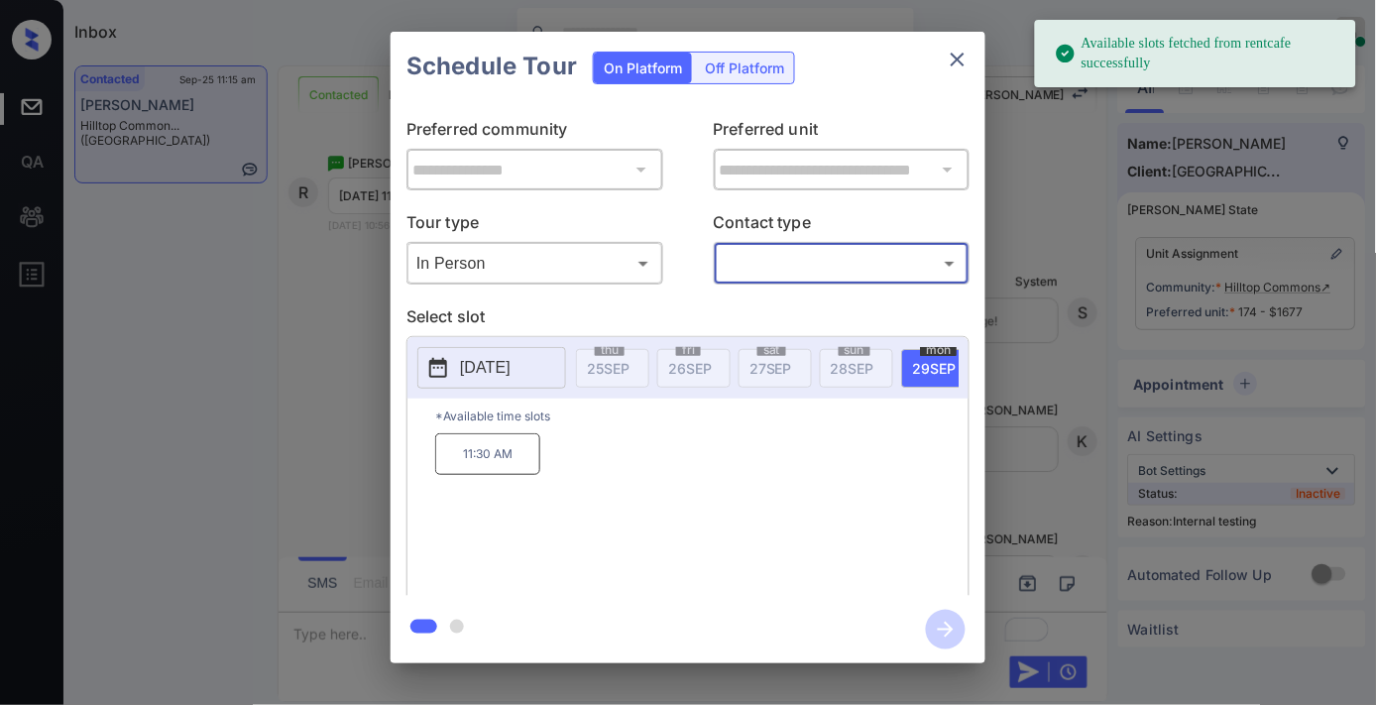
click at [873, 266] on body "Available slots fetched from rentcafe successfully Inbox [PERSON_NAME] Online S…" at bounding box center [688, 352] width 1376 height 705
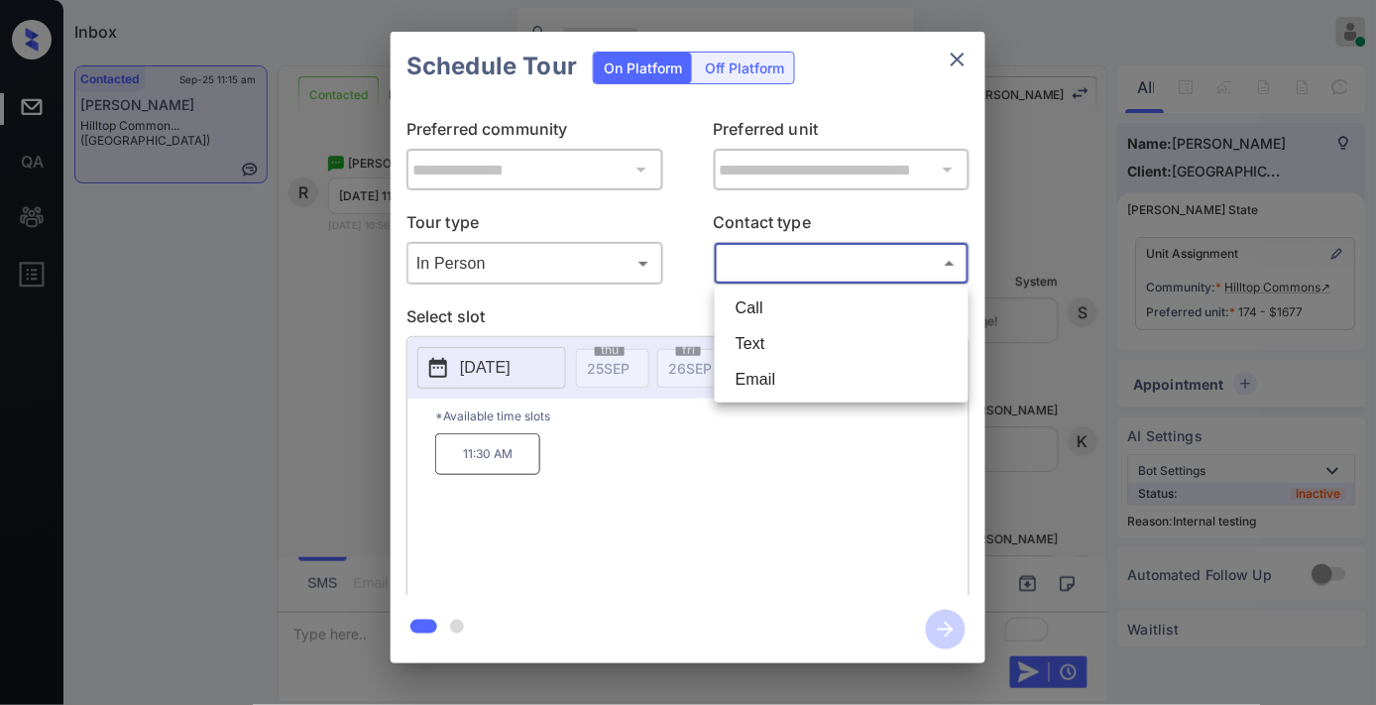
click at [823, 355] on li "Text" at bounding box center [842, 344] width 244 height 36
type input "****"
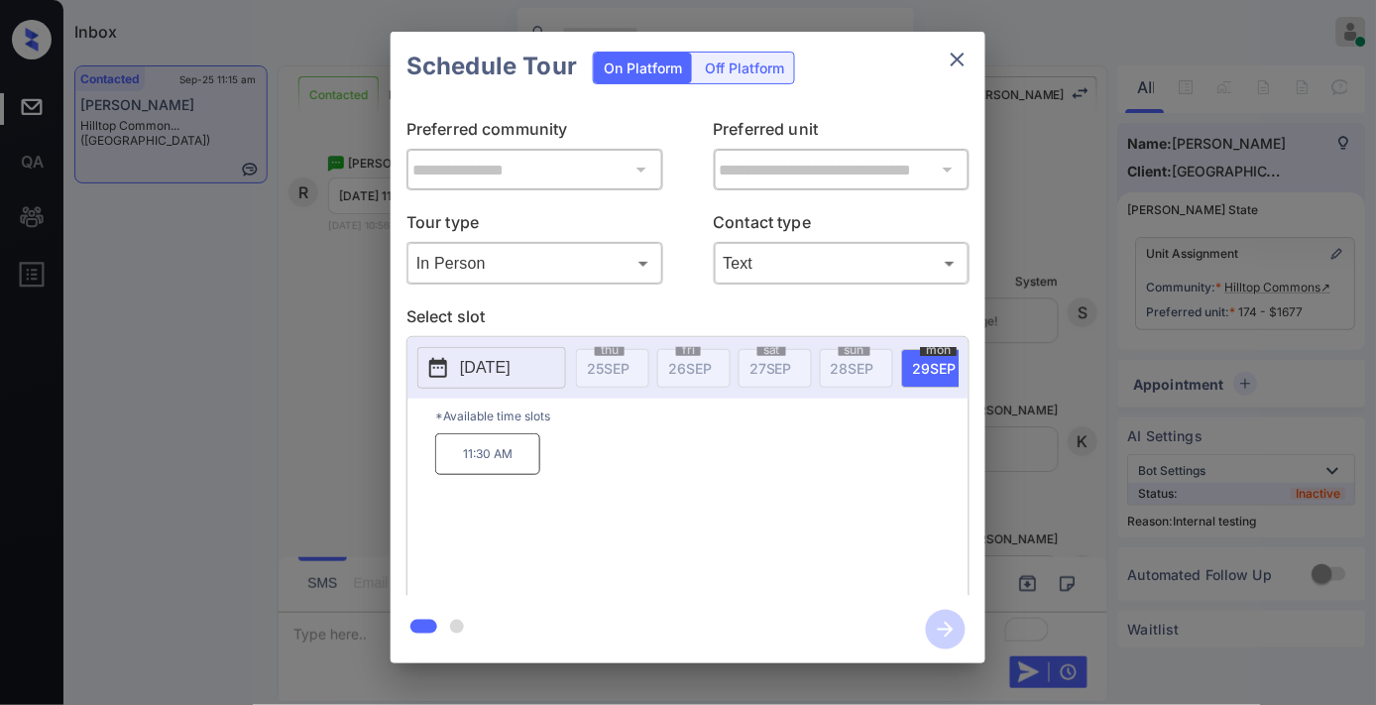
click at [493, 453] on p "11:30 AM" at bounding box center [487, 454] width 105 height 42
click at [933, 625] on icon "button" at bounding box center [946, 630] width 40 height 40
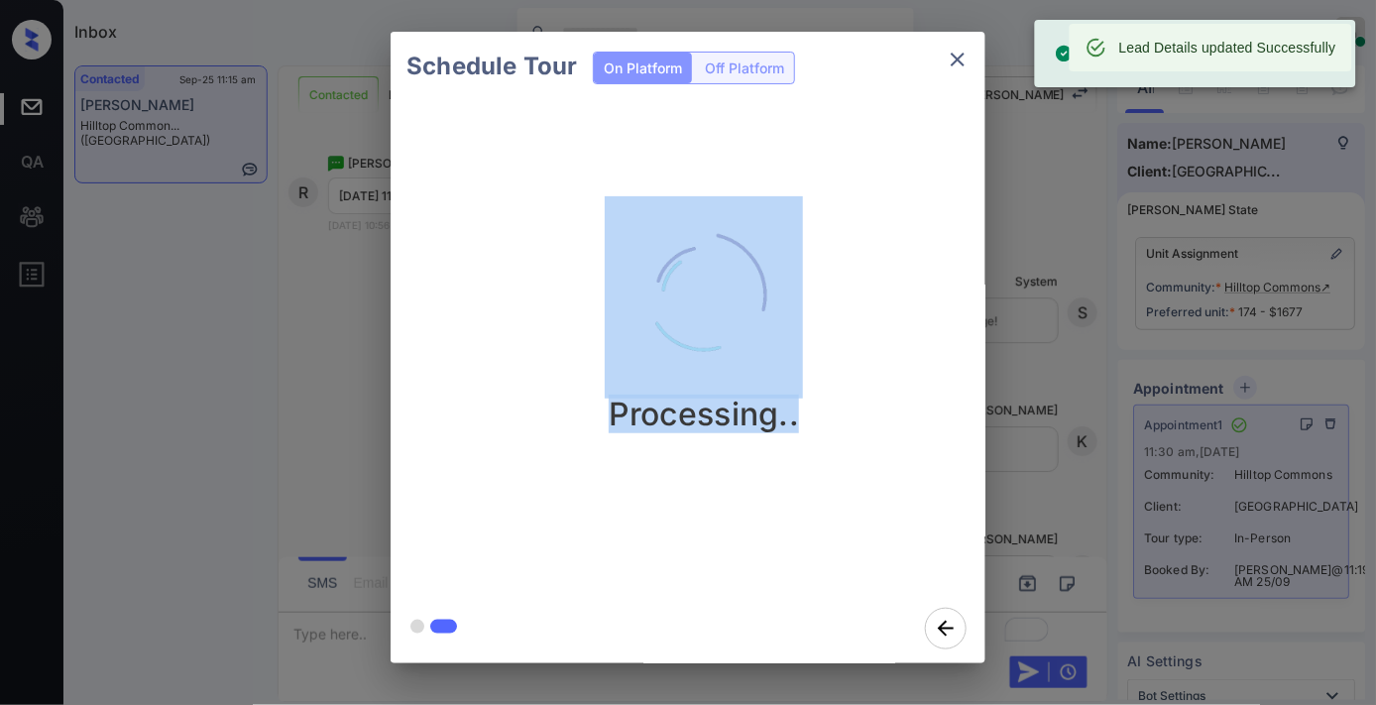
drag, startPoint x: 795, startPoint y: 414, endPoint x: 603, endPoint y: 260, distance: 246.2
click at [603, 260] on div "Processing.." at bounding box center [704, 314] width 595 height 237
click at [930, 339] on div "Processing.." at bounding box center [704, 314] width 595 height 237
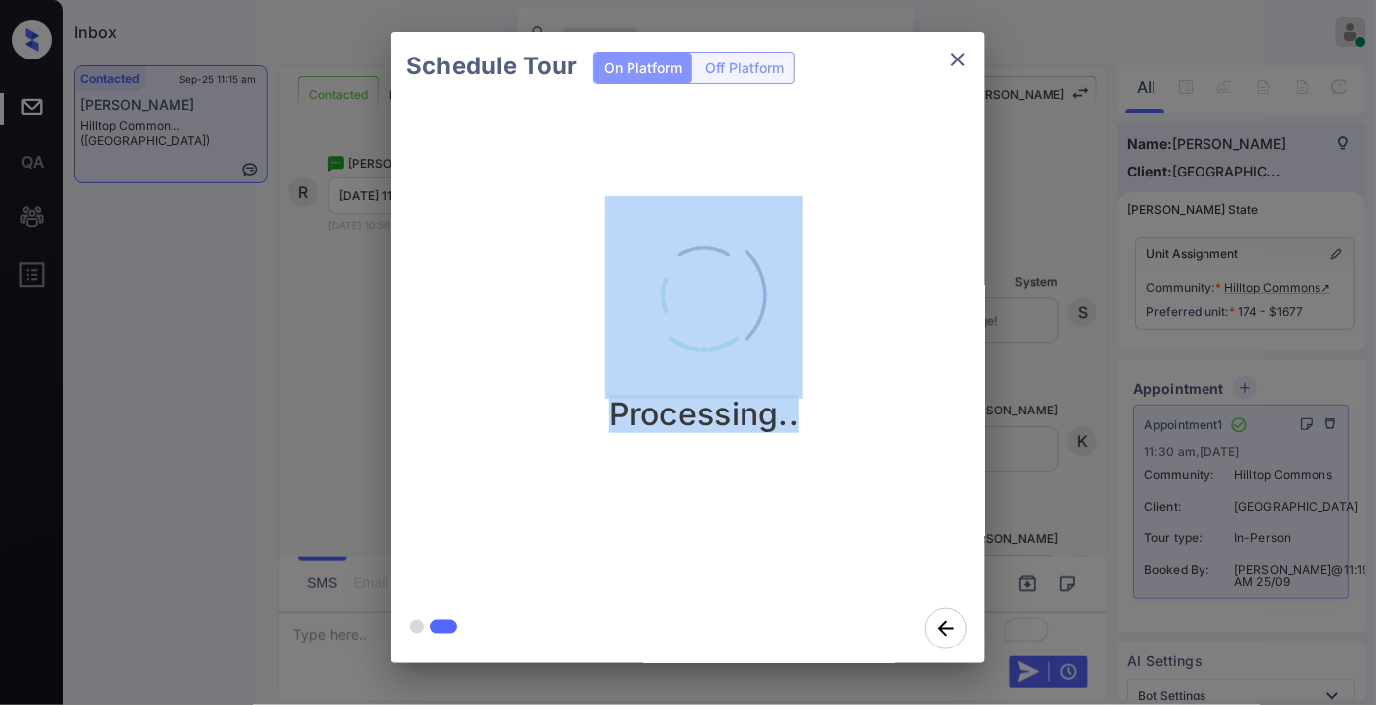
drag, startPoint x: 837, startPoint y: 410, endPoint x: 617, endPoint y: 244, distance: 275.5
click at [617, 244] on div "Processing.." at bounding box center [704, 314] width 595 height 237
click at [919, 274] on div "Processing.." at bounding box center [704, 314] width 595 height 237
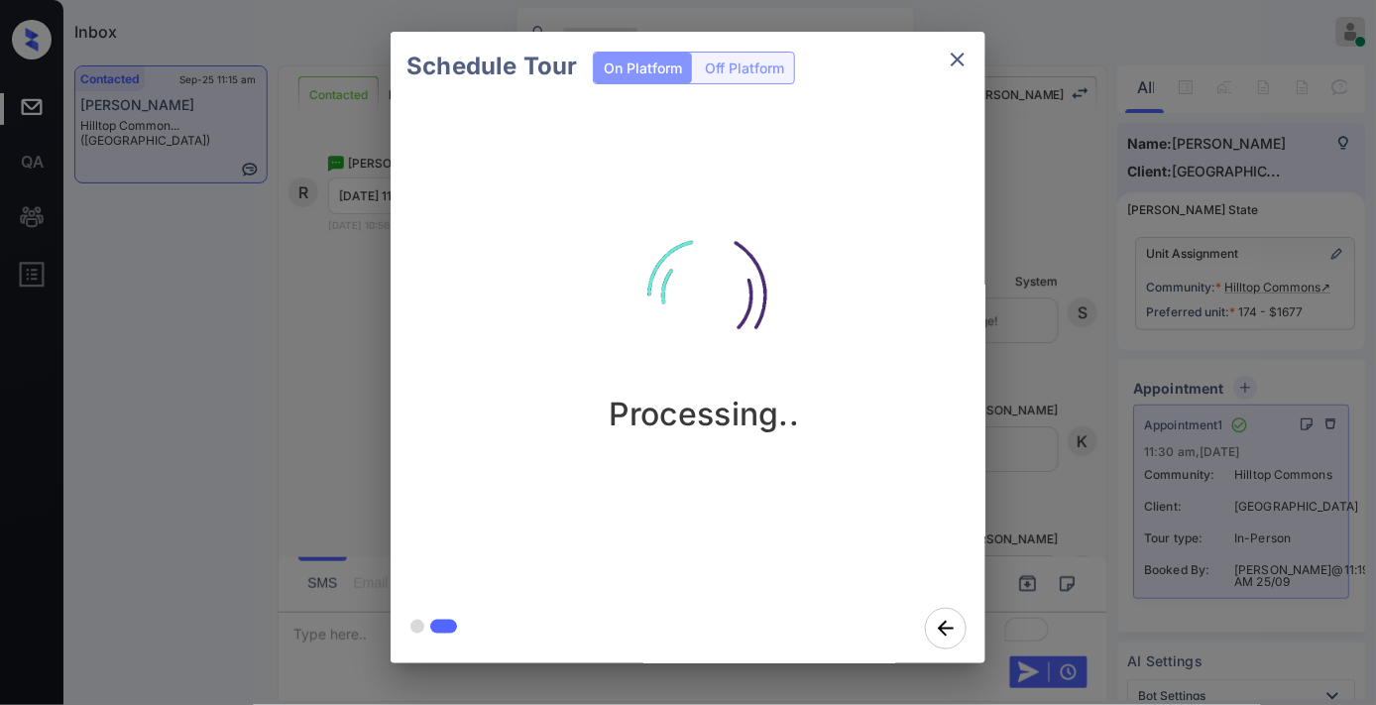
click at [950, 59] on icon "close" at bounding box center [958, 60] width 24 height 24
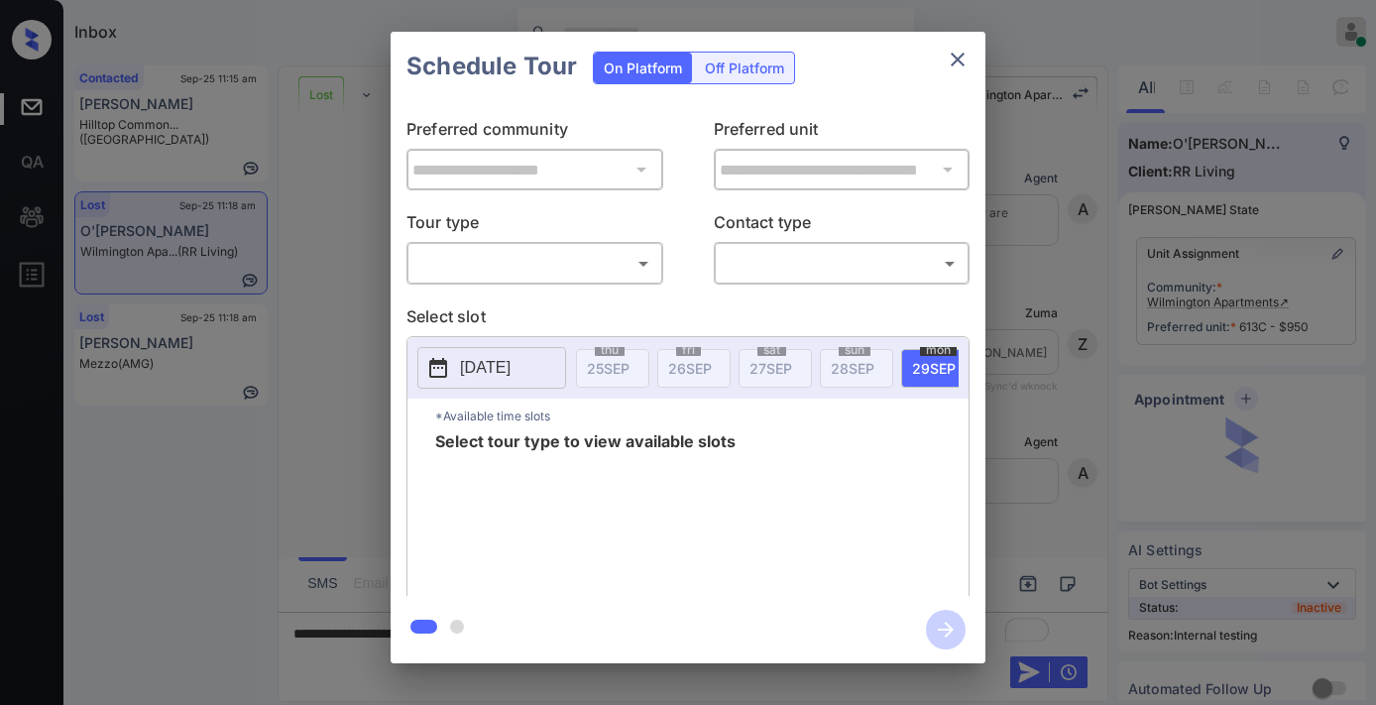
click at [599, 259] on body "Inbox [PERSON_NAME] Online Set yourself offline Set yourself on break Profile S…" at bounding box center [688, 352] width 1376 height 705
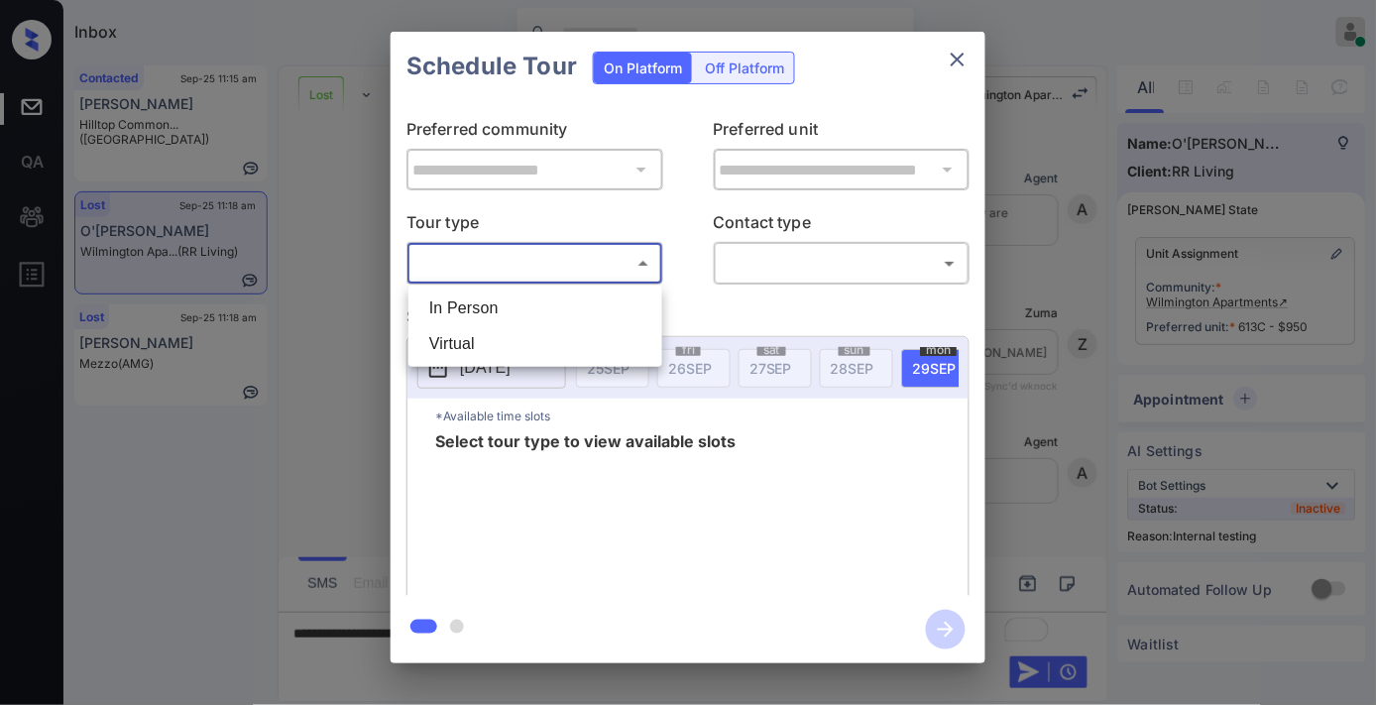
click at [578, 310] on li "In Person" at bounding box center [536, 309] width 244 height 36
type input "********"
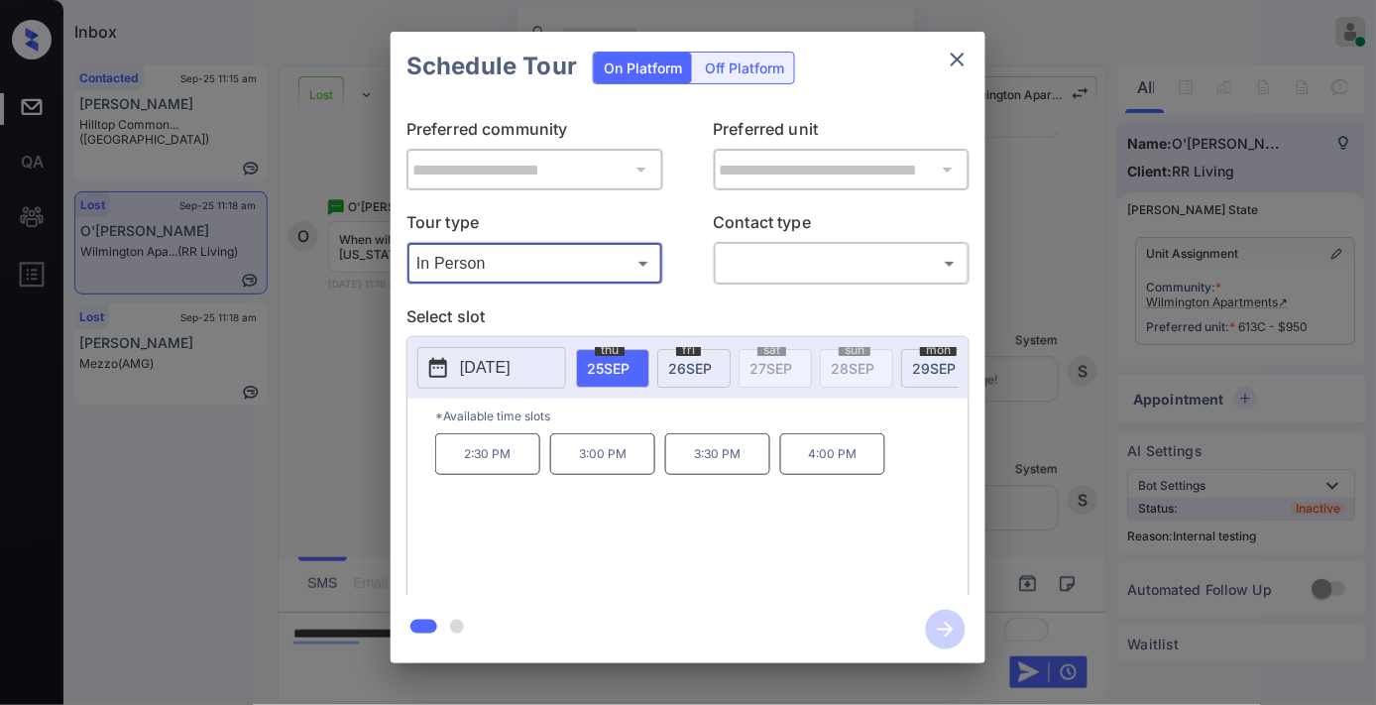
click at [942, 69] on button "close" at bounding box center [958, 60] width 40 height 40
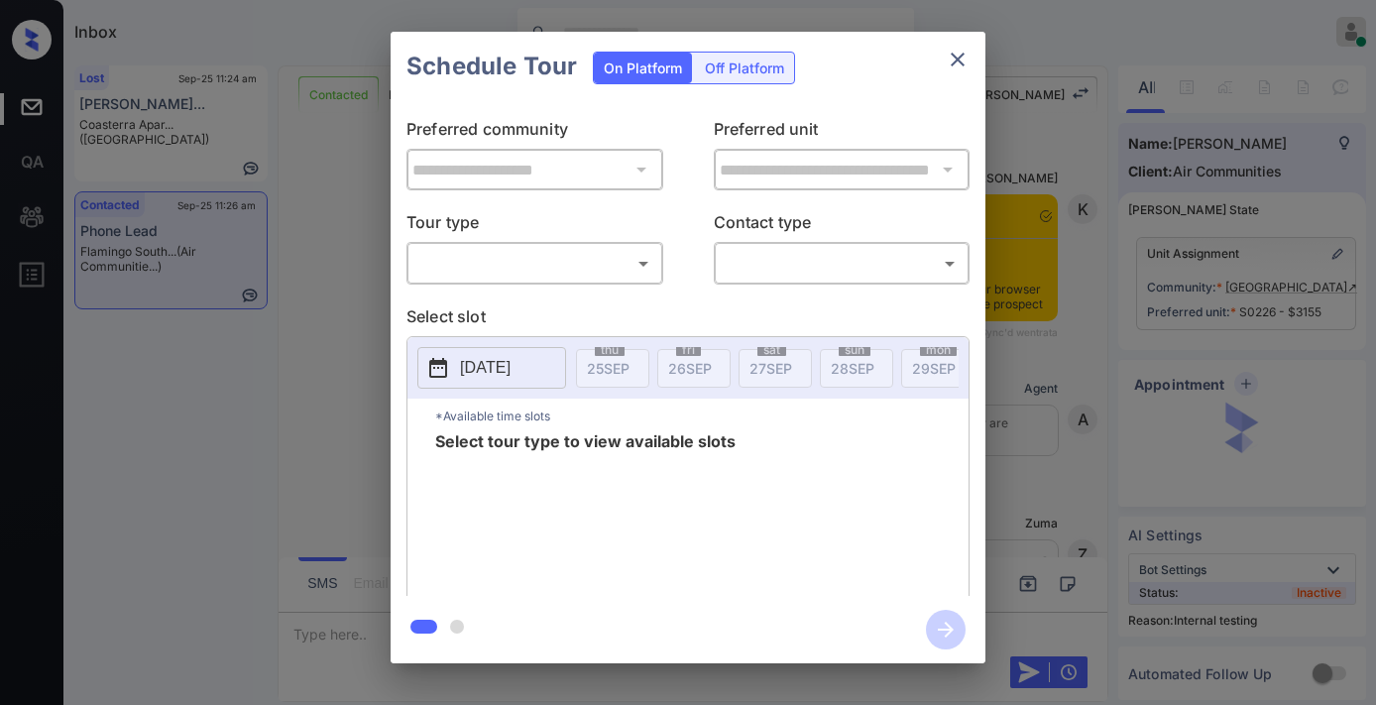
click at [524, 264] on body "Inbox [PERSON_NAME] Online Set yourself offline Set yourself on break Profile S…" at bounding box center [688, 352] width 1376 height 705
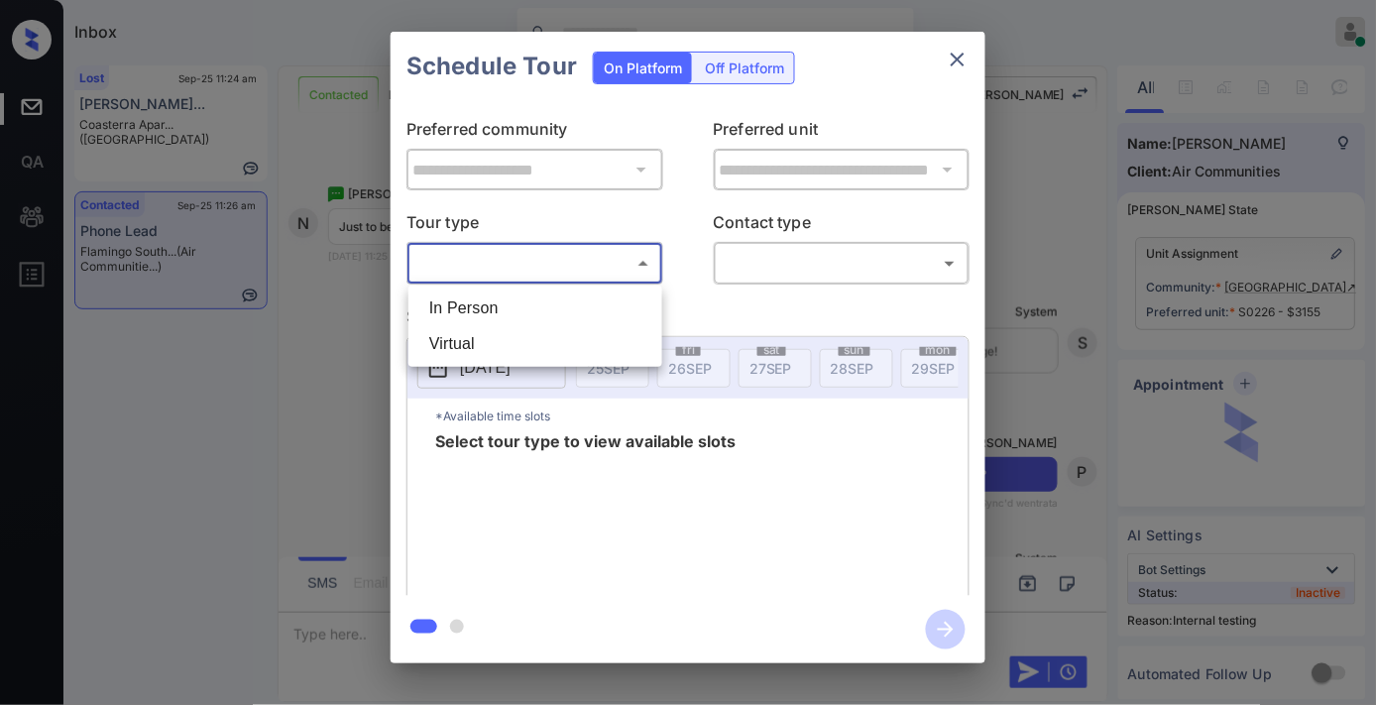
click at [532, 299] on li "In Person" at bounding box center [536, 309] width 244 height 36
type input "********"
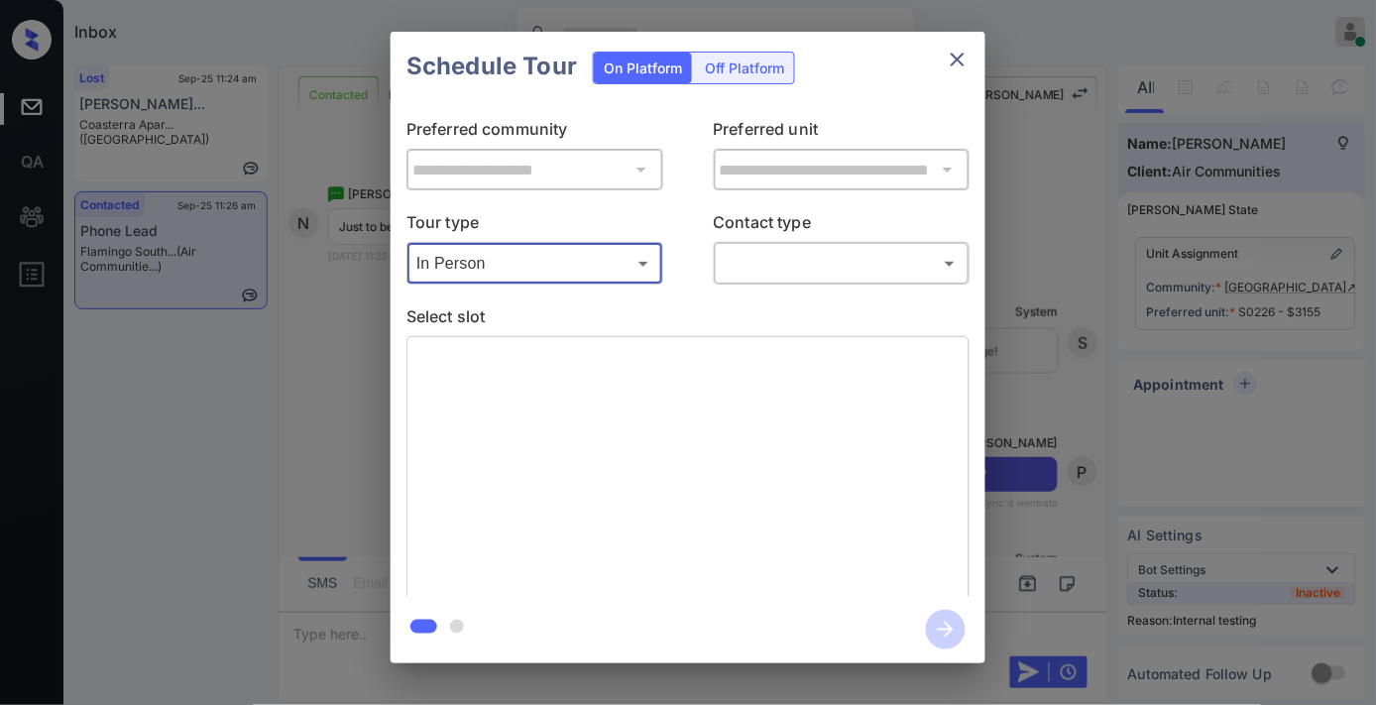
click at [756, 252] on body "Inbox Samantha Soliven Online Set yourself offline Set yourself on break Profil…" at bounding box center [688, 352] width 1376 height 705
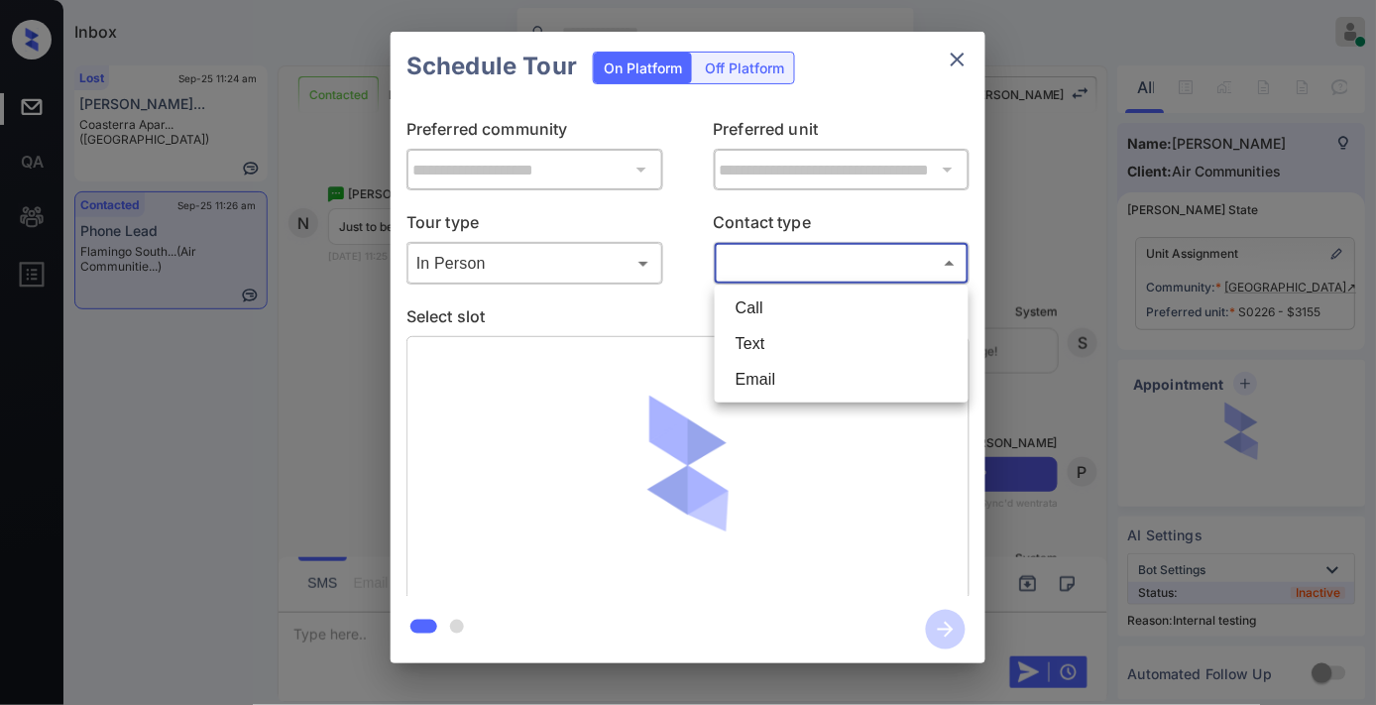
click at [762, 342] on li "Text" at bounding box center [842, 344] width 244 height 36
type input "****"
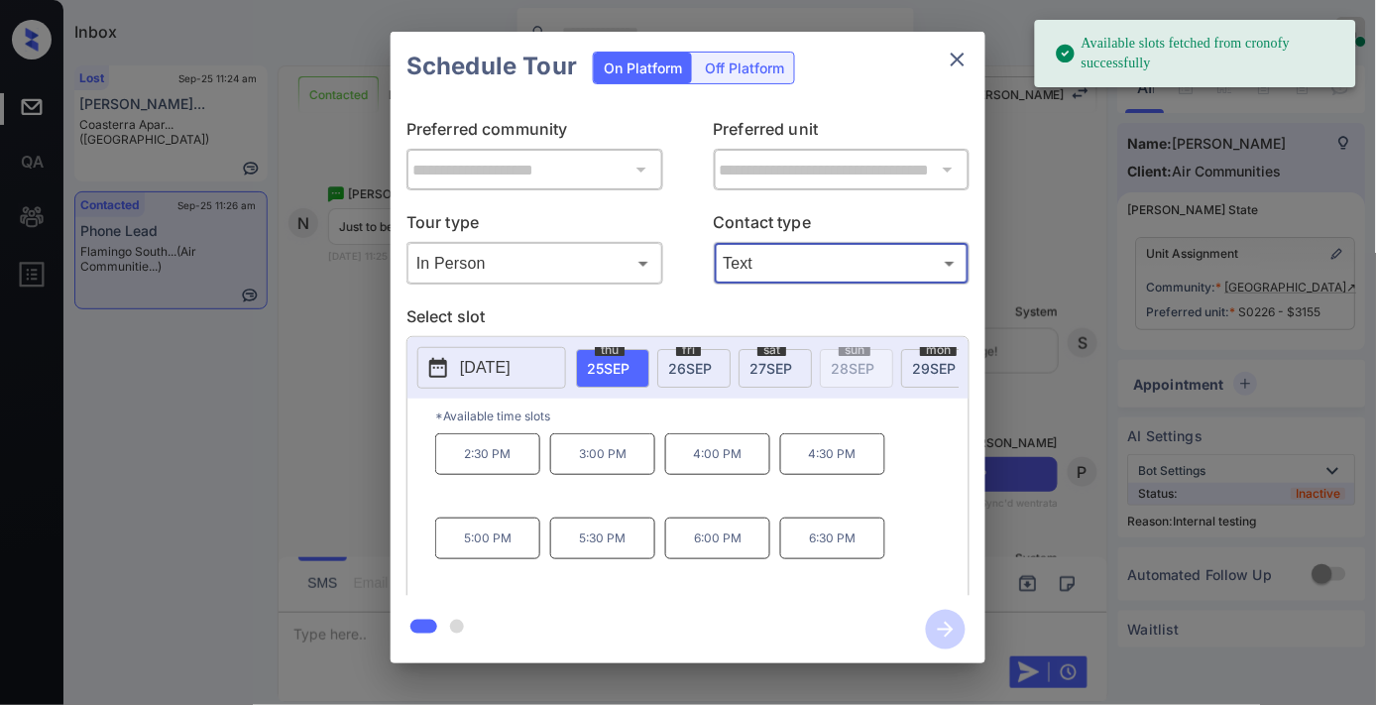
click at [576, 475] on p "3:00 PM" at bounding box center [602, 454] width 105 height 42
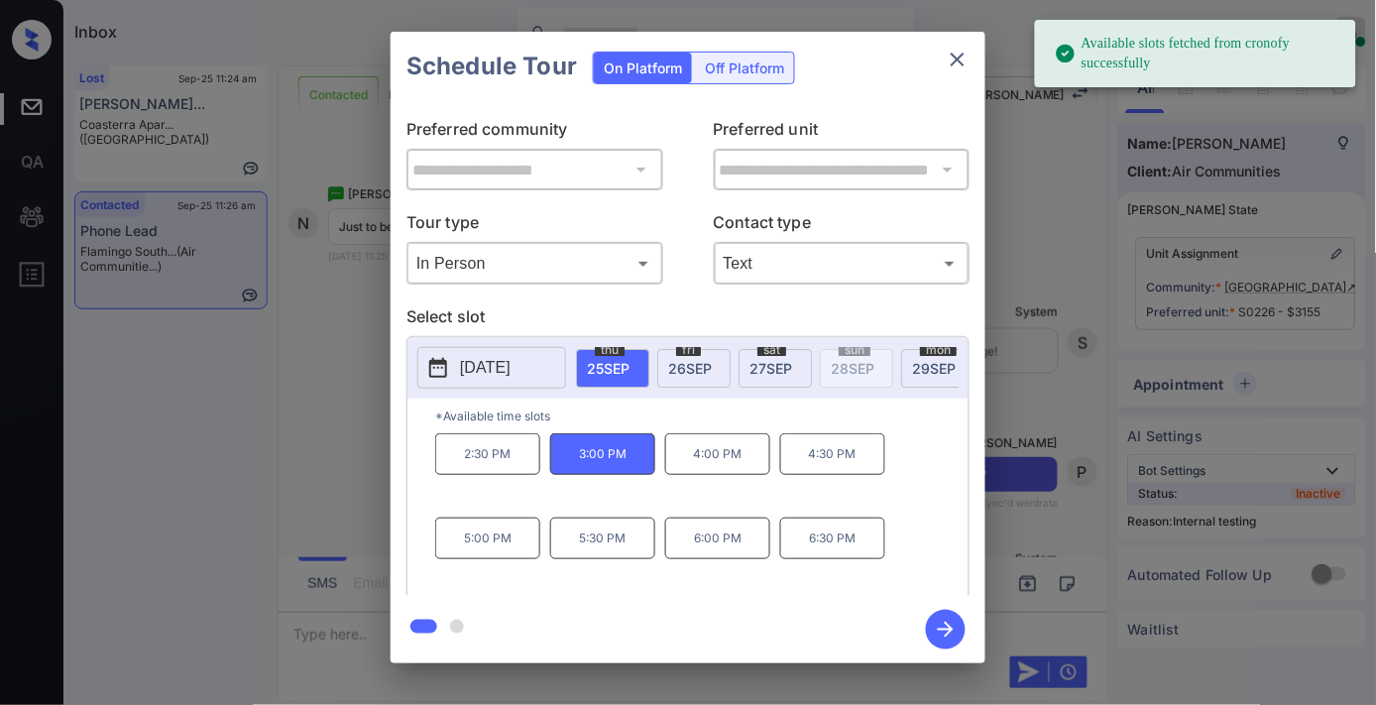
click at [939, 618] on icon "button" at bounding box center [946, 630] width 40 height 40
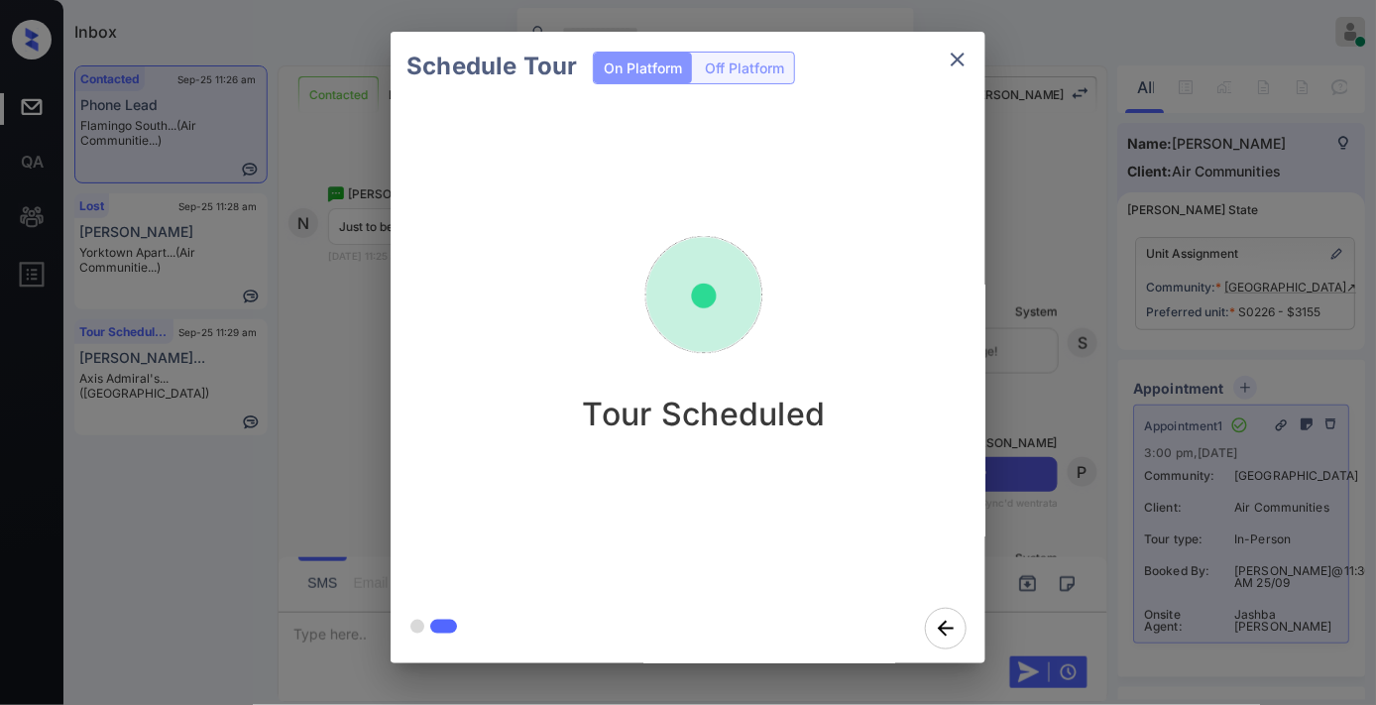
click at [950, 52] on icon "close" at bounding box center [958, 60] width 24 height 24
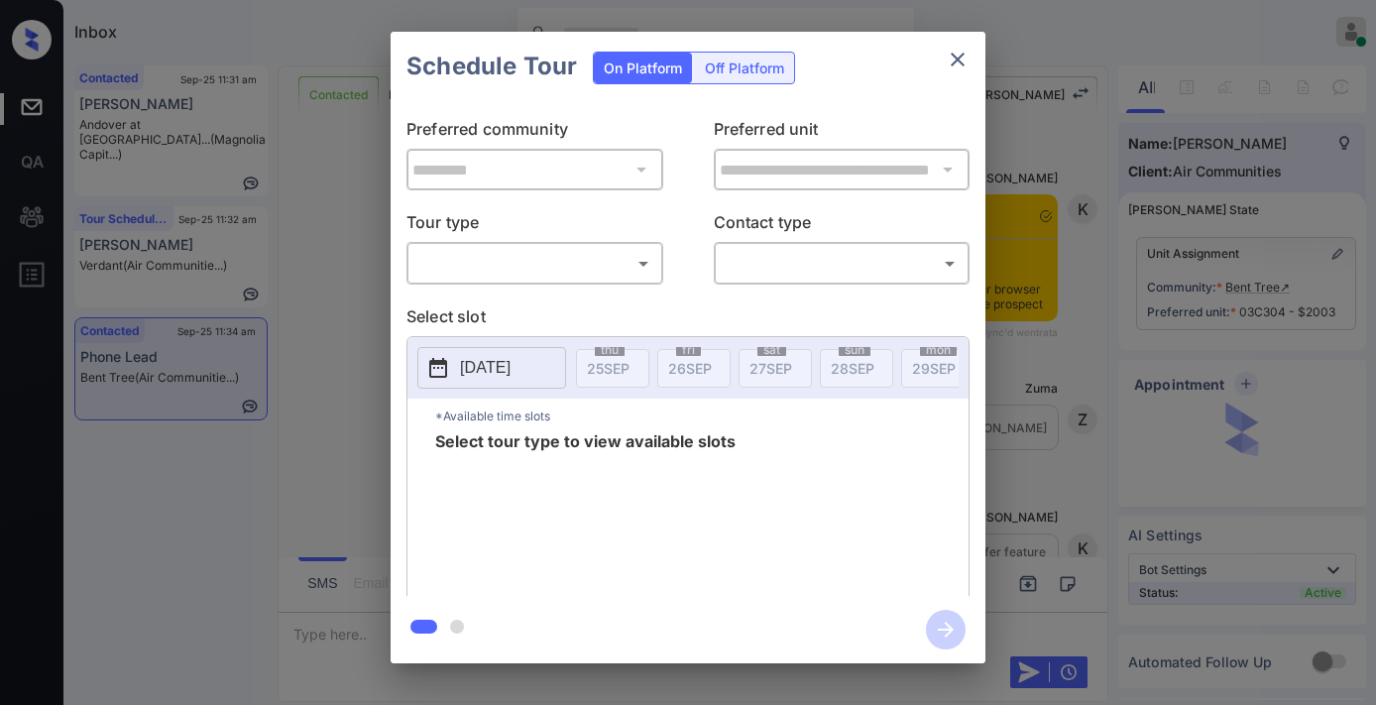
click at [572, 266] on body "Inbox [PERSON_NAME] Online Set yourself offline Set yourself on break Profile S…" at bounding box center [688, 352] width 1376 height 705
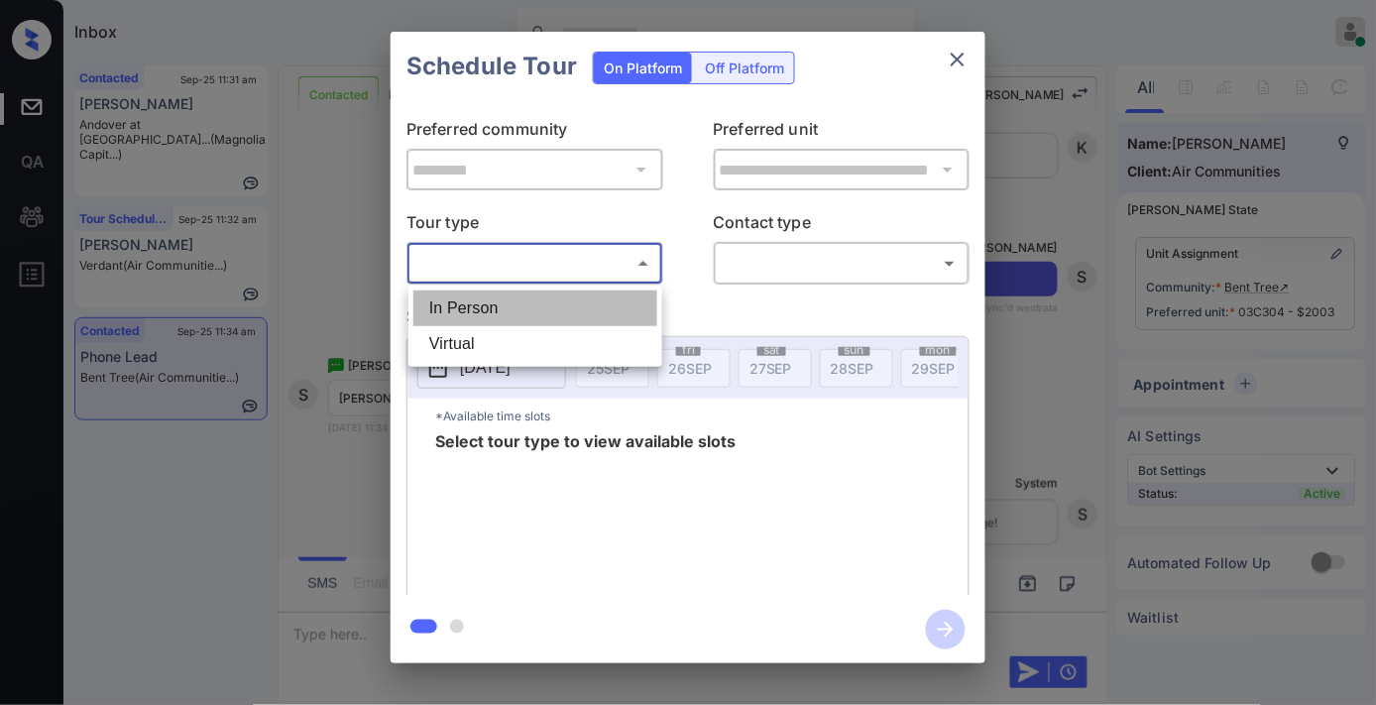
click at [563, 312] on li "In Person" at bounding box center [536, 309] width 244 height 36
type input "********"
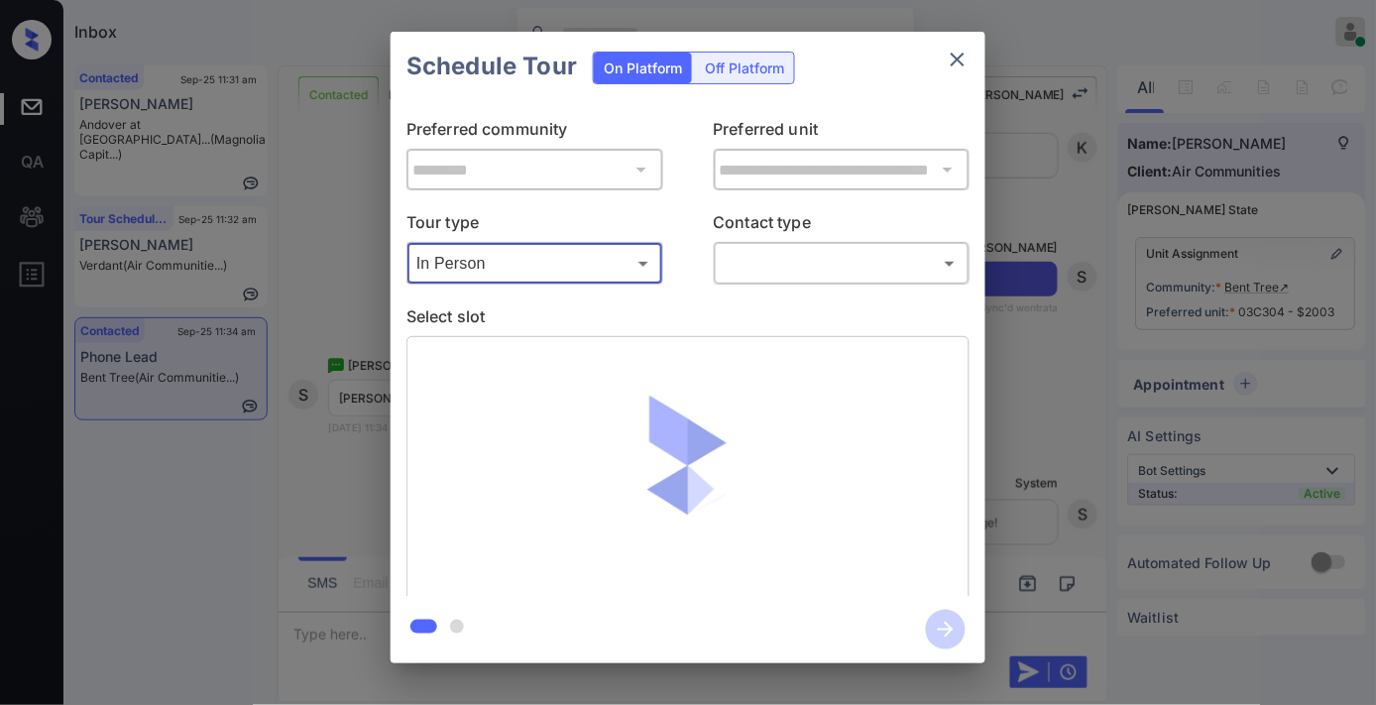
click at [771, 271] on body "Inbox [PERSON_NAME] Online Set yourself offline Set yourself on break Profile S…" at bounding box center [688, 352] width 1376 height 705
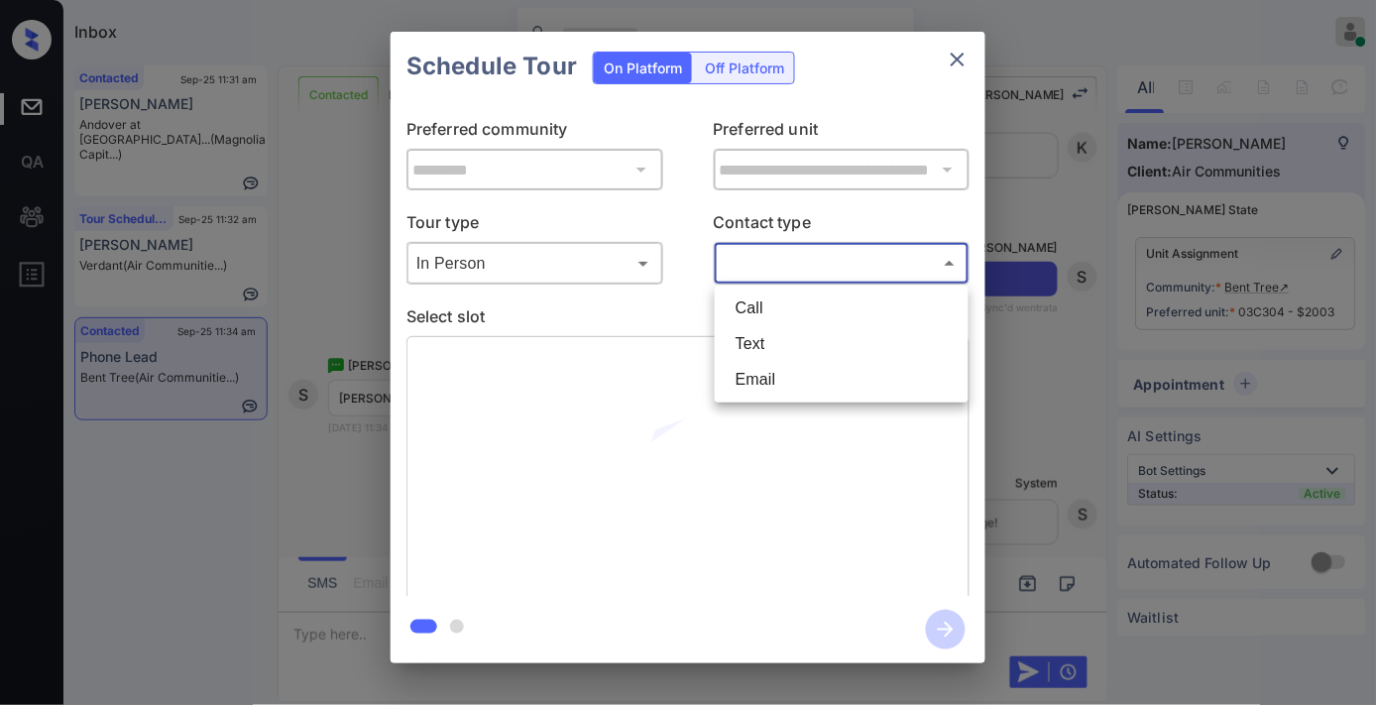
click at [757, 352] on li "Text" at bounding box center [842, 344] width 244 height 36
type input "****"
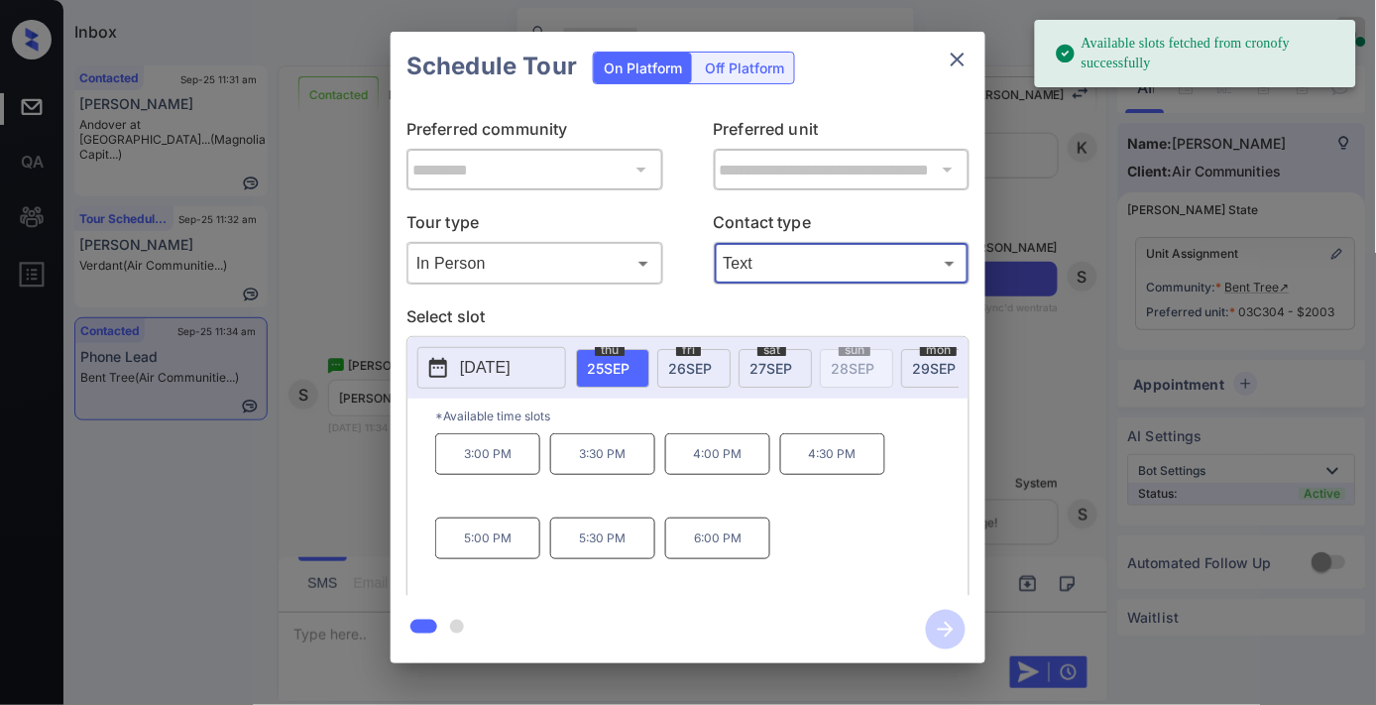
click at [825, 453] on p "4:30 PM" at bounding box center [832, 454] width 105 height 42
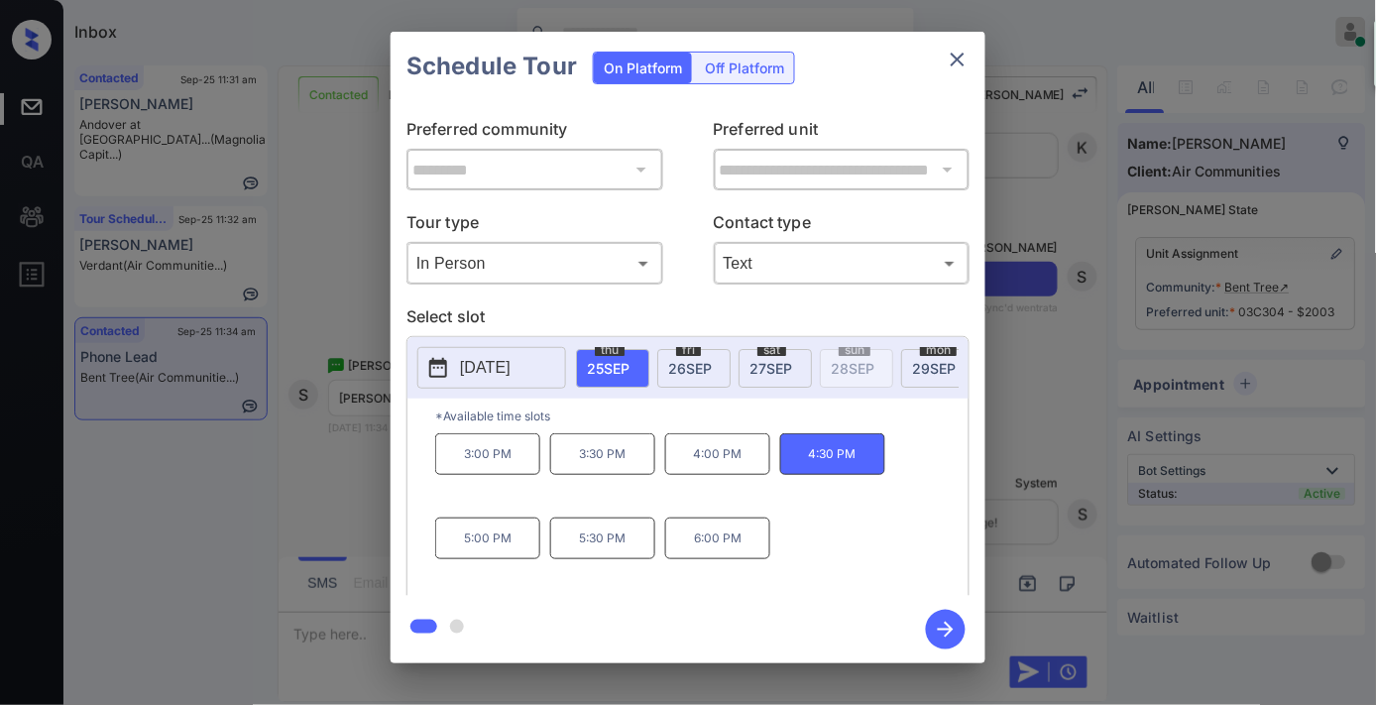
click at [936, 632] on icon "button" at bounding box center [946, 630] width 40 height 40
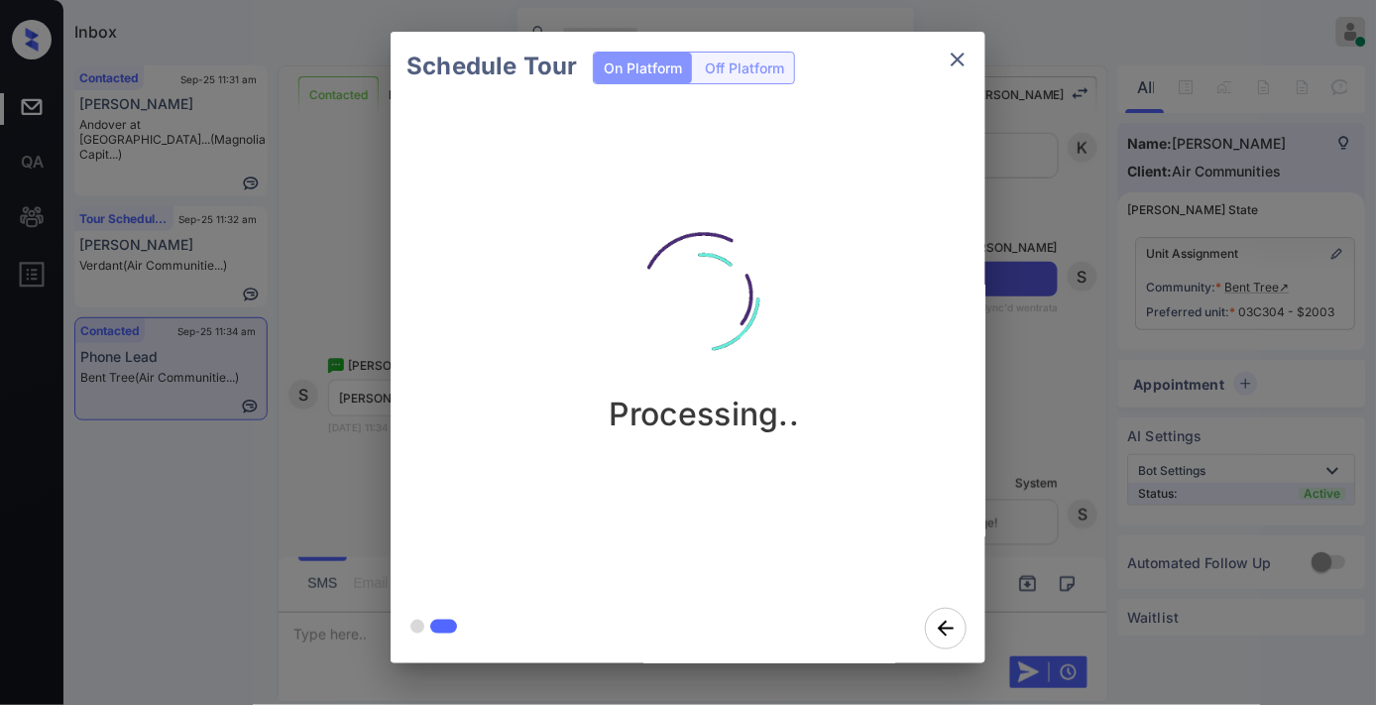
click at [814, 293] on div "Processing.." at bounding box center [704, 314] width 595 height 237
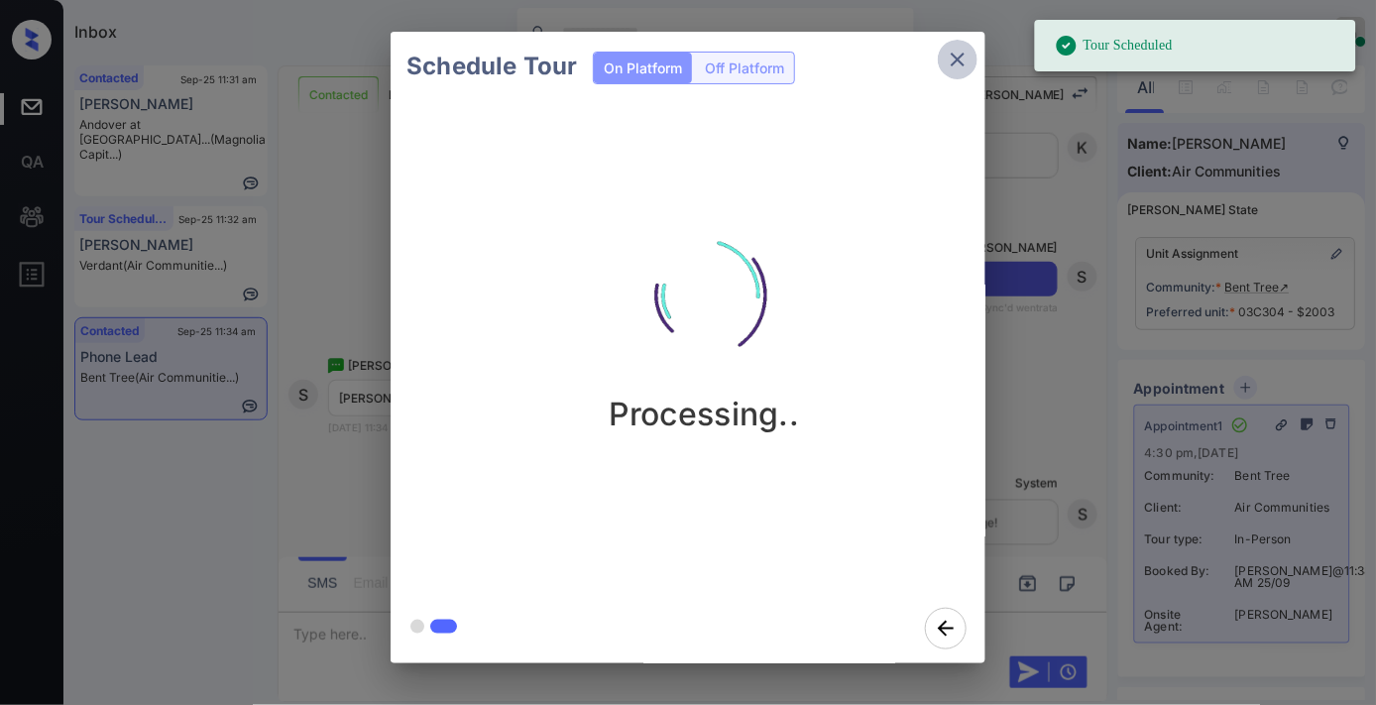
click at [968, 51] on icon "close" at bounding box center [958, 60] width 24 height 24
